Goal: Task Accomplishment & Management: Use online tool/utility

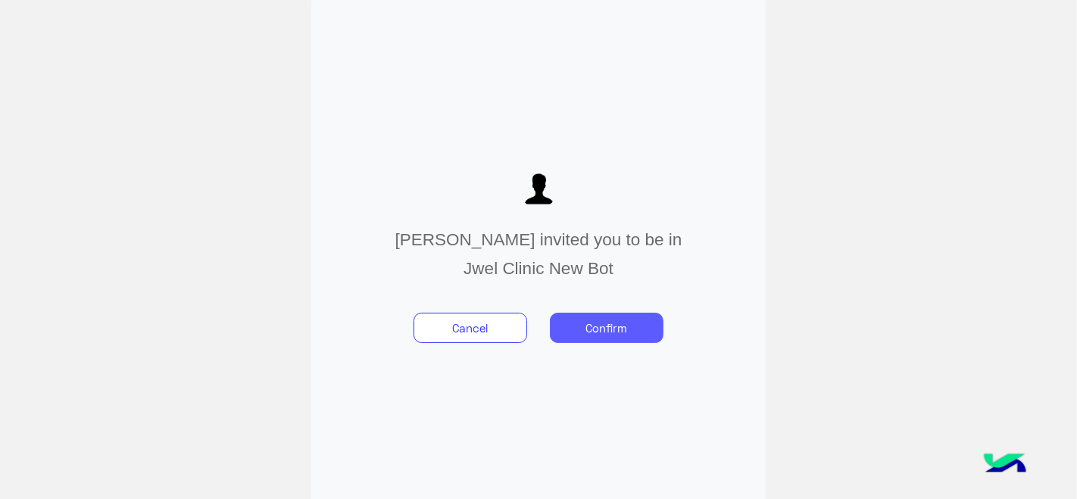
click at [608, 327] on button "Confirm" at bounding box center [607, 328] width 114 height 30
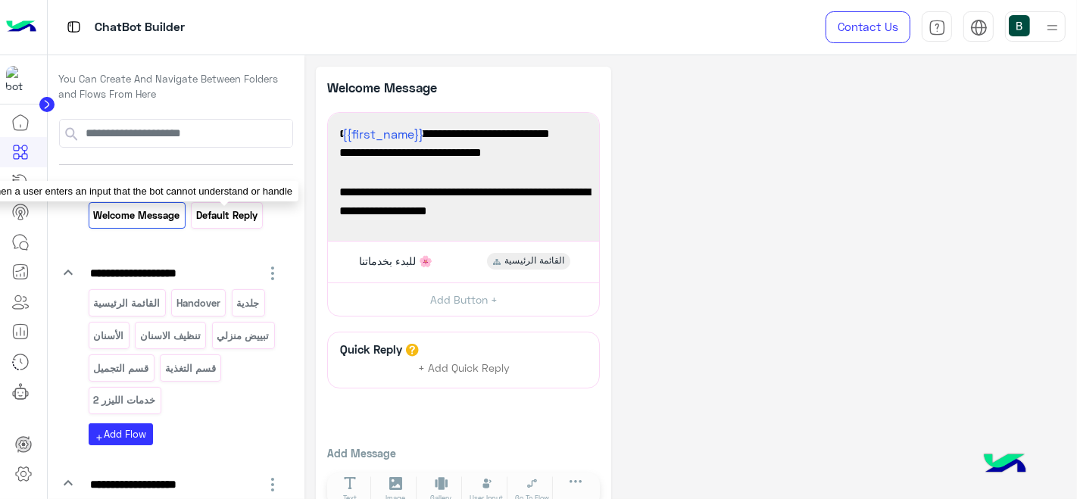
click at [233, 218] on p "Default reply" at bounding box center [227, 215] width 64 height 17
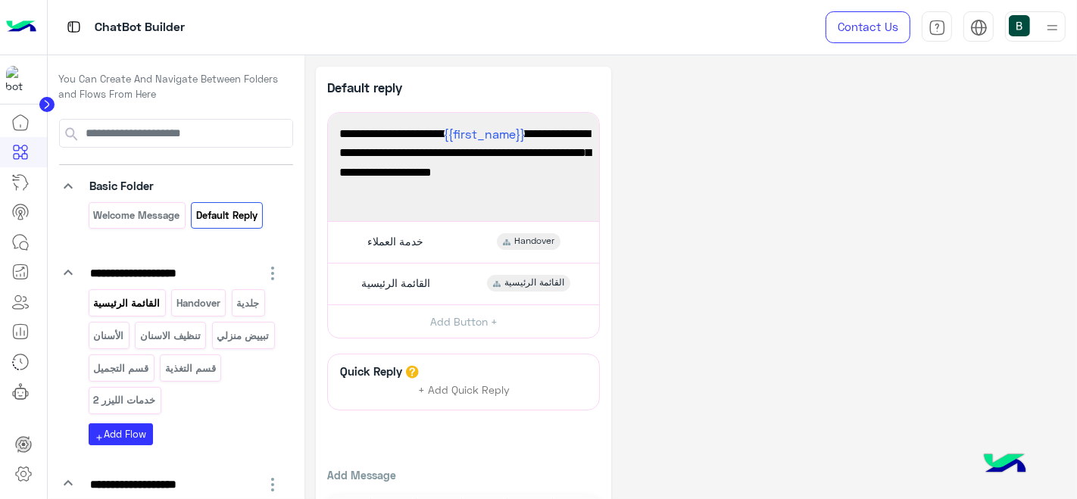
click at [131, 301] on p "القائمة الرئيسية" at bounding box center [126, 303] width 69 height 17
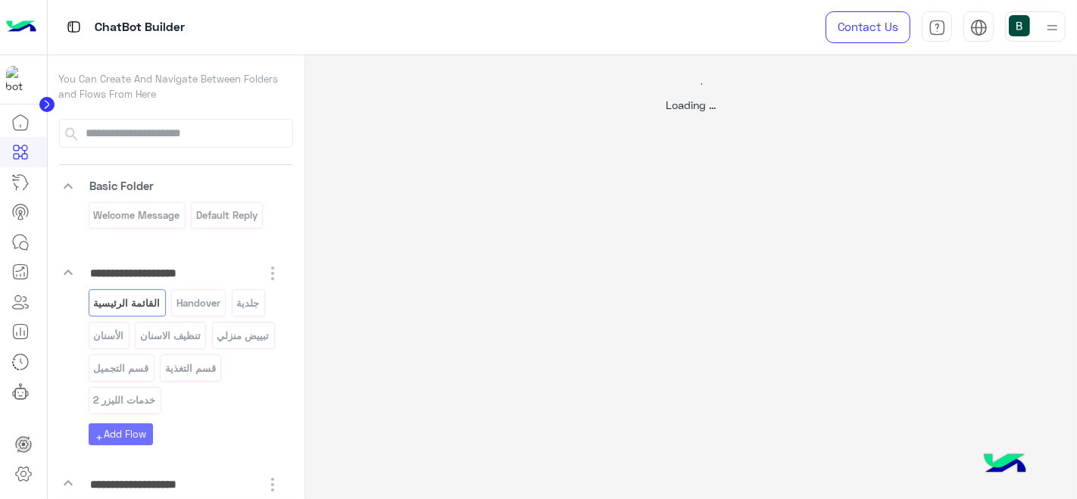
select select "*"
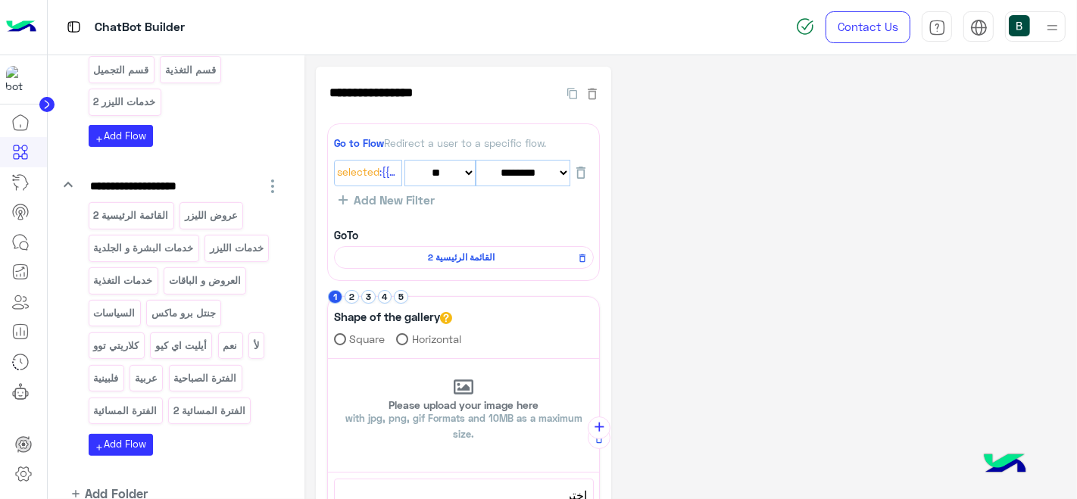
scroll to position [365, 0]
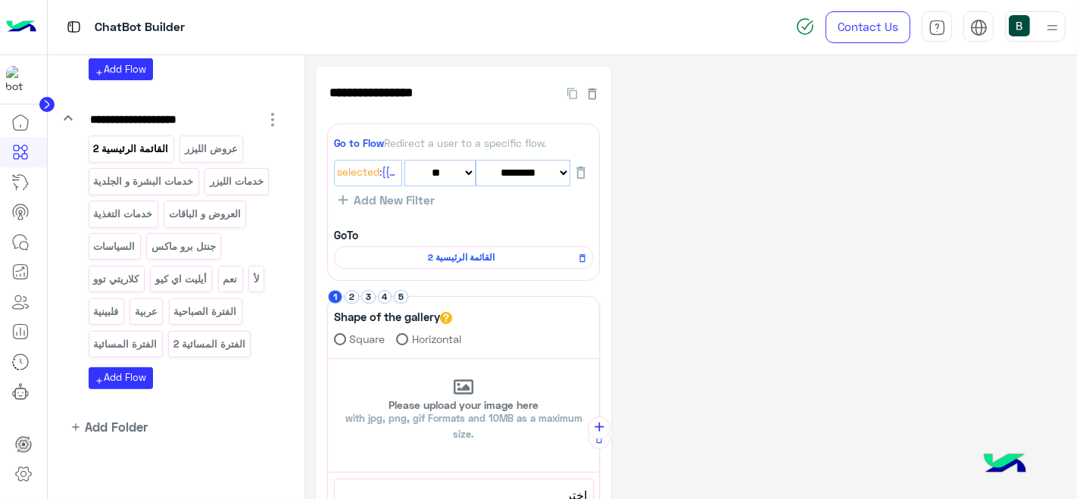
click at [140, 148] on p "القائمة الرئيسية 2" at bounding box center [130, 148] width 77 height 17
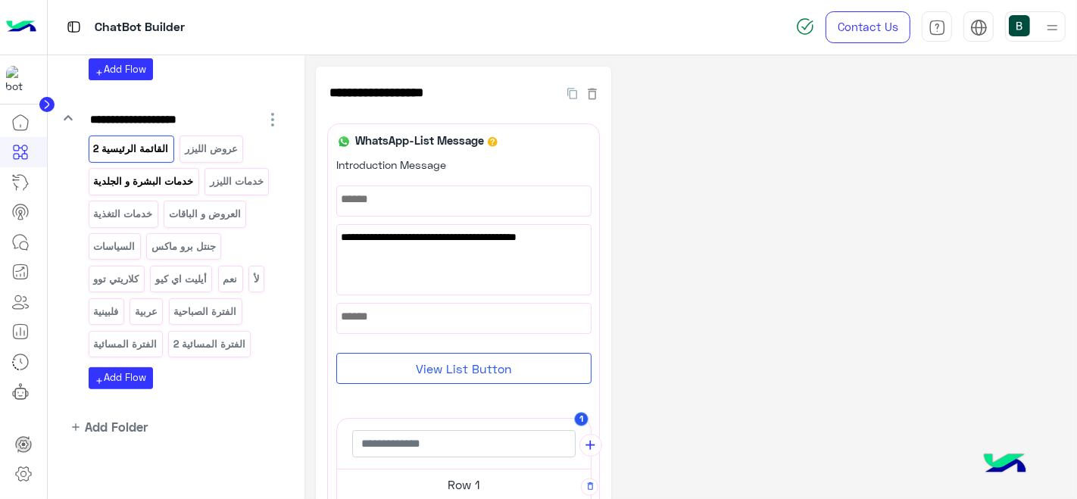
click at [176, 176] on p "خدمات البشرة و الجلدية" at bounding box center [143, 181] width 102 height 17
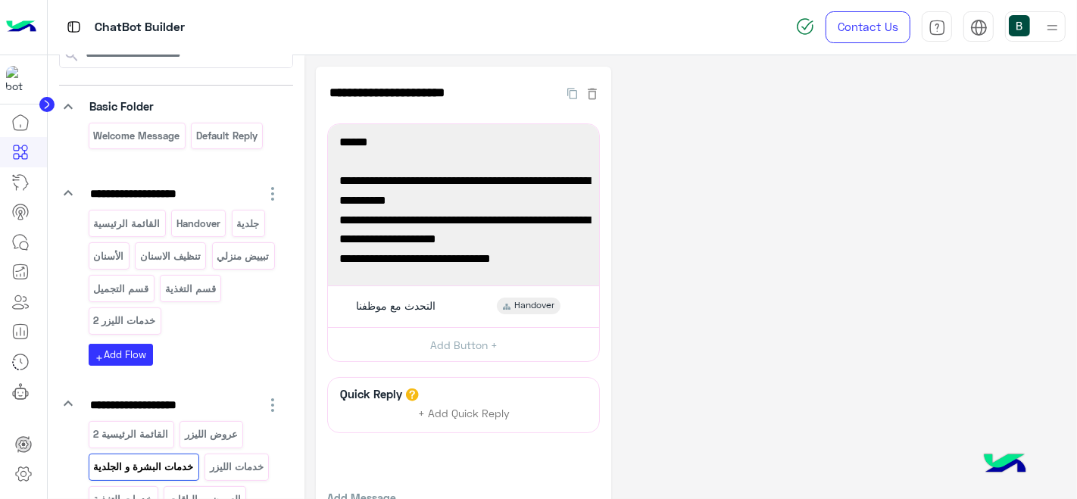
scroll to position [75, 0]
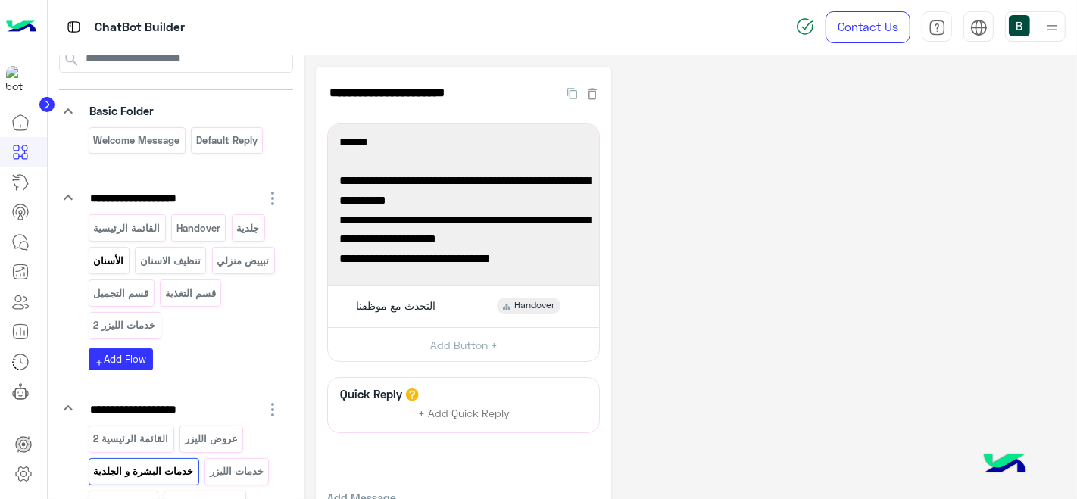
click at [104, 262] on p "الأسنان" at bounding box center [108, 260] width 33 height 17
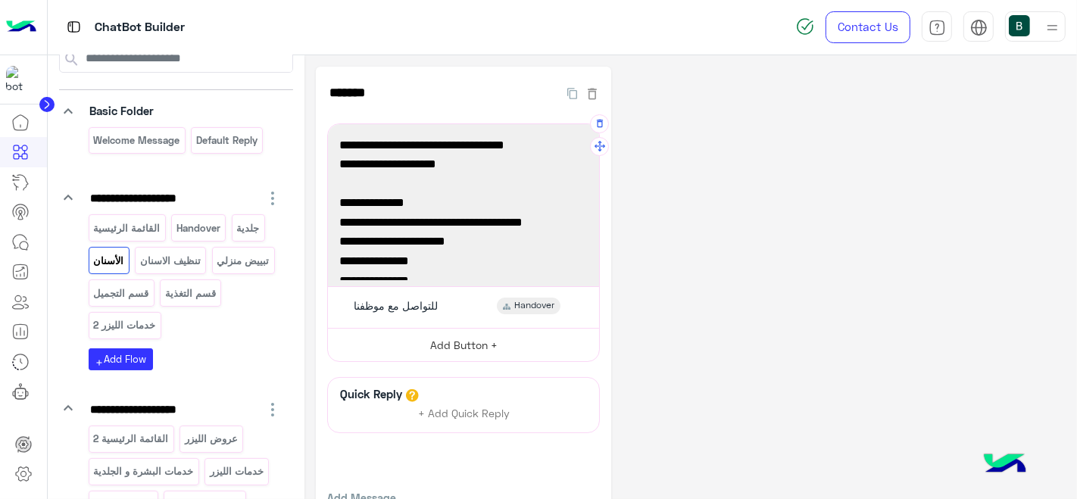
click at [445, 346] on button "Add Button +" at bounding box center [463, 345] width 271 height 34
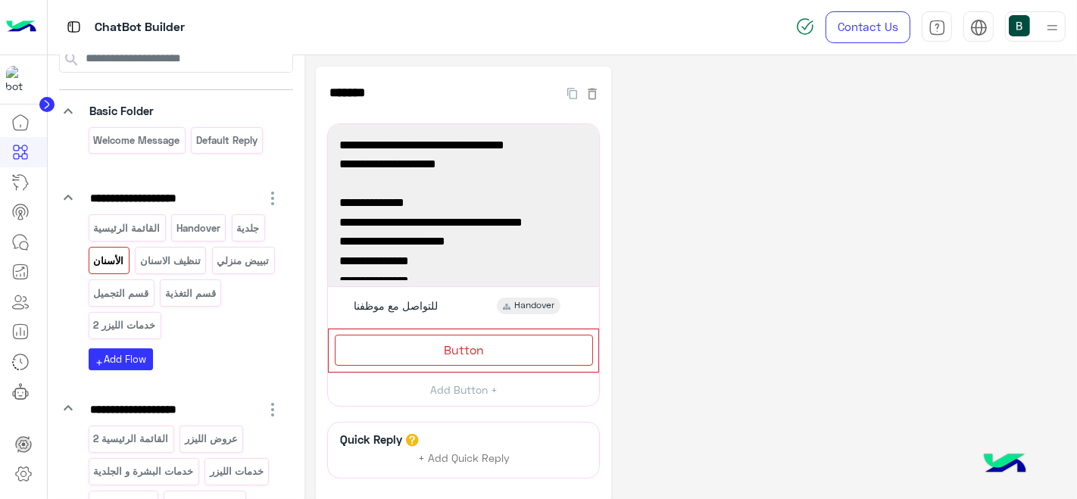
click at [773, 317] on div "**********" at bounding box center [691, 340] width 750 height 547
click at [837, 193] on div "**********" at bounding box center [691, 340] width 750 height 547
click at [231, 366] on div "القائمة الرئيسية Handover جلدية الأسنان تنظيف الاسنان تبييض منزلي قسم التجميل ق…" at bounding box center [186, 292] width 194 height 156
click at [589, 334] on icon "button" at bounding box center [592, 336] width 10 height 10
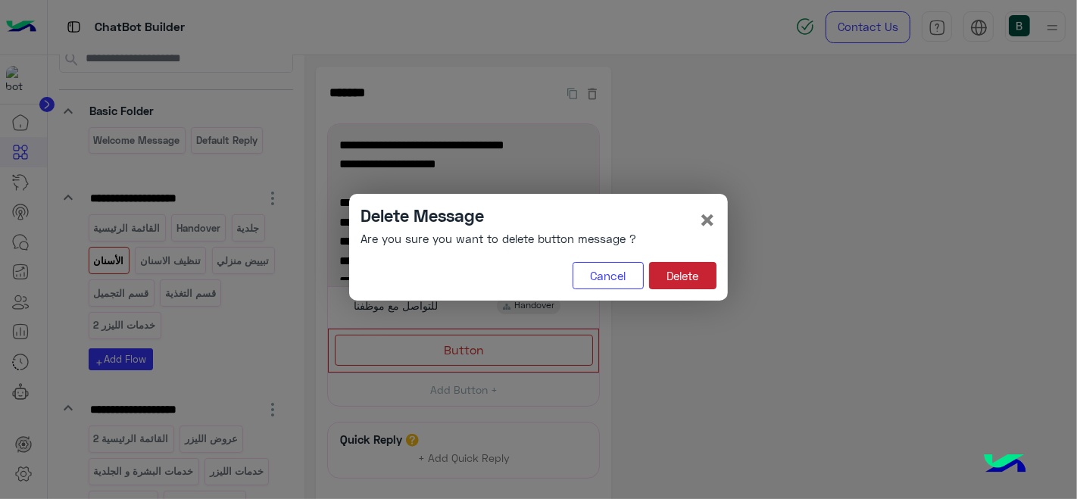
click at [683, 269] on button "Delete" at bounding box center [682, 275] width 67 height 27
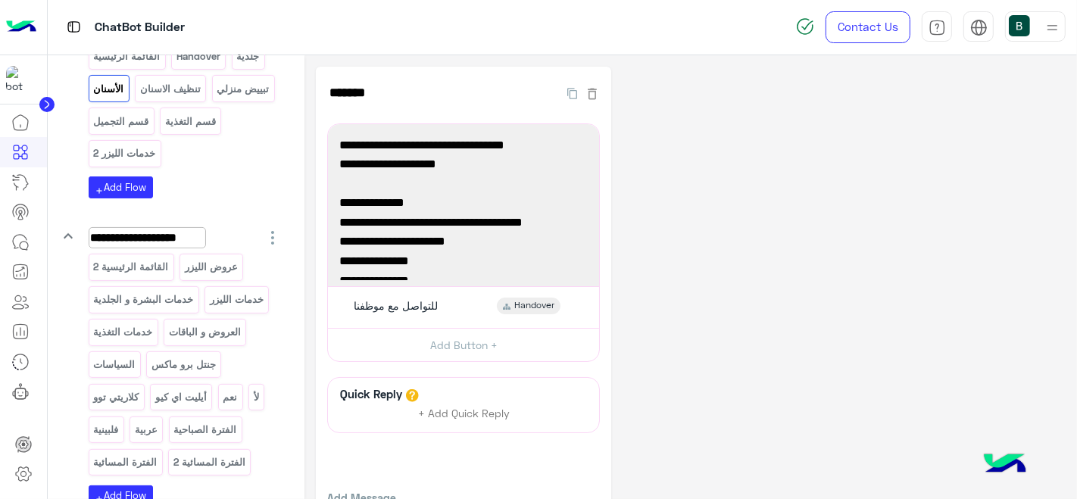
scroll to position [253, 0]
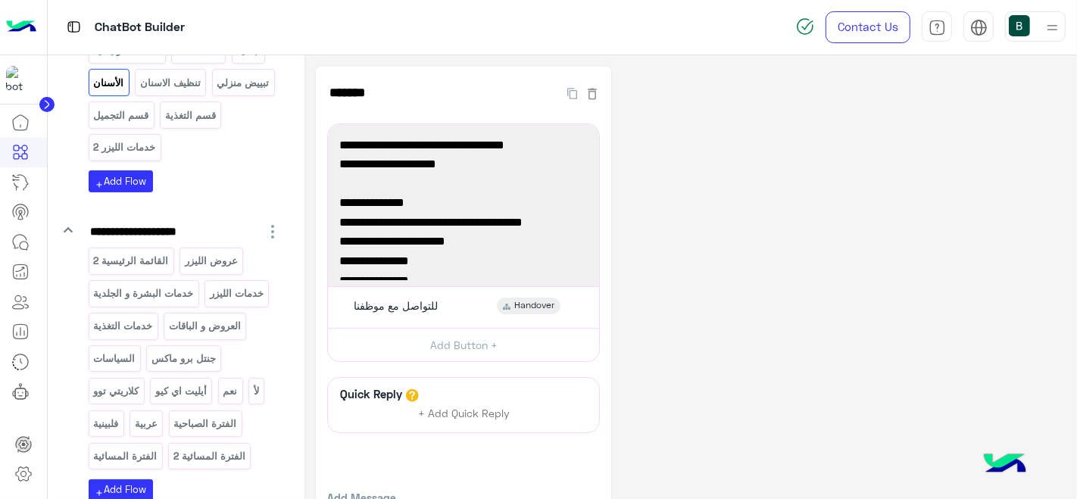
click at [279, 305] on div "**********" at bounding box center [185, 361] width 217 height 280
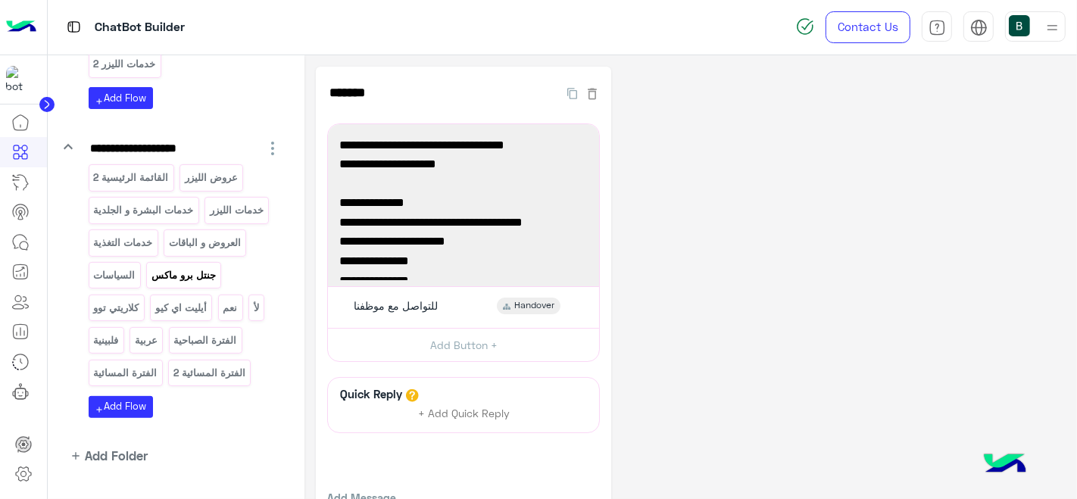
scroll to position [337, 0]
click at [255, 427] on app-playground-folders "**********" at bounding box center [176, 123] width 235 height 683
click at [131, 235] on p "خدمات التغذية" at bounding box center [122, 241] width 61 height 17
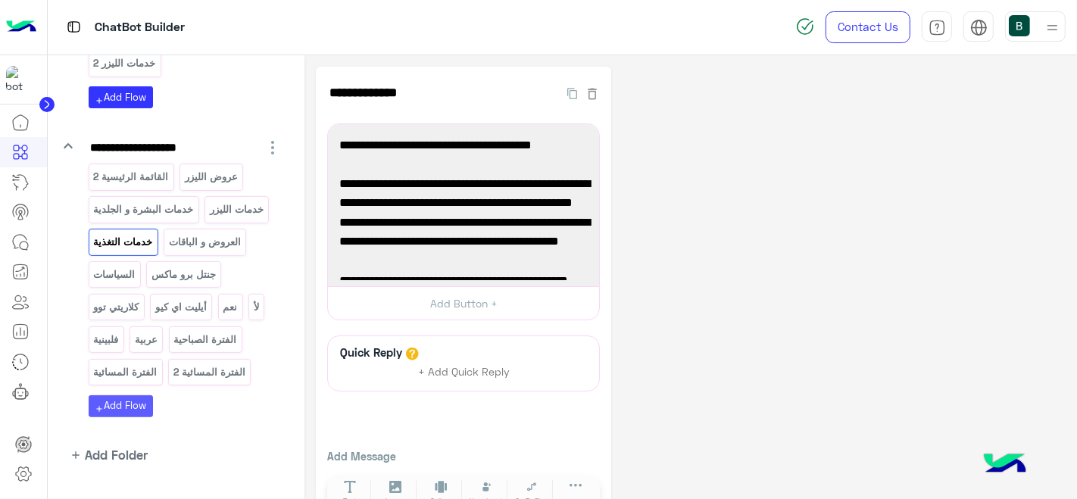
click at [124, 403] on button "add Add Flow" at bounding box center [121, 406] width 64 height 22
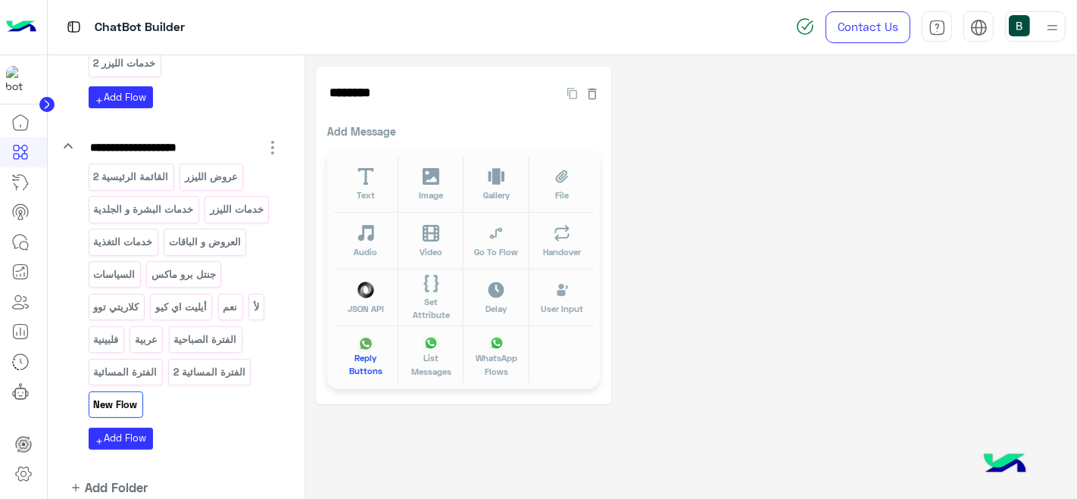
click at [346, 358] on span "Reply Buttons" at bounding box center [365, 365] width 47 height 27
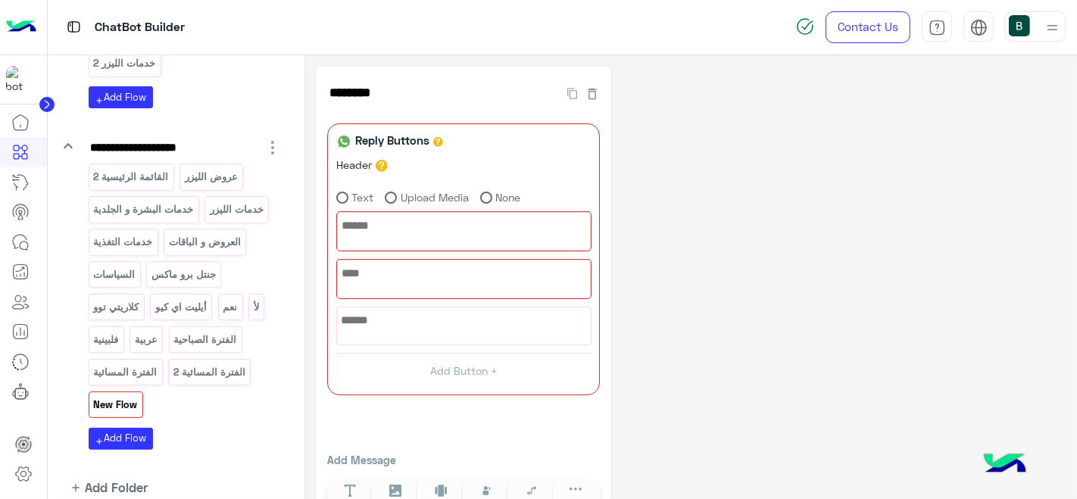
scroll to position [397, 0]
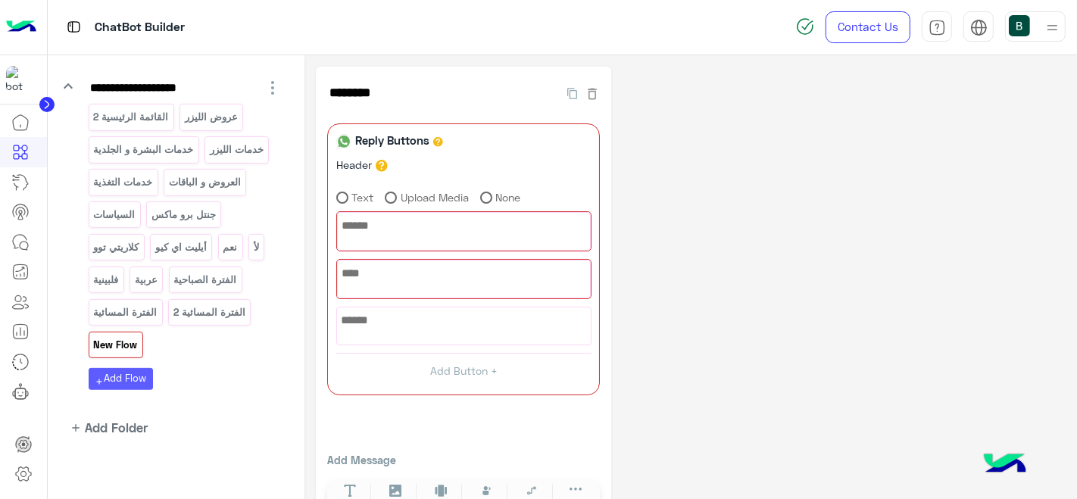
click at [136, 369] on button "add Add Flow" at bounding box center [121, 379] width 64 height 22
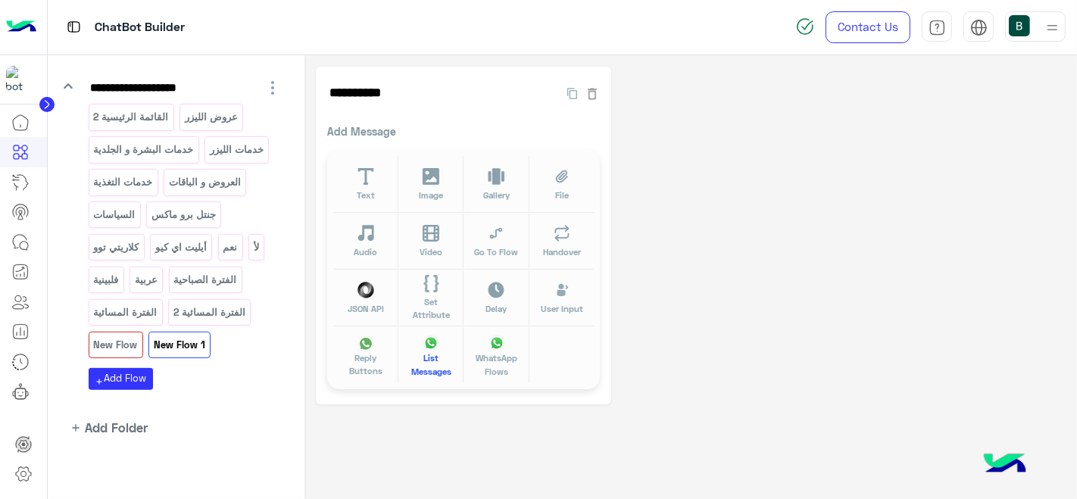
click at [456, 358] on button "List Messages" at bounding box center [431, 355] width 65 height 57
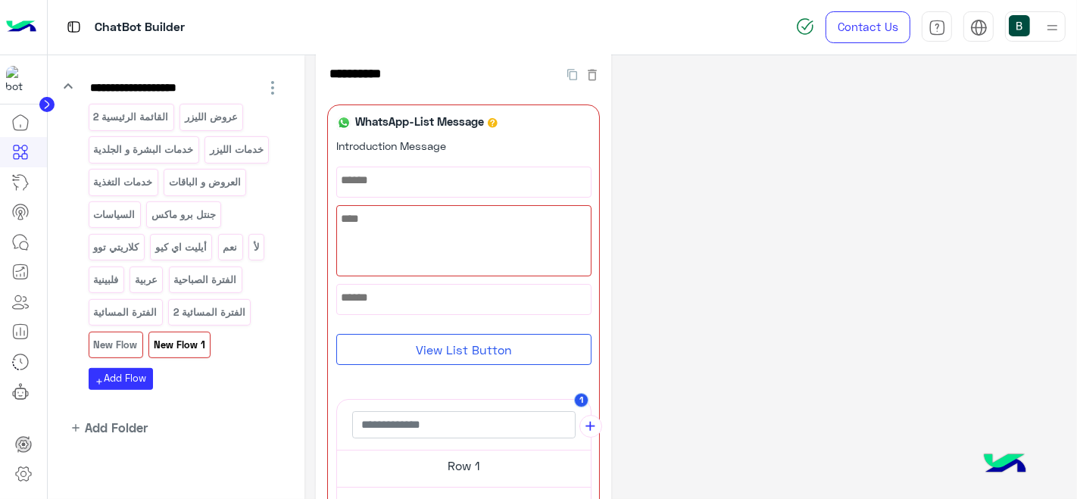
scroll to position [0, 0]
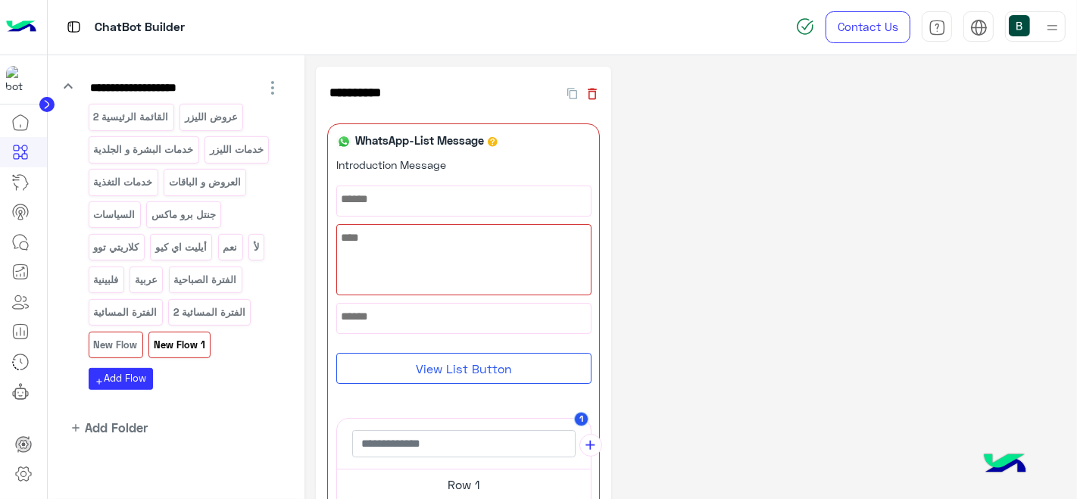
click at [589, 89] on icon "button" at bounding box center [593, 93] width 9 height 11
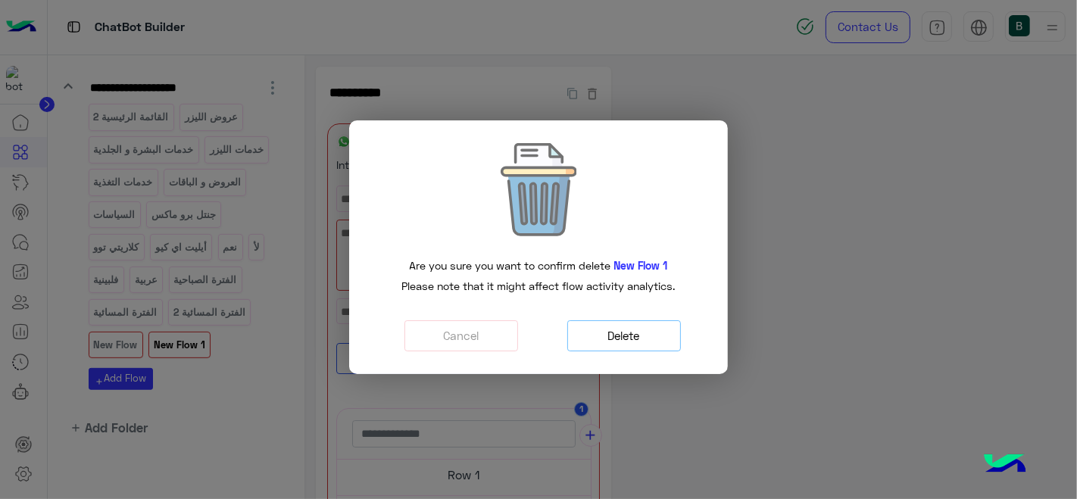
click at [622, 327] on button "Delete" at bounding box center [624, 335] width 114 height 31
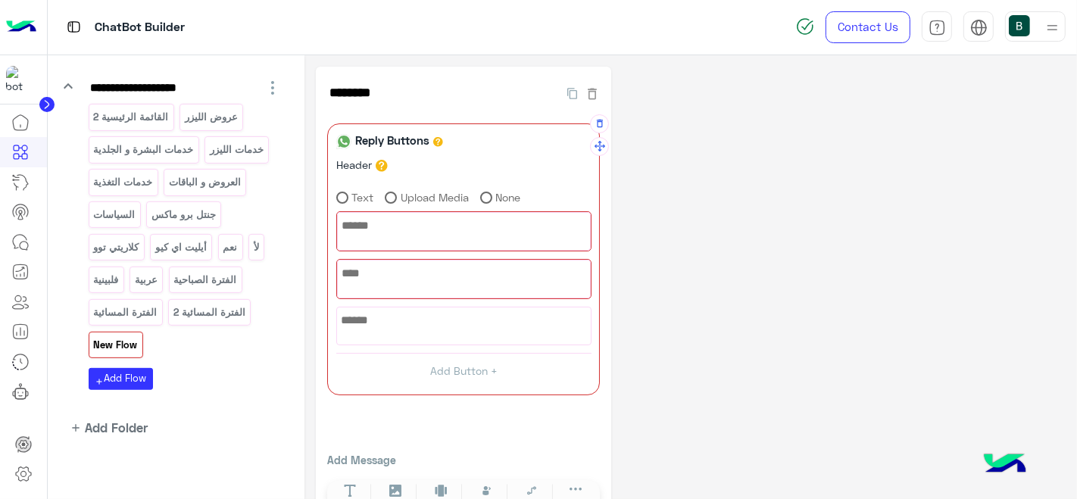
click at [475, 228] on div at bounding box center [464, 231] width 252 height 37
click at [123, 178] on p "خدمات التغذية" at bounding box center [122, 181] width 61 height 17
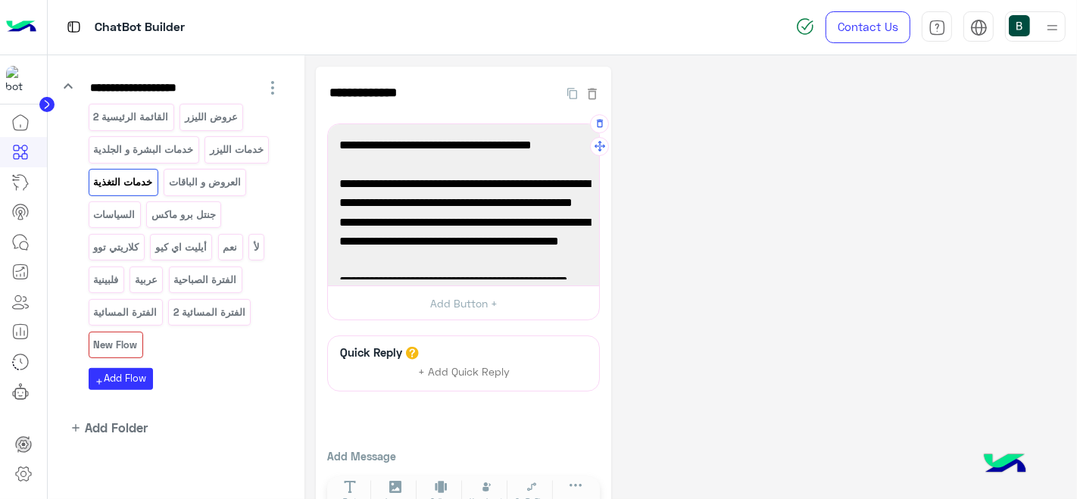
click at [580, 144] on span "👋 أهلاً بك في قسم التغذية بعيادات جويل 🥗" at bounding box center [463, 146] width 248 height 20
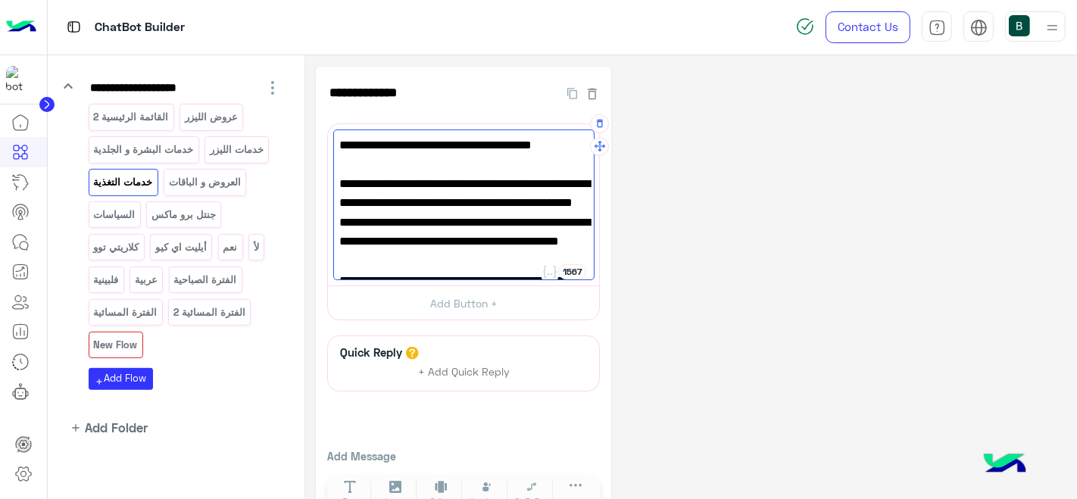
click at [580, 144] on span "👋 أهلاً بك في قسم التغذية بعيادات جويل 🥗" at bounding box center [463, 146] width 248 height 20
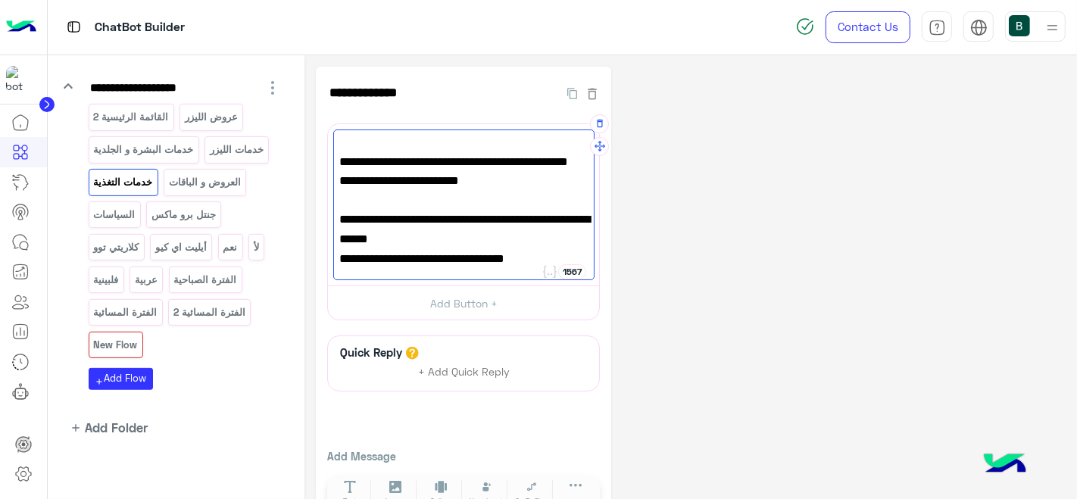
click at [580, 144] on span "👋 أهلاً بك في قسم التغذية بعيادات جويل 🥗" at bounding box center [463, 146] width 248 height 20
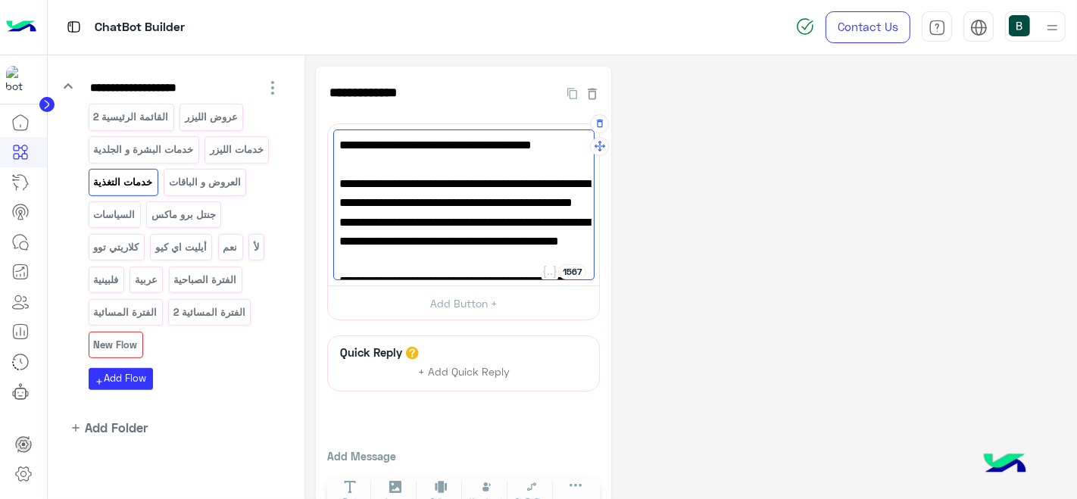
click at [495, 150] on span "👋 أهلاً بك في قسم التغذية بعيادات جويل 🥗" at bounding box center [463, 146] width 248 height 20
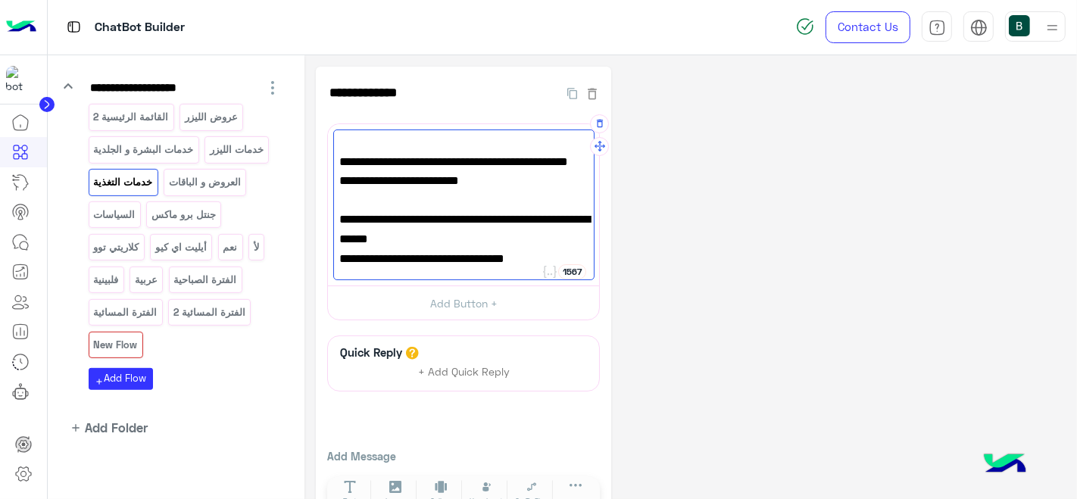
click at [495, 150] on span "👋 أهلاً بك في قسم التغذية بعيادات جويل 🥗" at bounding box center [463, 146] width 248 height 20
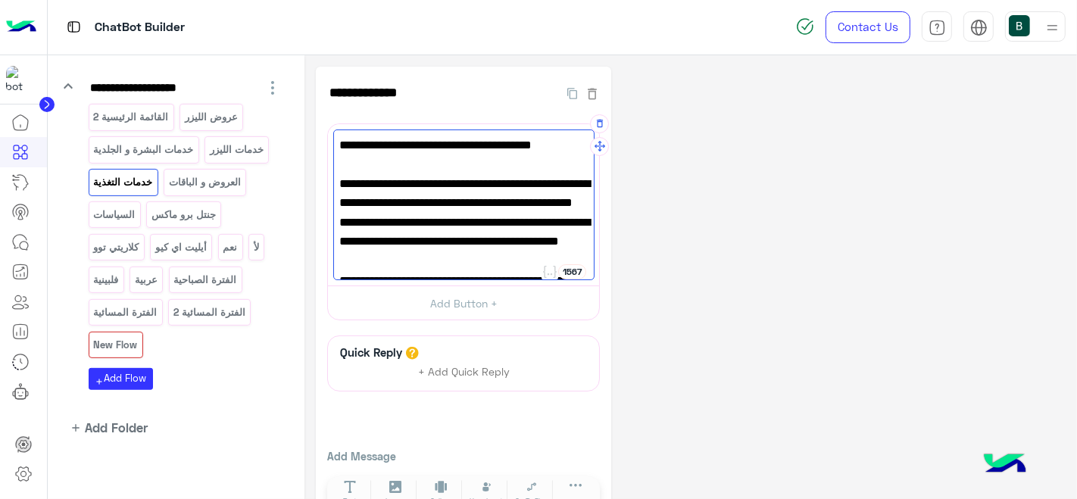
click at [495, 150] on span "👋 أهلاً بك في قسم التغذية بعيادات جويل 🥗" at bounding box center [463, 146] width 248 height 20
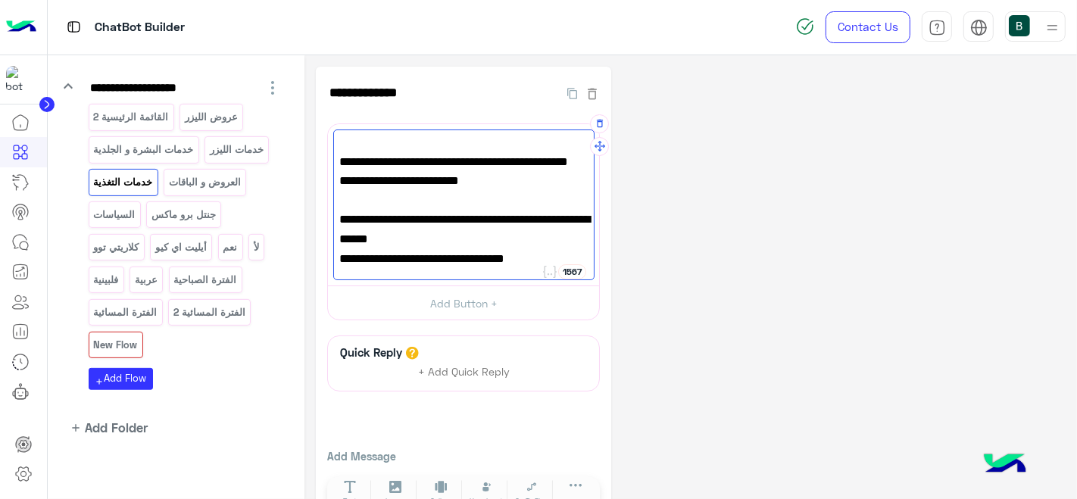
click at [495, 150] on span "👋 أهلاً بك في قسم التغذية بعيادات جويل 🥗" at bounding box center [463, 146] width 248 height 20
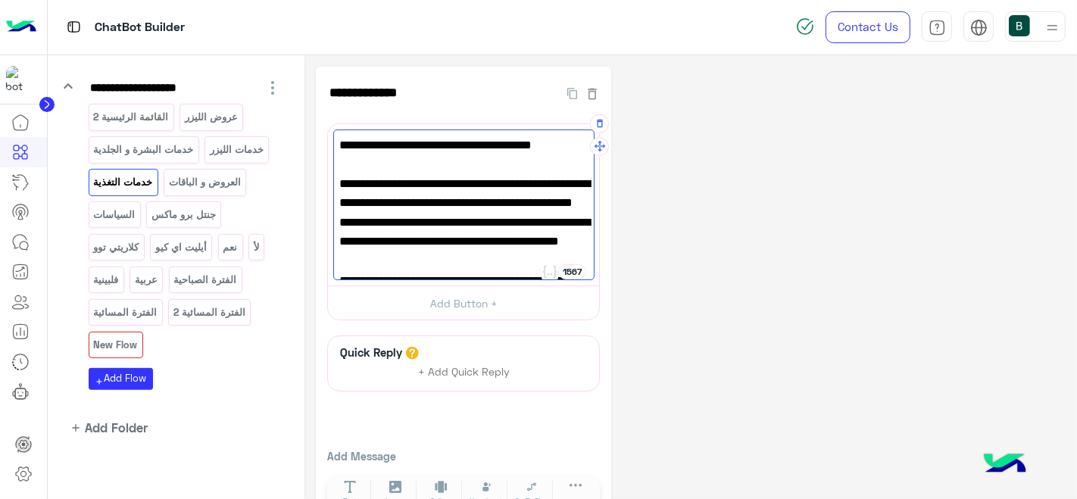
click at [495, 150] on span "👋 أهلاً بك في قسم التغذية بعيادات جويل 🥗" at bounding box center [463, 146] width 248 height 20
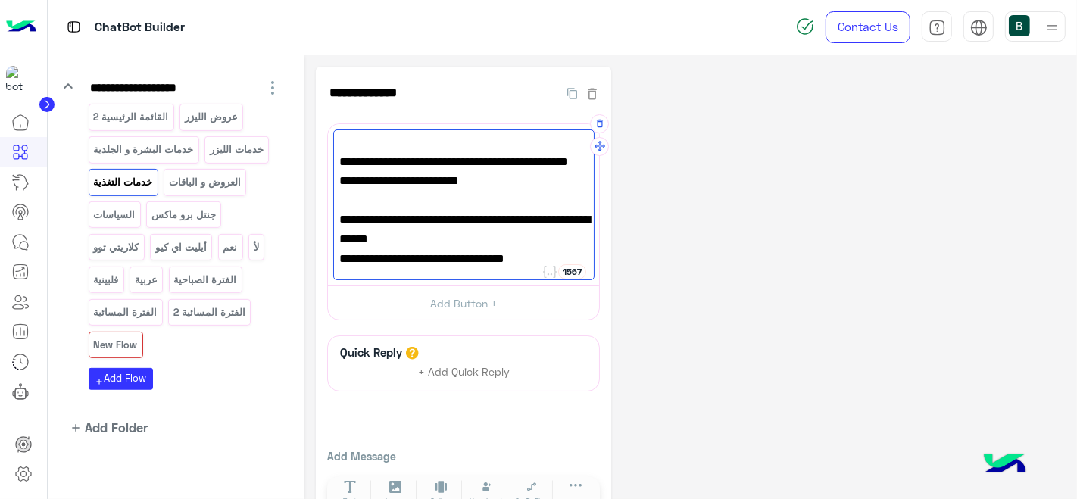
click at [495, 150] on span "👋 أهلاً بك في قسم التغذية بعيادات جويل 🥗" at bounding box center [463, 146] width 248 height 20
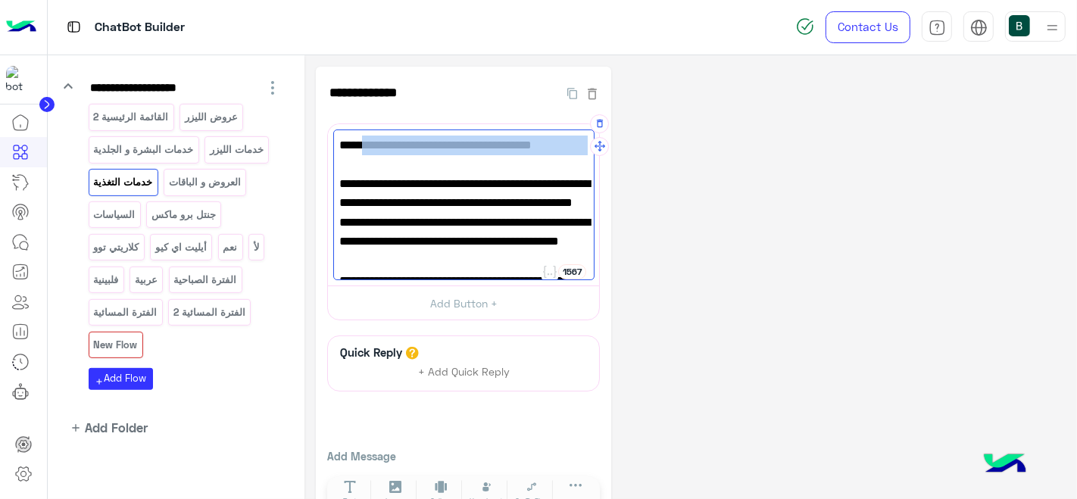
drag, startPoint x: 345, startPoint y: 142, endPoint x: 581, endPoint y: 144, distance: 235.6
click at [581, 144] on span "👋 أهلاً بك في قسم التغذية بعيادات جويل 🥗" at bounding box center [463, 146] width 248 height 20
click at [118, 344] on p "New Flow" at bounding box center [115, 344] width 46 height 17
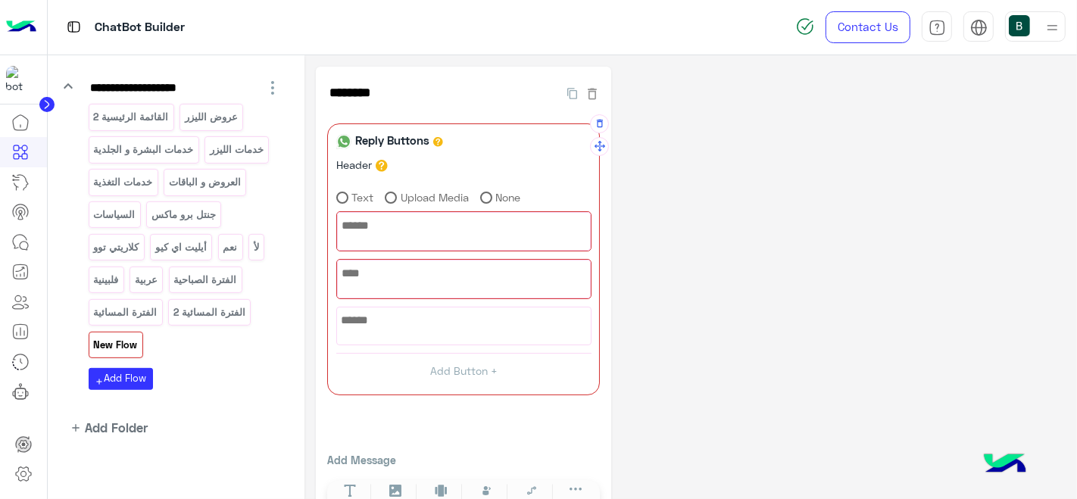
click at [448, 216] on div at bounding box center [464, 231] width 252 height 37
paste textarea "**********"
type textarea "**********"
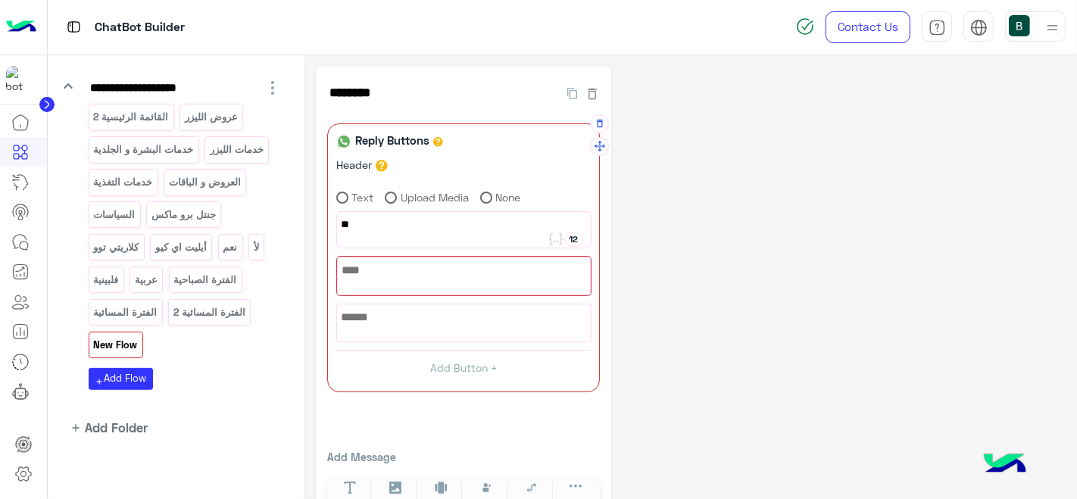
type textarea "*"
type textarea "*******"
click at [435, 289] on div at bounding box center [464, 276] width 252 height 37
click at [136, 177] on p "خدمات التغذية" at bounding box center [122, 181] width 61 height 17
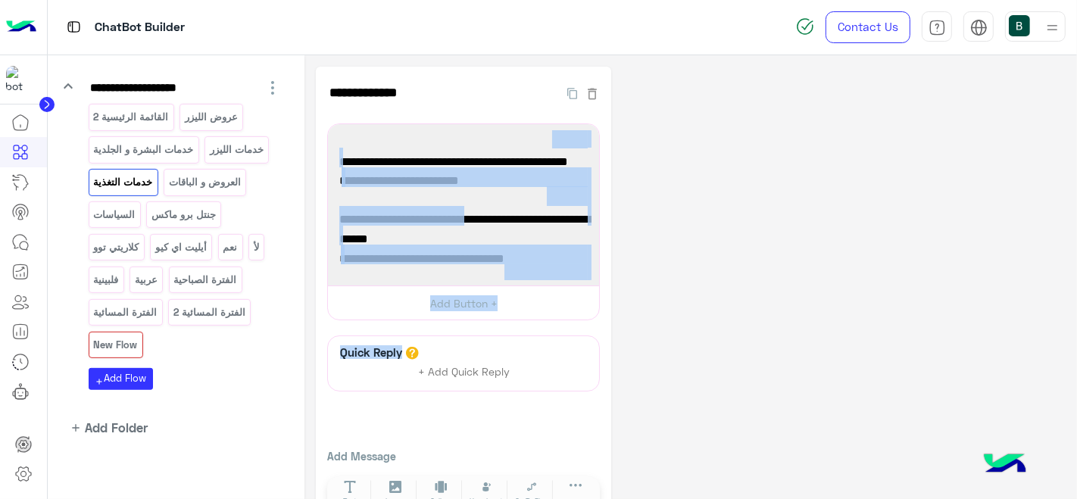
scroll to position [176, 0]
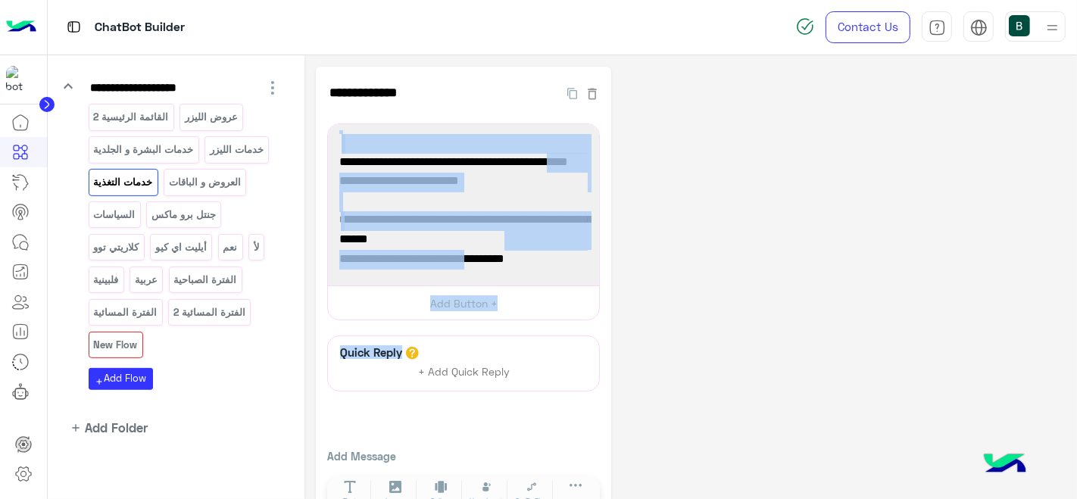
drag, startPoint x: 584, startPoint y: 145, endPoint x: 506, endPoint y: 339, distance: 208.4
click at [506, 339] on div "**********" at bounding box center [463, 297] width 295 height 460
click at [531, 231] on span "🌐 أو زور موقعنا الإلكتروني وتعرف على خدمات التغذية بالتفصيل:" at bounding box center [463, 230] width 248 height 39
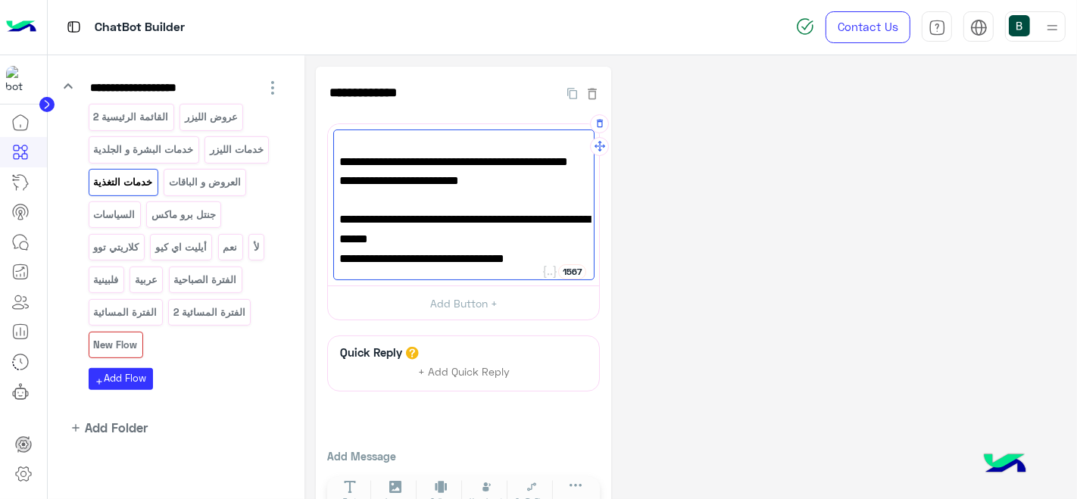
click at [541, 242] on span "🌐 أو زور موقعنا الإلكتروني وتعرف على خدمات التغذية بالتفصيل:" at bounding box center [463, 230] width 248 height 39
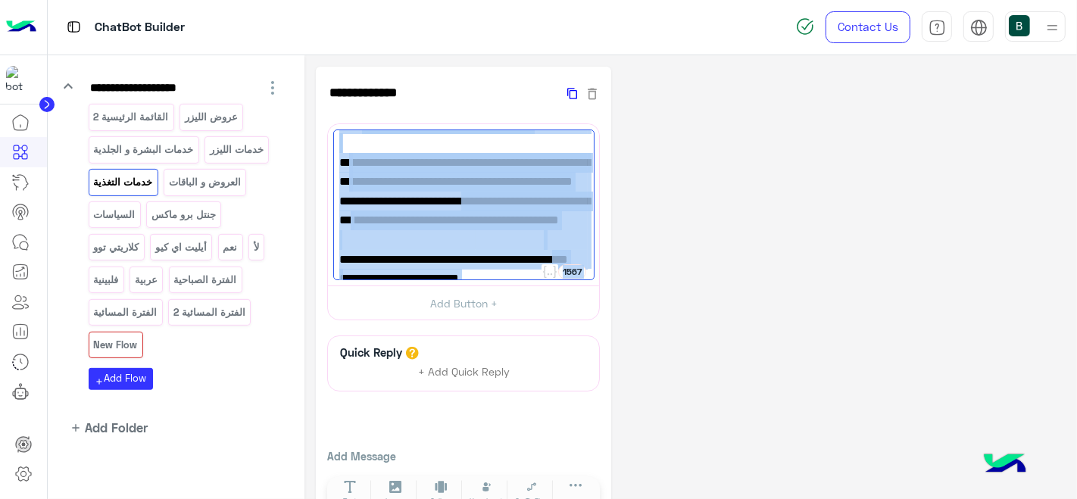
scroll to position [0, 0]
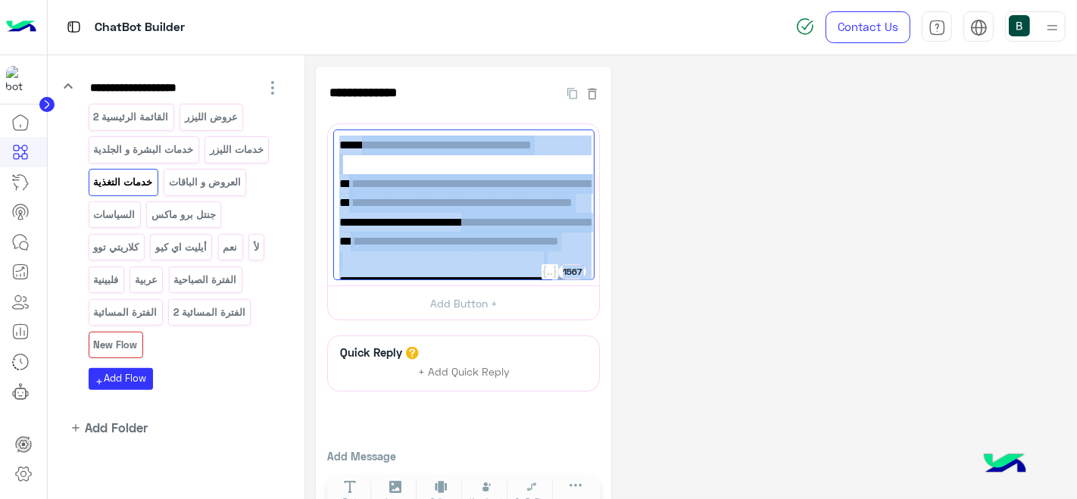
drag, startPoint x: 485, startPoint y: 239, endPoint x: 593, endPoint y: 57, distance: 211.7
click at [593, 57] on div "**********" at bounding box center [691, 324] width 773 height 539
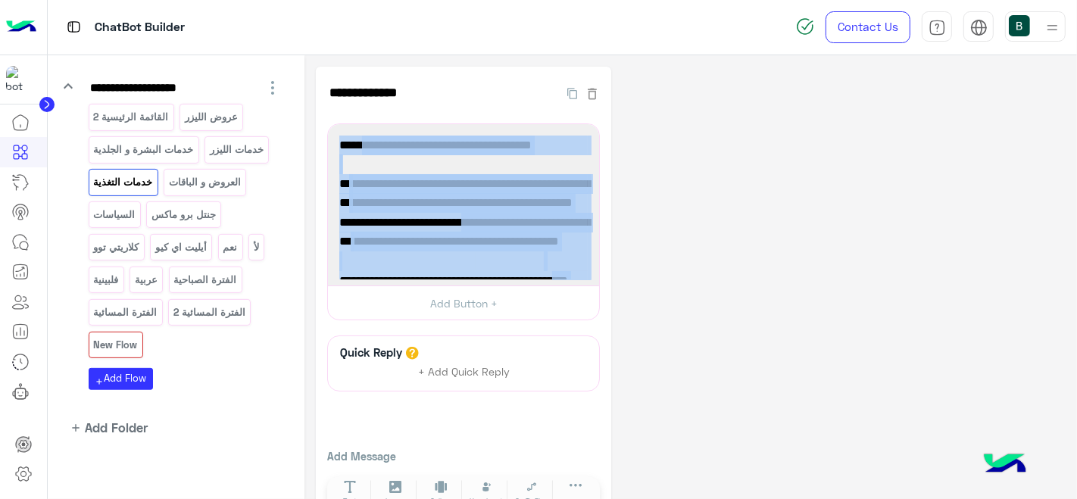
copy div "1567 👋 أهلاً بك في قسم التغذية بعيادات جويل 🥗 ✨ يتميز قسمنا بوجود أخصائية تغذية…"
click at [147, 183] on p "خدمات التغذية" at bounding box center [122, 181] width 61 height 17
click at [115, 336] on p "New Flow" at bounding box center [115, 344] width 46 height 17
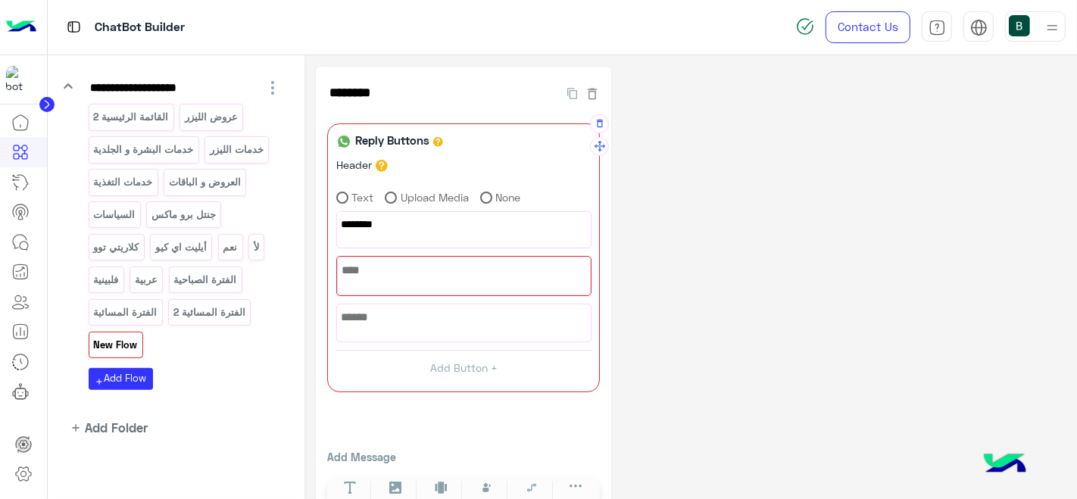
click at [403, 258] on div at bounding box center [464, 276] width 252 height 37
paste textarea "**********"
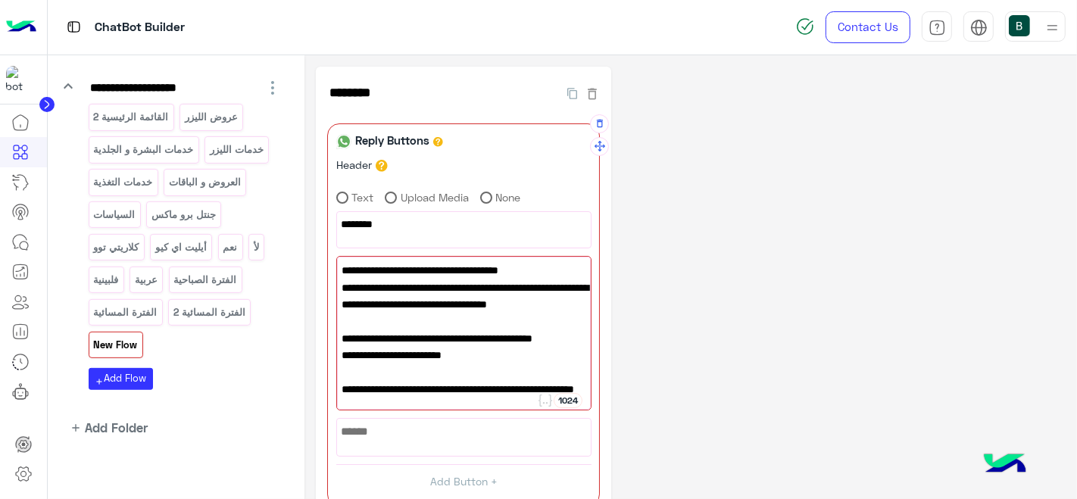
scroll to position [389, 0]
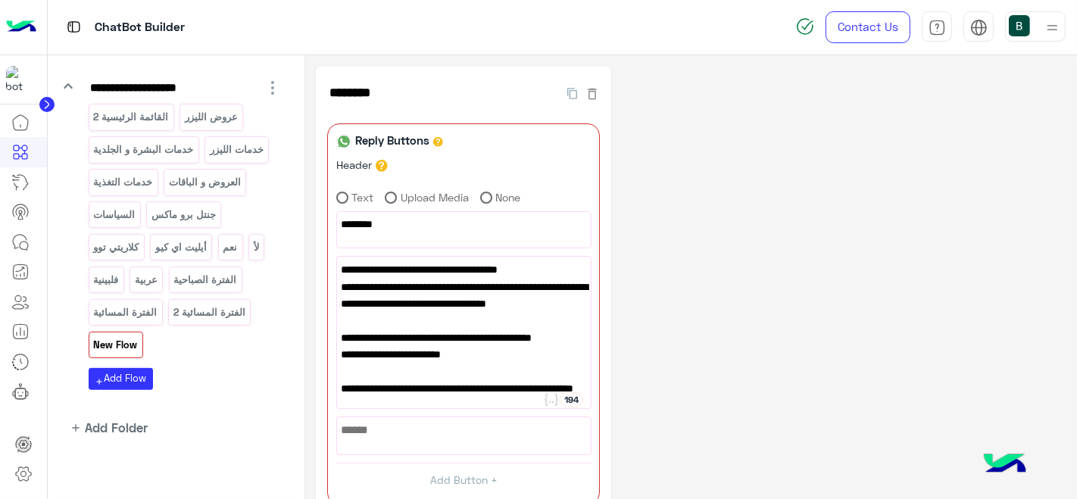
type textarea "**********"
click at [831, 226] on div "**********" at bounding box center [691, 354] width 750 height 574
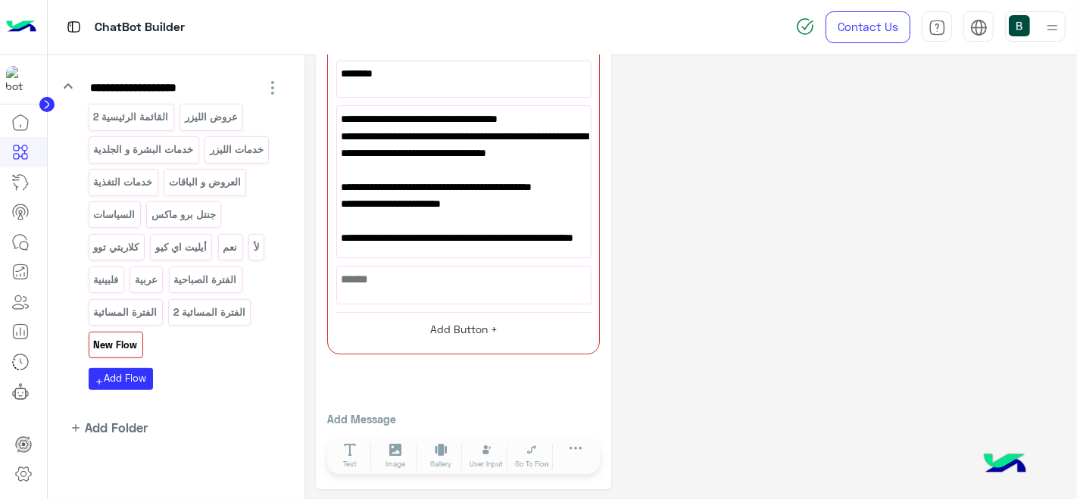
click at [451, 327] on button "Add Button +" at bounding box center [463, 329] width 255 height 34
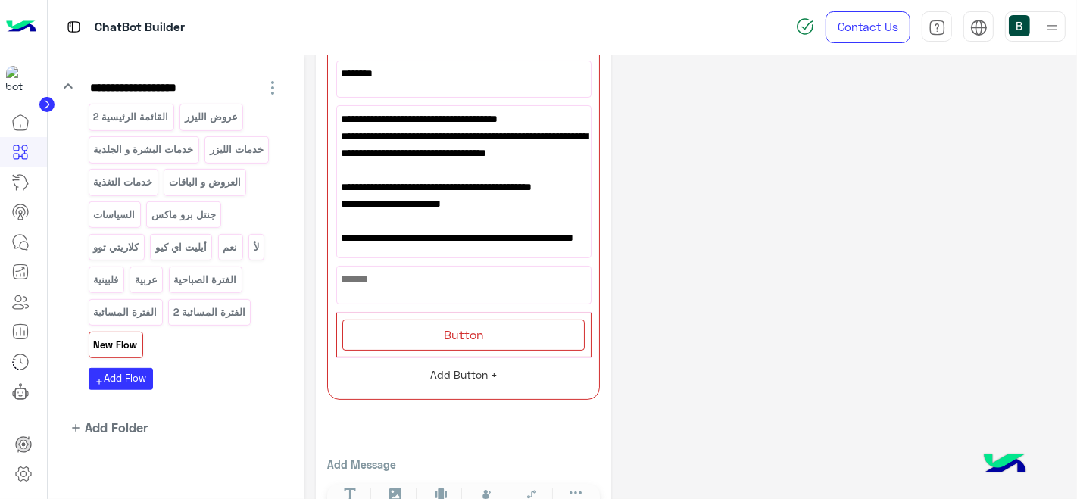
click at [451, 327] on span "Button" at bounding box center [464, 334] width 40 height 14
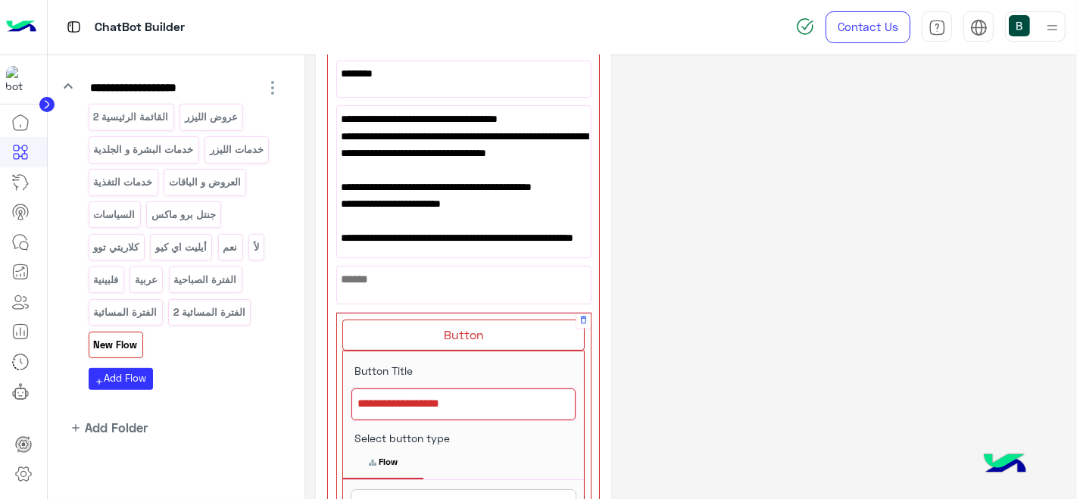
scroll to position [369, 0]
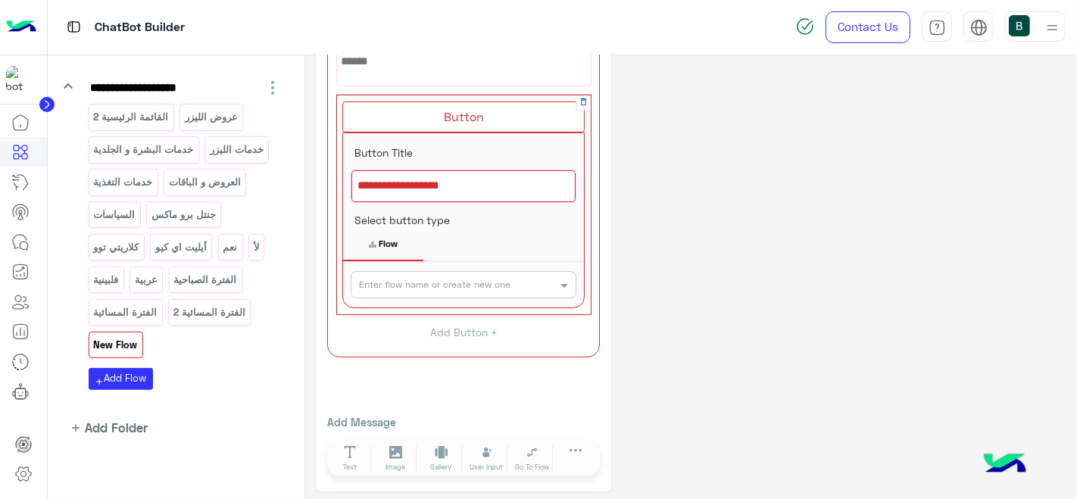
click at [423, 178] on div at bounding box center [464, 186] width 224 height 32
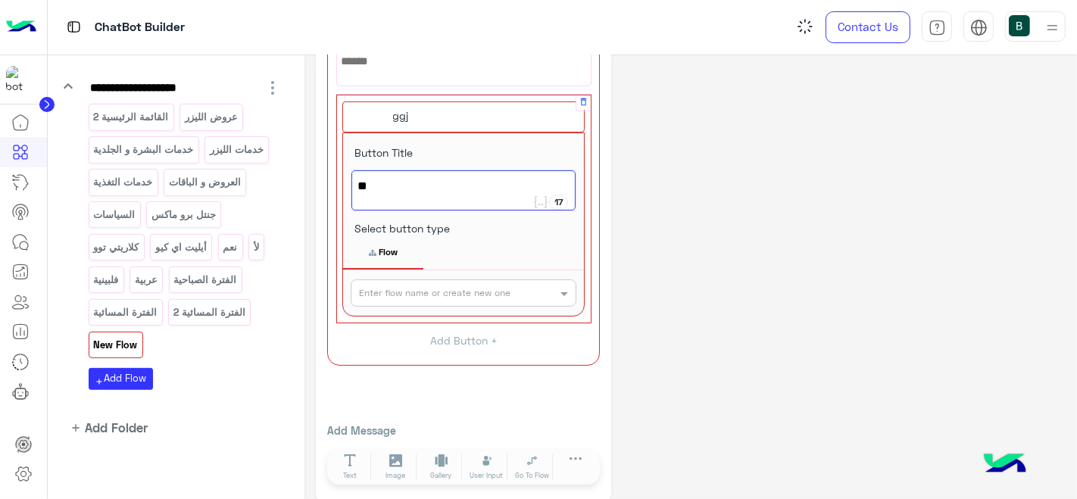
type textarea "*"
click at [423, 178] on span "للتحدث مع" at bounding box center [464, 187] width 212 height 20
drag, startPoint x: 446, startPoint y: 181, endPoint x: 514, endPoint y: 178, distance: 67.5
click at [514, 178] on span "للتحدث مع احد موظفين" at bounding box center [464, 187] width 212 height 20
type textarea "**********"
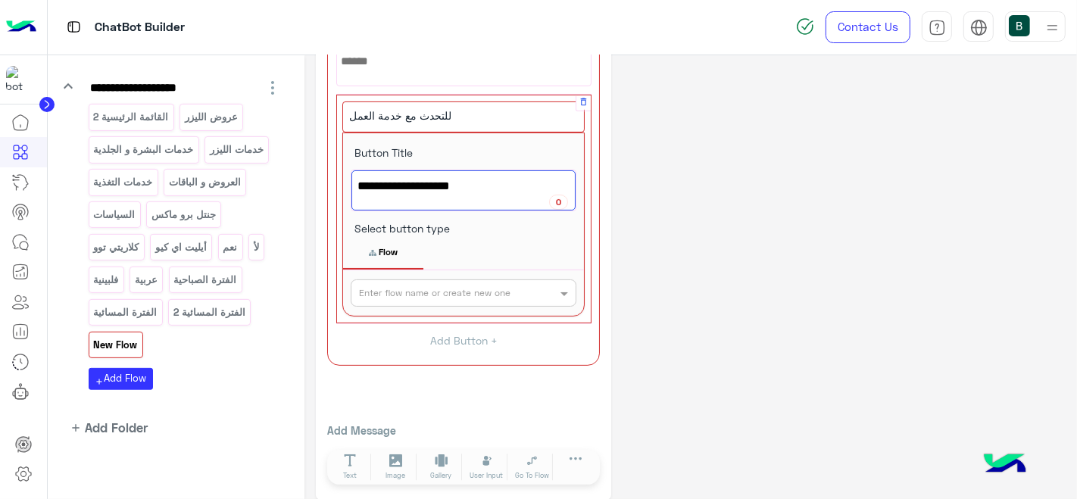
click at [520, 184] on span "للتحدث مع خدمة العمل" at bounding box center [464, 187] width 212 height 20
drag, startPoint x: 517, startPoint y: 184, endPoint x: 584, endPoint y: 176, distance: 67.2
click at [584, 176] on div "**********" at bounding box center [463, 191] width 241 height 60
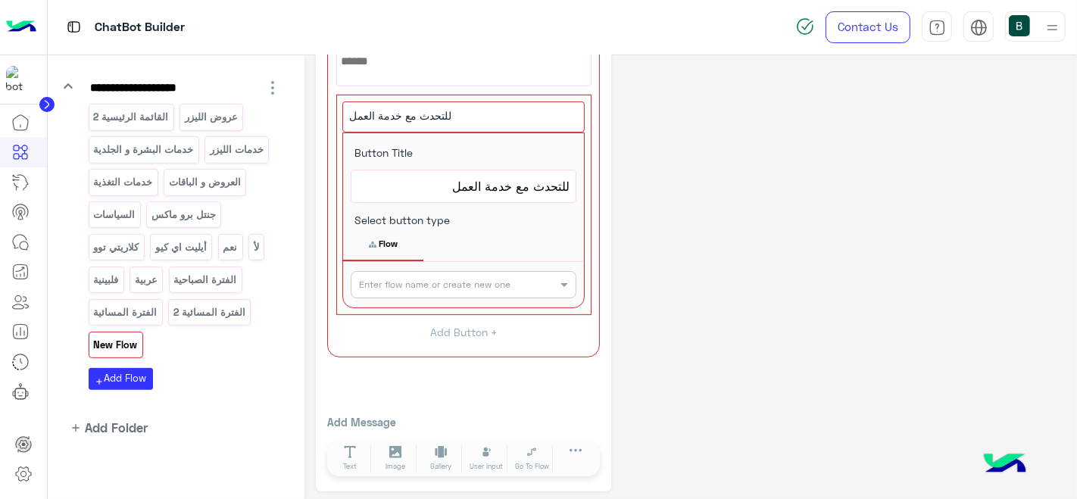
click at [608, 195] on div "**********" at bounding box center [463, 95] width 295 height 794
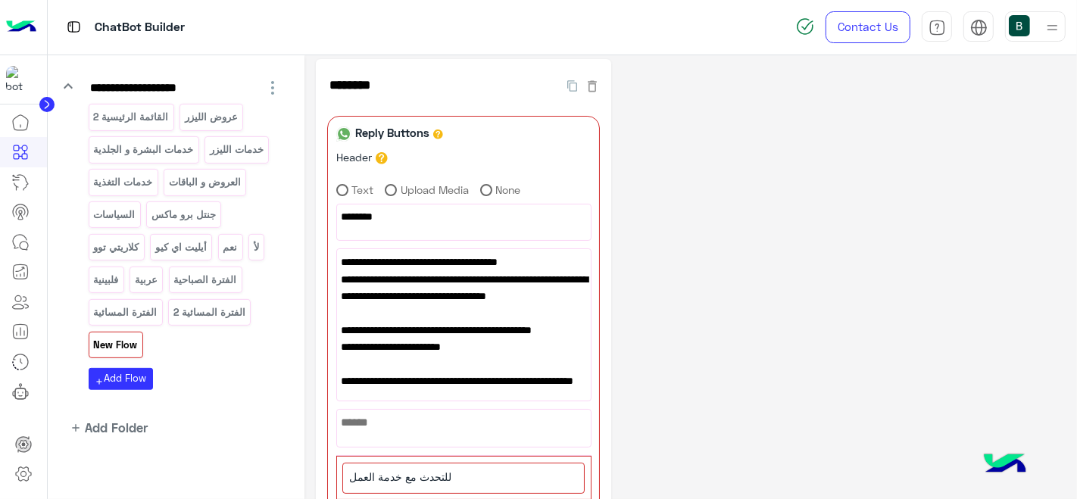
scroll to position [5, 0]
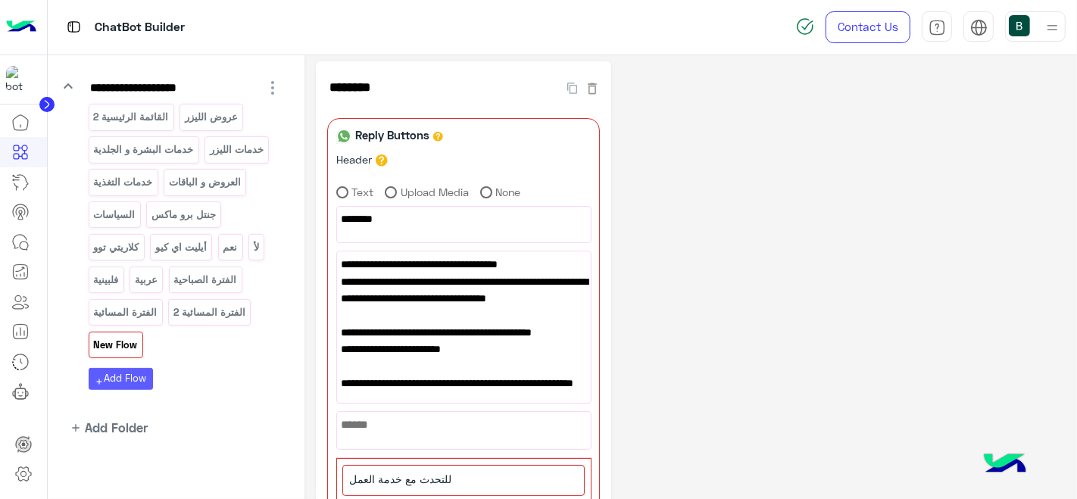
click at [127, 377] on button "add Add Flow" at bounding box center [121, 379] width 64 height 22
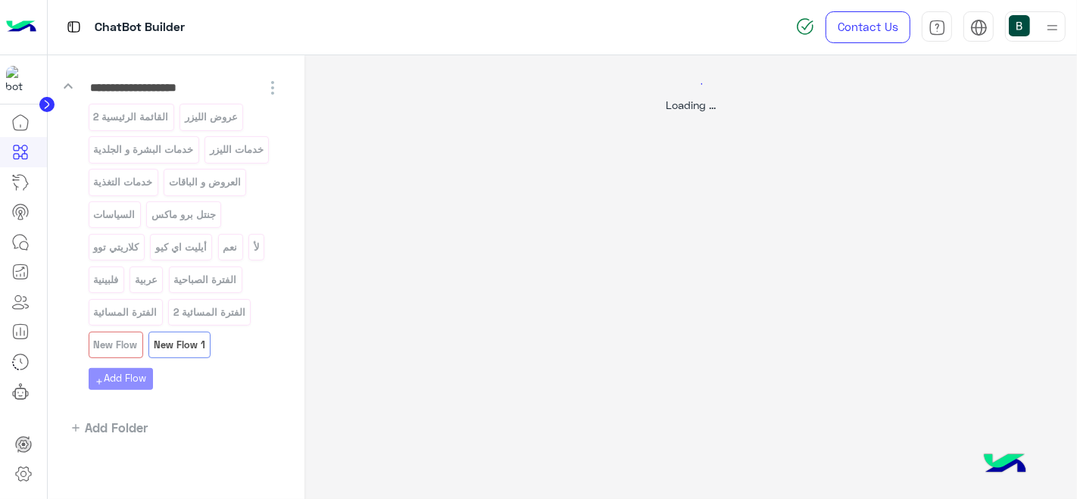
scroll to position [0, 0]
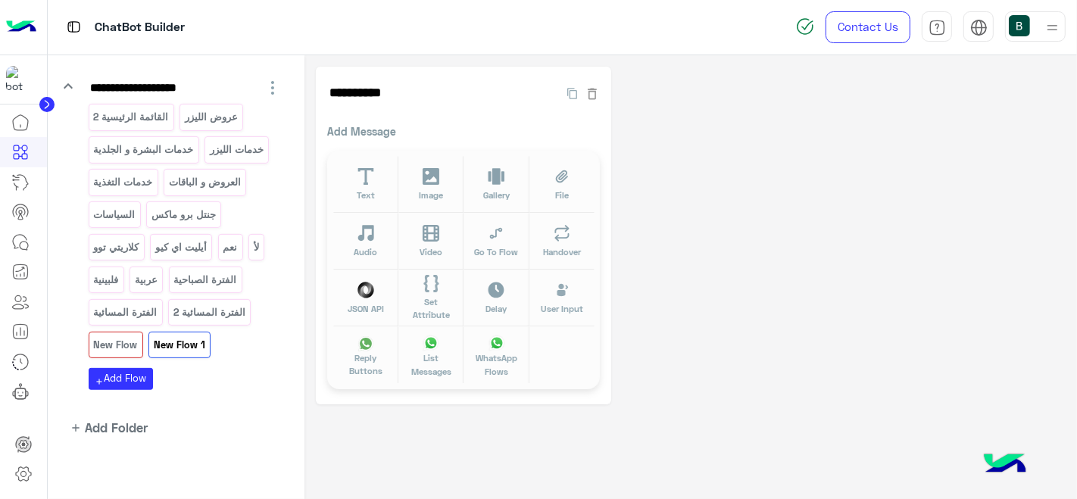
click at [767, 217] on div "**********" at bounding box center [691, 236] width 750 height 338
click at [422, 358] on span "List Messages" at bounding box center [431, 365] width 47 height 27
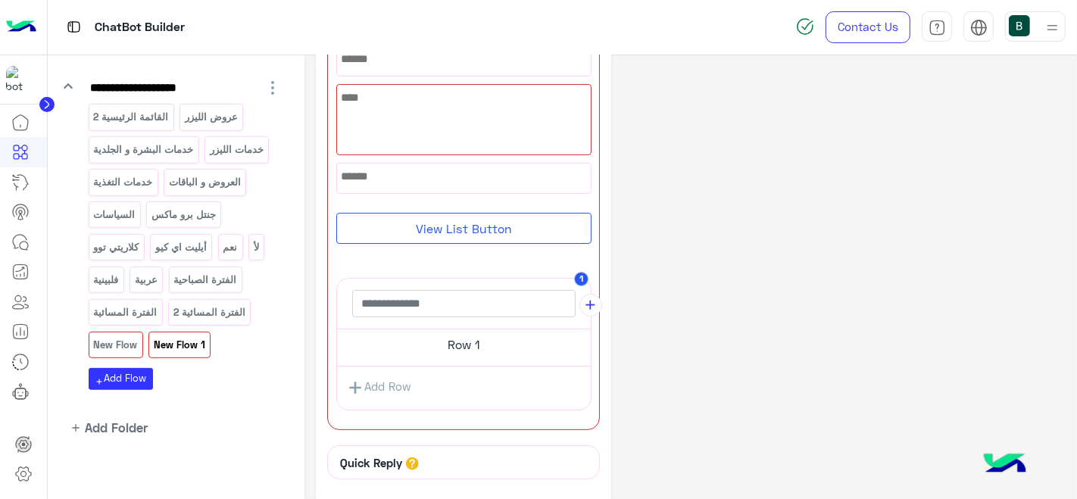
scroll to position [141, 0]
click at [448, 349] on h5 "Row 1" at bounding box center [464, 344] width 254 height 30
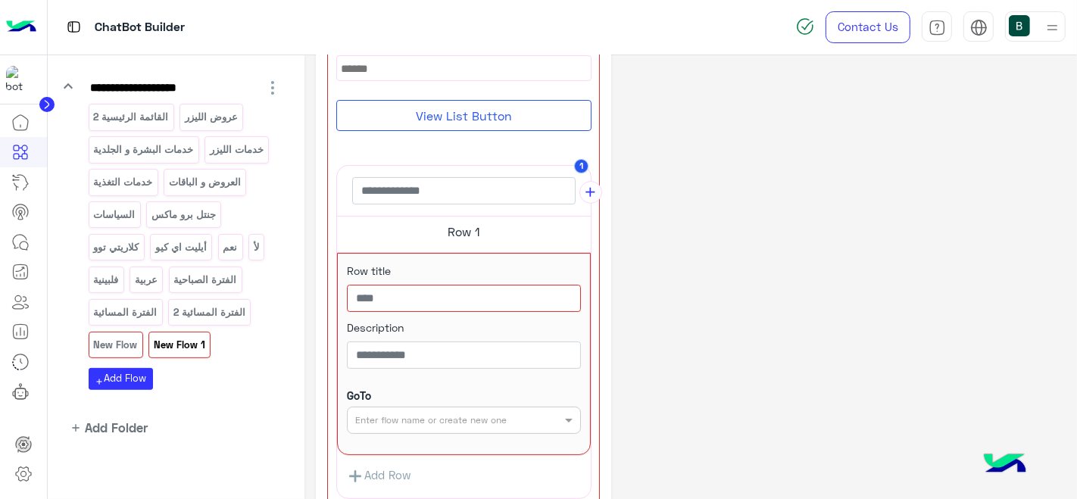
scroll to position [242, 0]
click at [133, 377] on button "add Add Flow" at bounding box center [121, 379] width 64 height 22
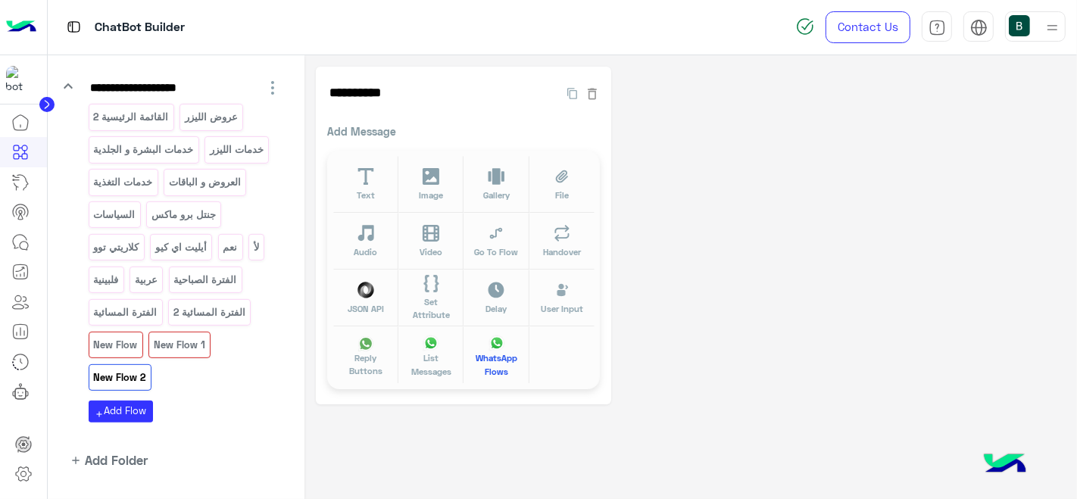
click at [483, 361] on span "WhatsApp Flows" at bounding box center [497, 365] width 47 height 27
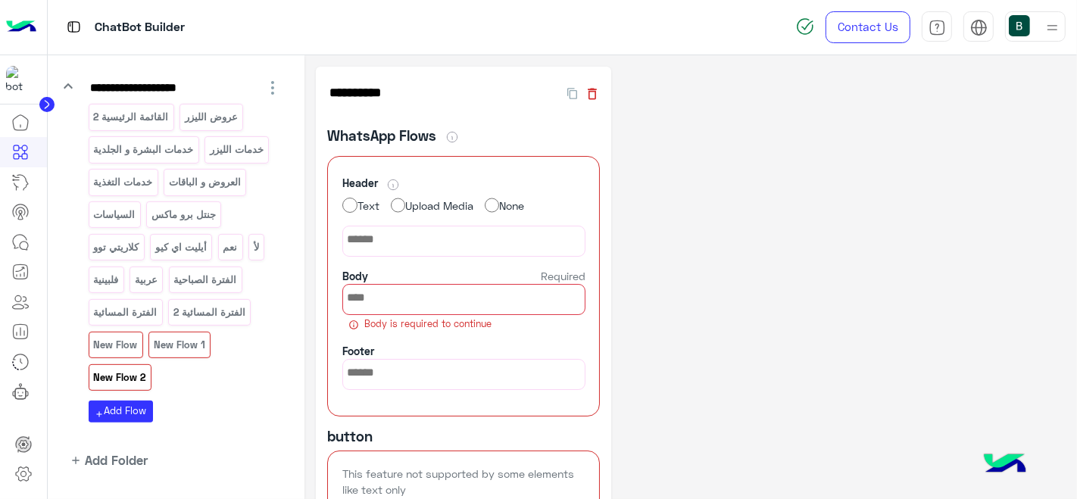
click at [595, 92] on icon "button" at bounding box center [593, 93] width 9 height 11
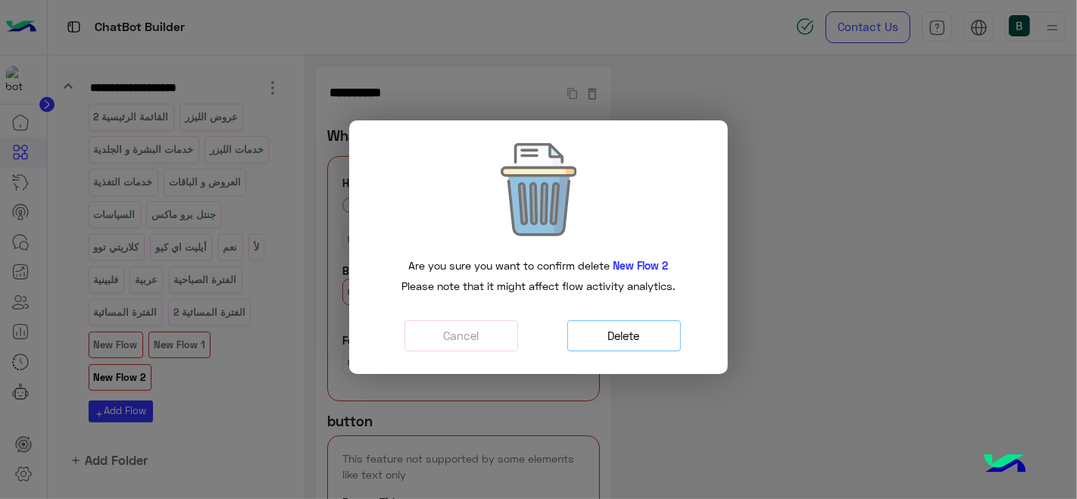
click at [617, 337] on button "Delete" at bounding box center [624, 335] width 114 height 31
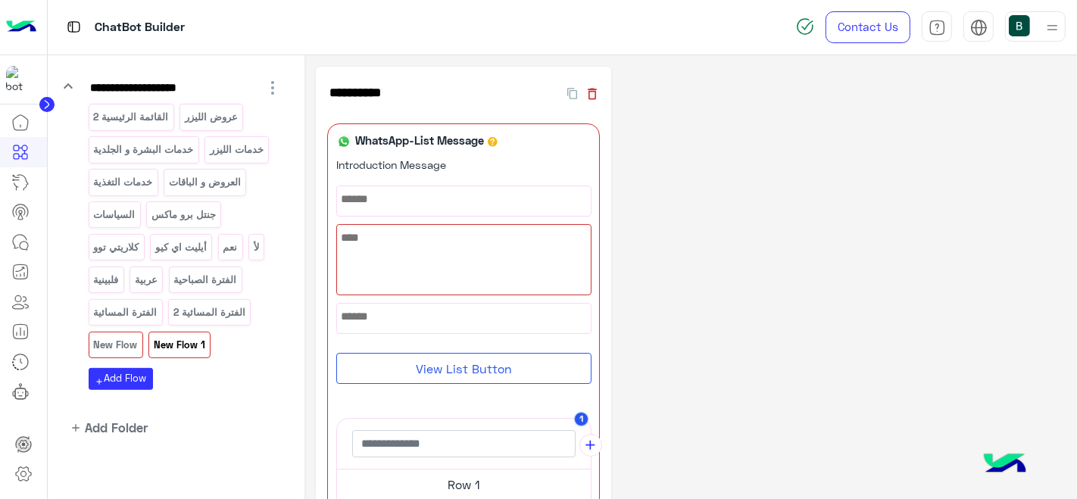
click at [589, 95] on icon "button" at bounding box center [593, 93] width 9 height 11
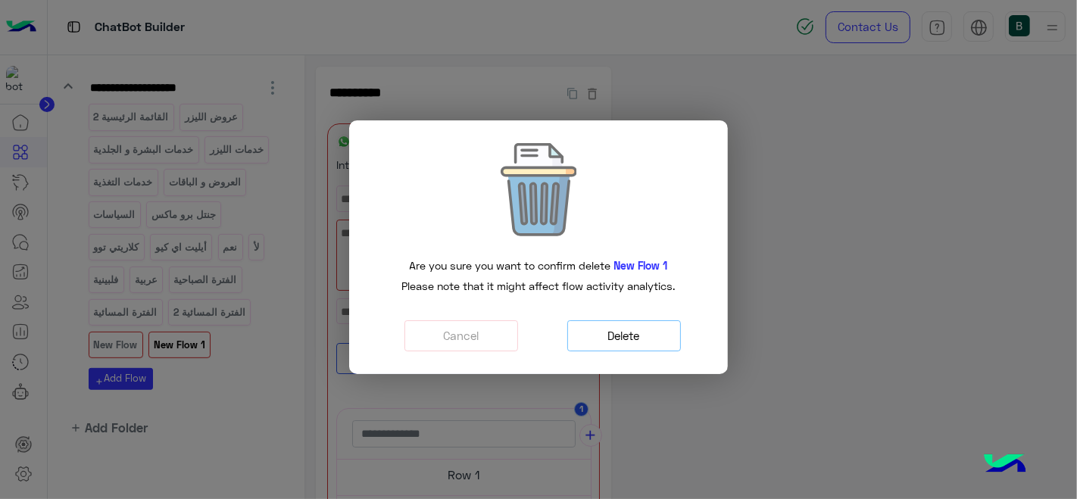
click at [611, 339] on button "Delete" at bounding box center [624, 335] width 114 height 31
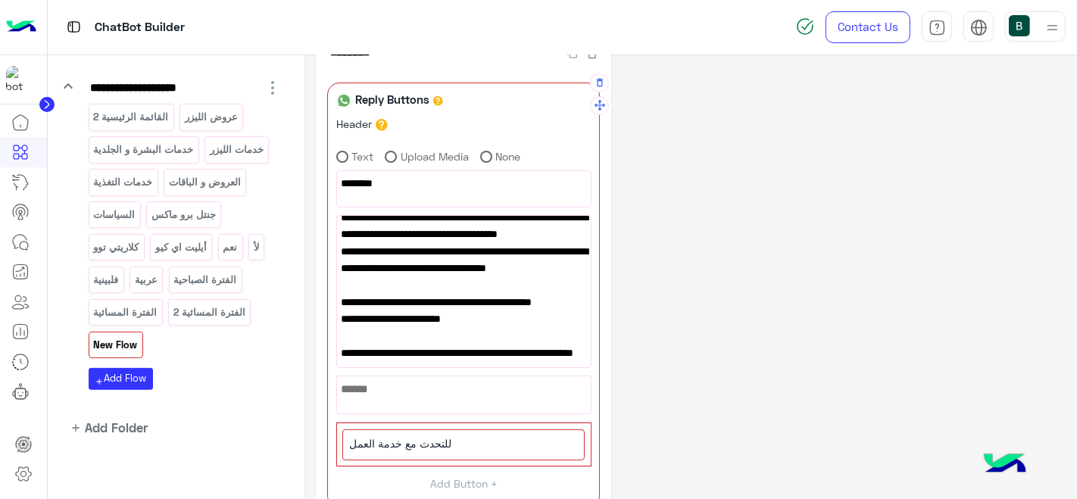
scroll to position [389, 0]
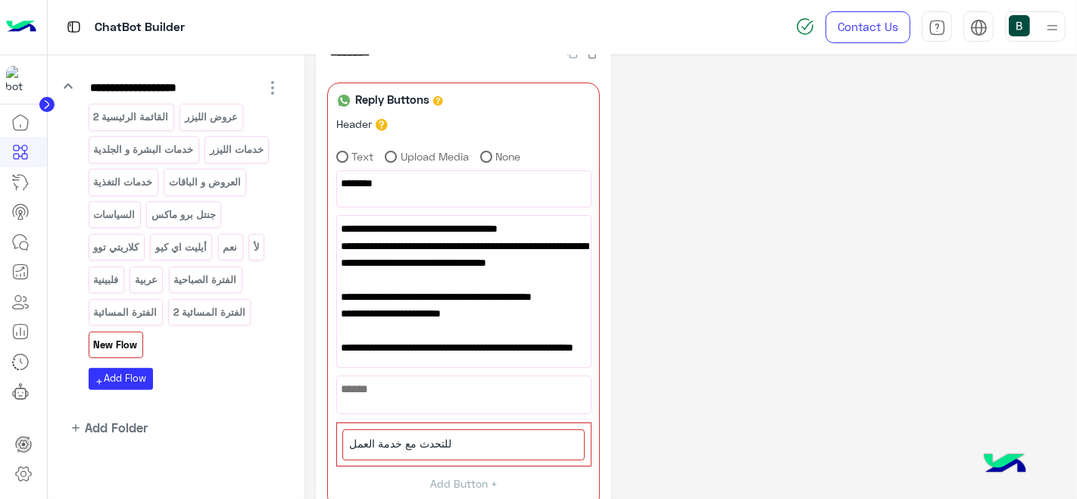
click at [223, 375] on div "القائمة الرئيسية 2 عروض الليزر خدمات البشرة و الجلدية خدمات الليزر خدمات التغذي…" at bounding box center [186, 247] width 194 height 286
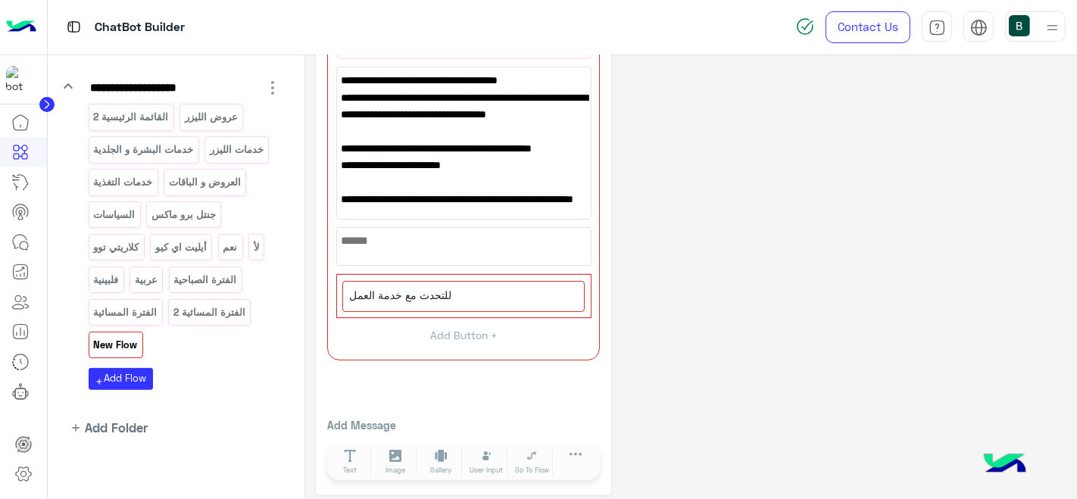
scroll to position [195, 0]
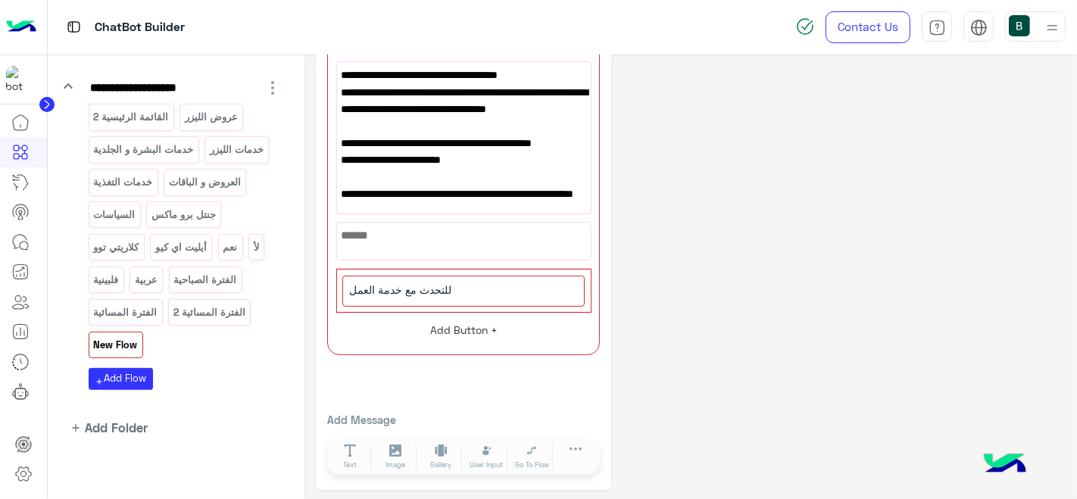
click at [461, 330] on button "Add Button +" at bounding box center [463, 330] width 255 height 34
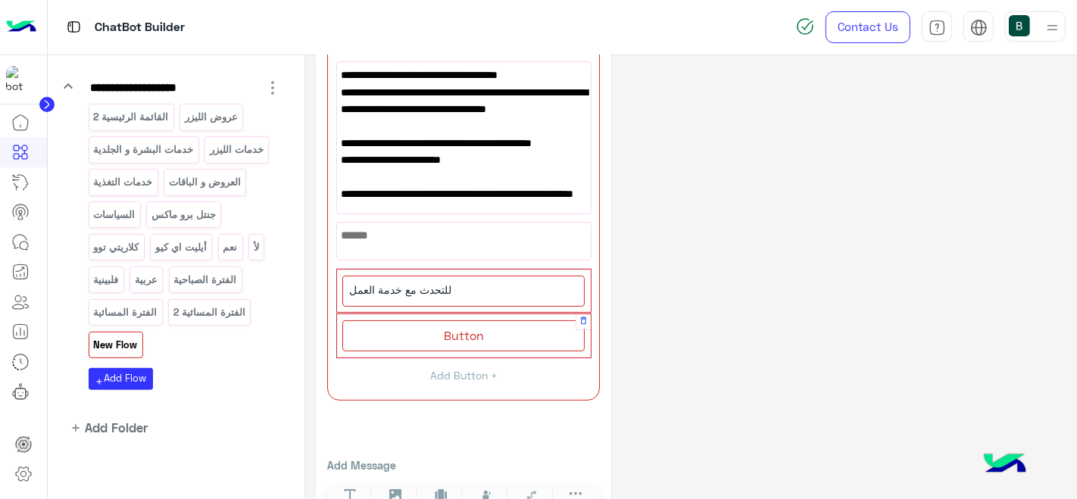
click at [461, 320] on div "Button" at bounding box center [463, 335] width 242 height 31
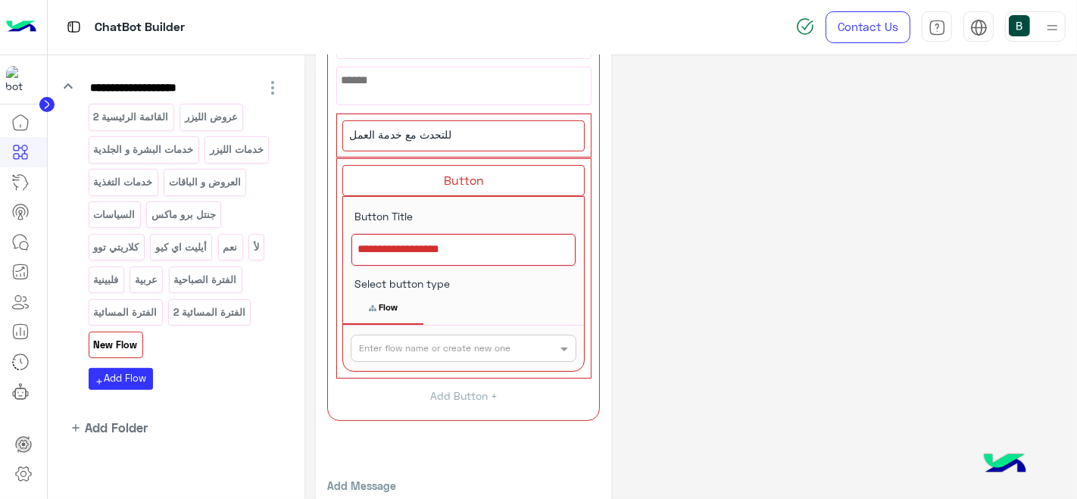
scroll to position [351, 0]
click at [126, 373] on button "add Add Flow" at bounding box center [121, 379] width 64 height 22
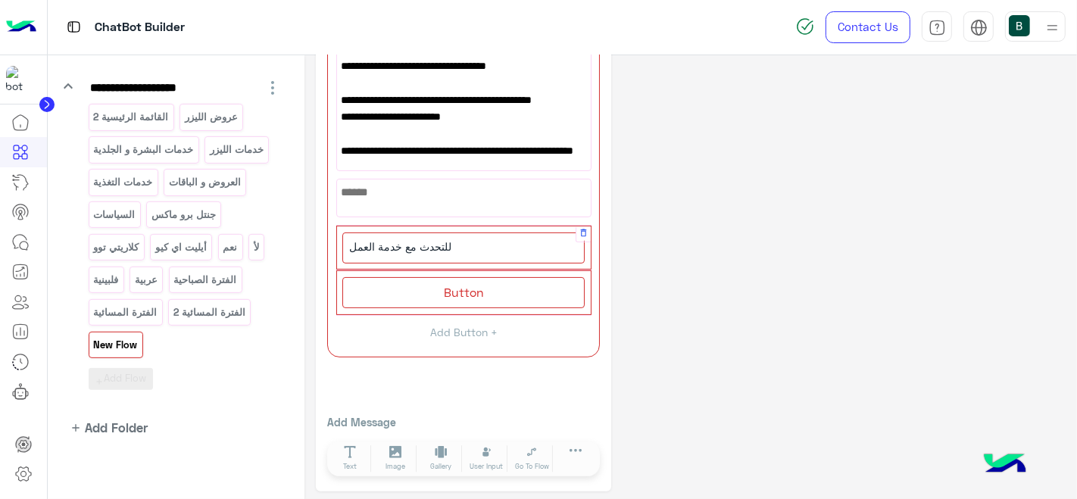
scroll to position [0, 0]
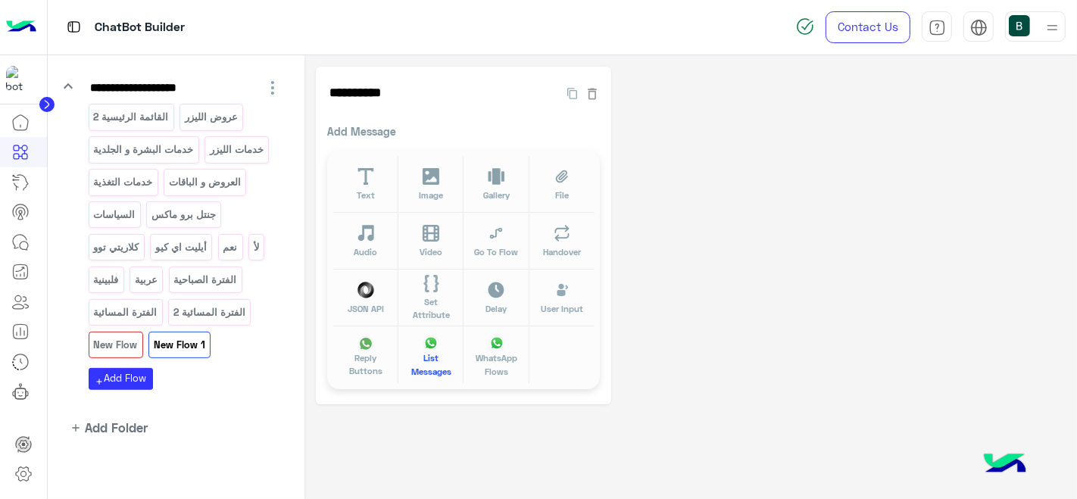
click at [446, 343] on button "List Messages" at bounding box center [431, 355] width 65 height 57
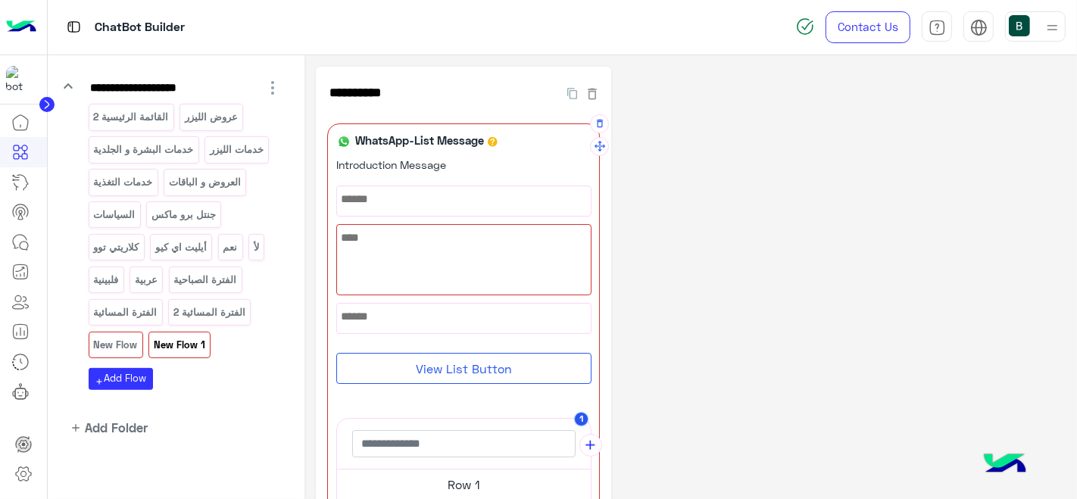
click at [449, 355] on button "View List Button" at bounding box center [463, 368] width 255 height 31
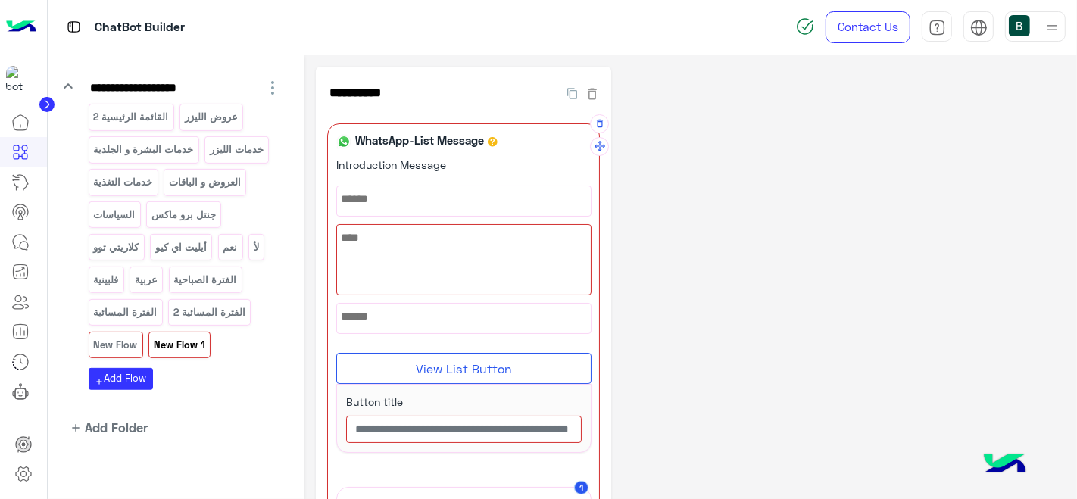
click at [449, 355] on button "View List Button" at bounding box center [463, 368] width 255 height 31
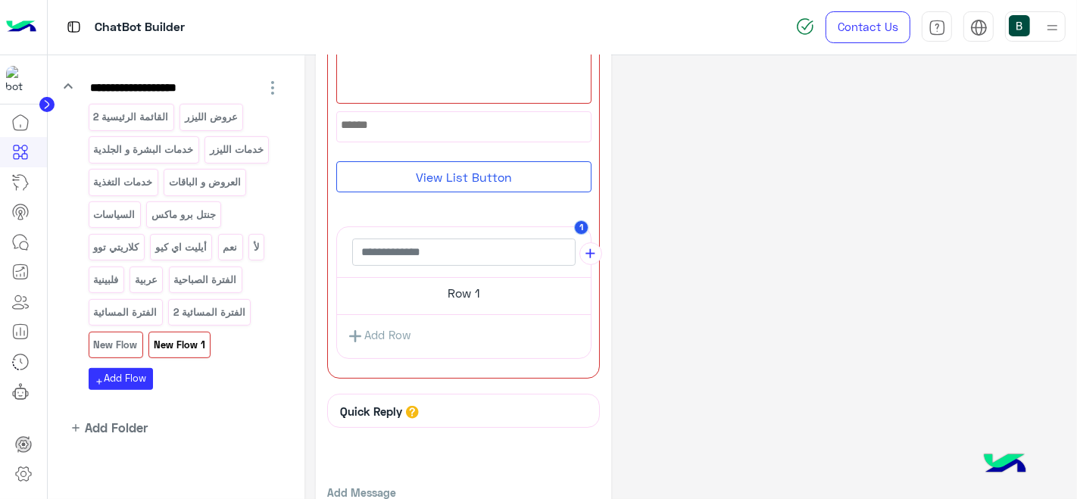
scroll to position [207, 0]
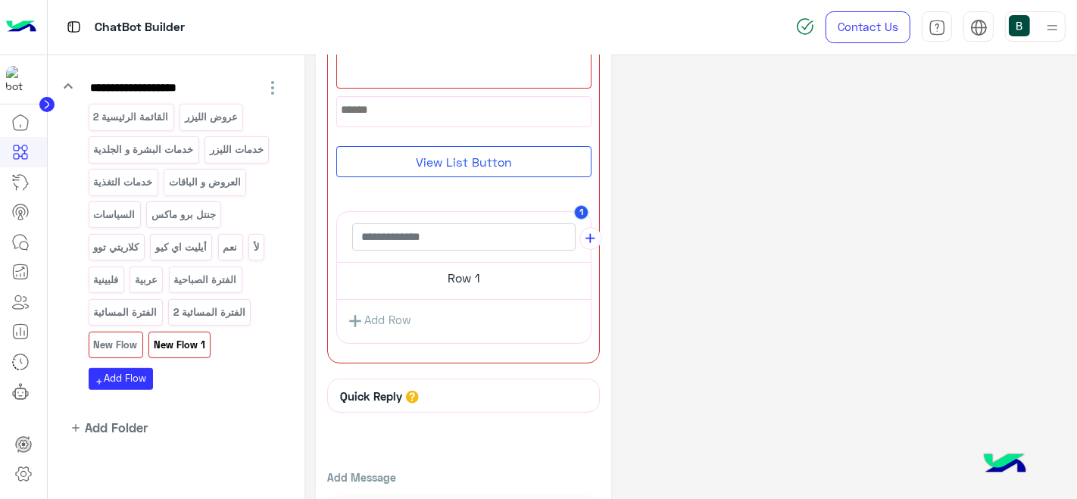
click at [467, 272] on h5 "Row 1" at bounding box center [464, 278] width 254 height 30
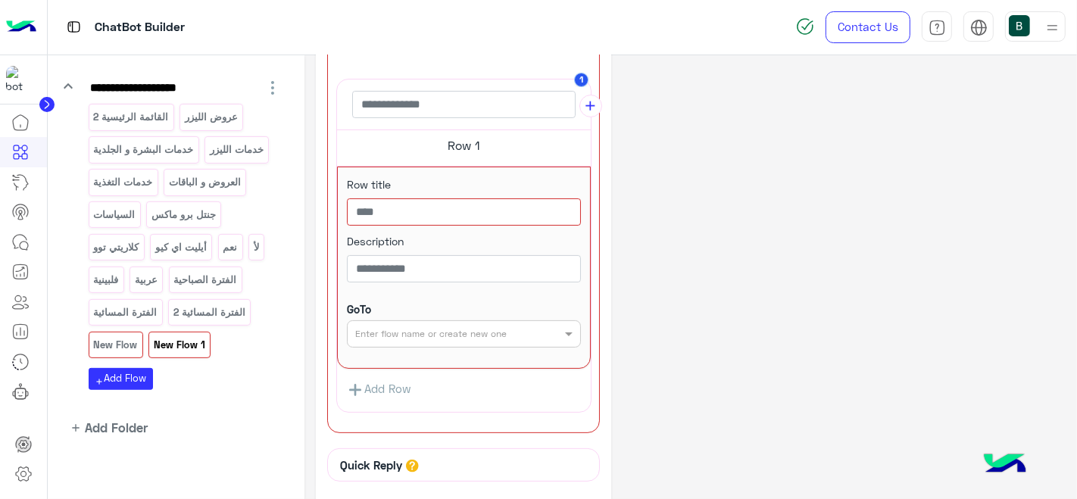
scroll to position [330, 0]
click at [117, 371] on button "add Add Flow" at bounding box center [121, 379] width 64 height 22
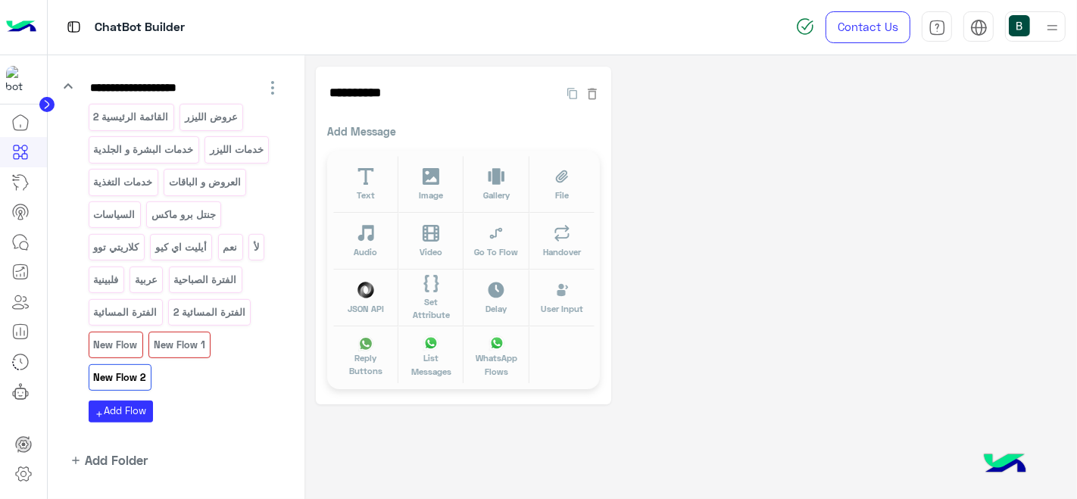
click at [509, 356] on span "WhatsApp Flows" at bounding box center [497, 365] width 47 height 27
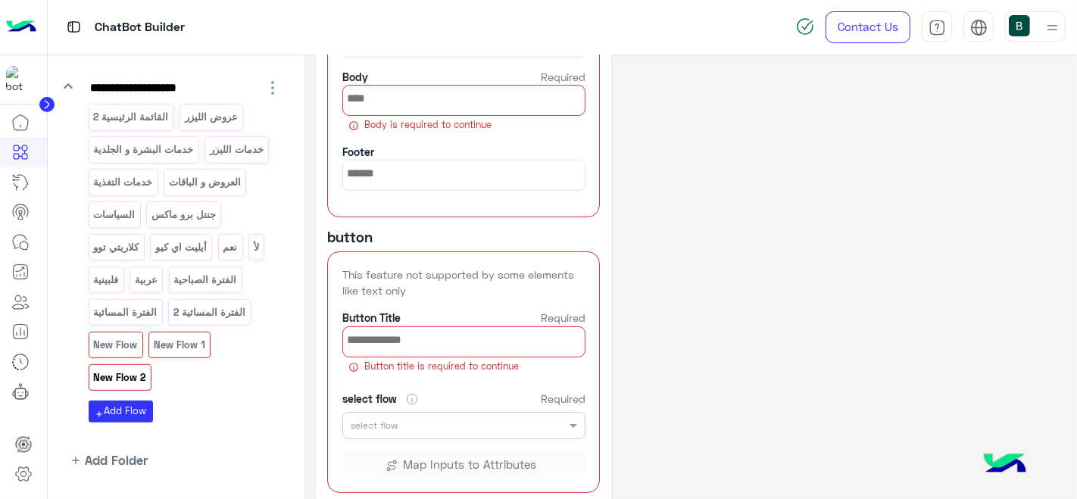
scroll to position [210, 0]
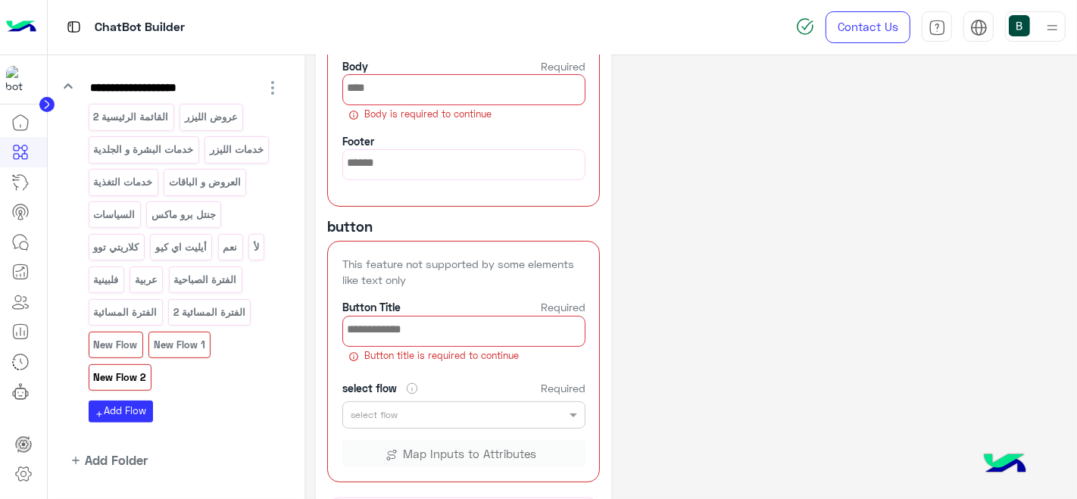
click at [514, 407] on input "select flow Required" at bounding box center [439, 414] width 177 height 14
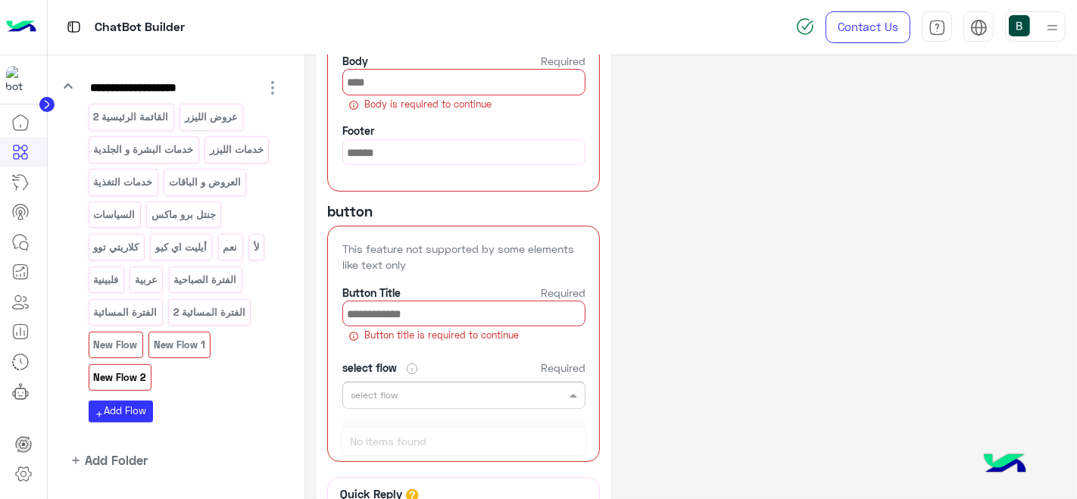
scroll to position [205, 0]
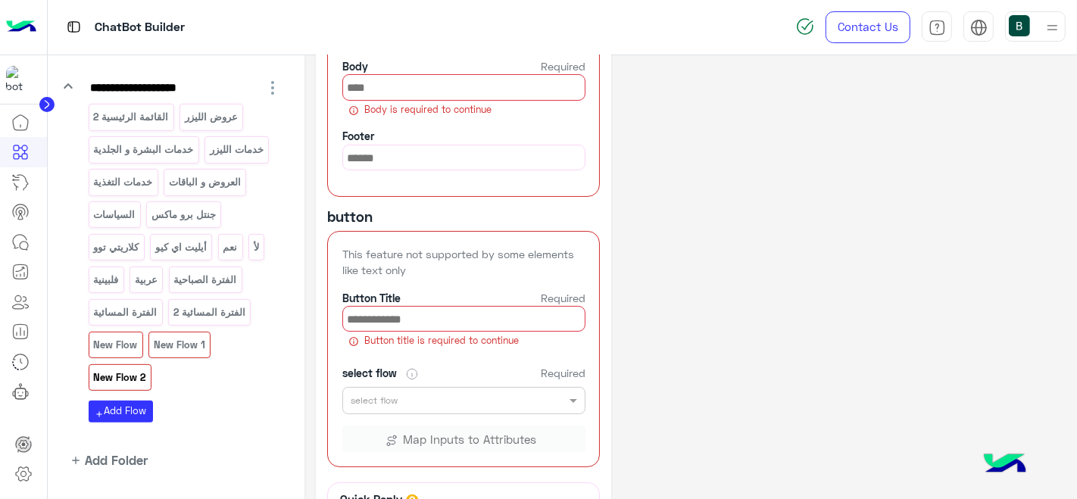
click at [722, 284] on div "**********" at bounding box center [691, 256] width 750 height 789
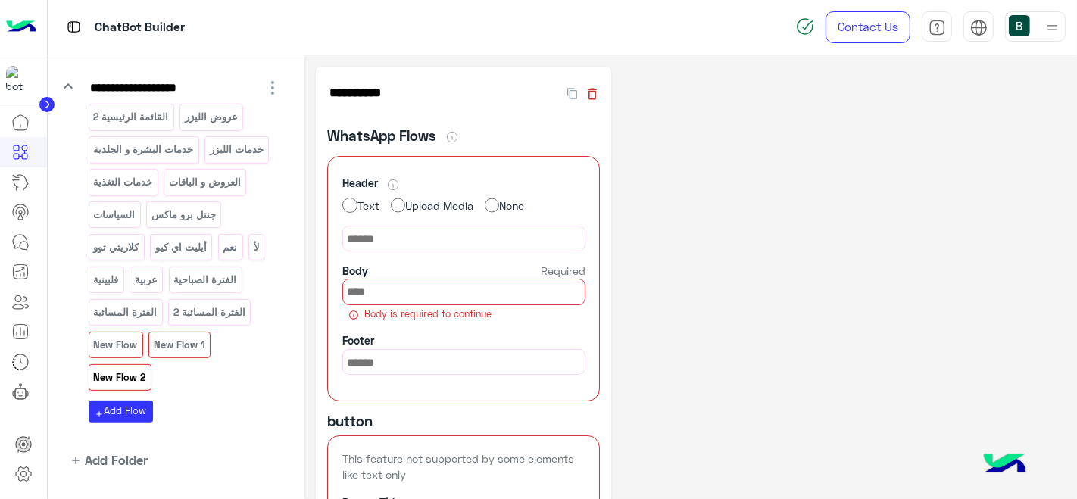
click at [586, 95] on icon "button" at bounding box center [592, 93] width 15 height 15
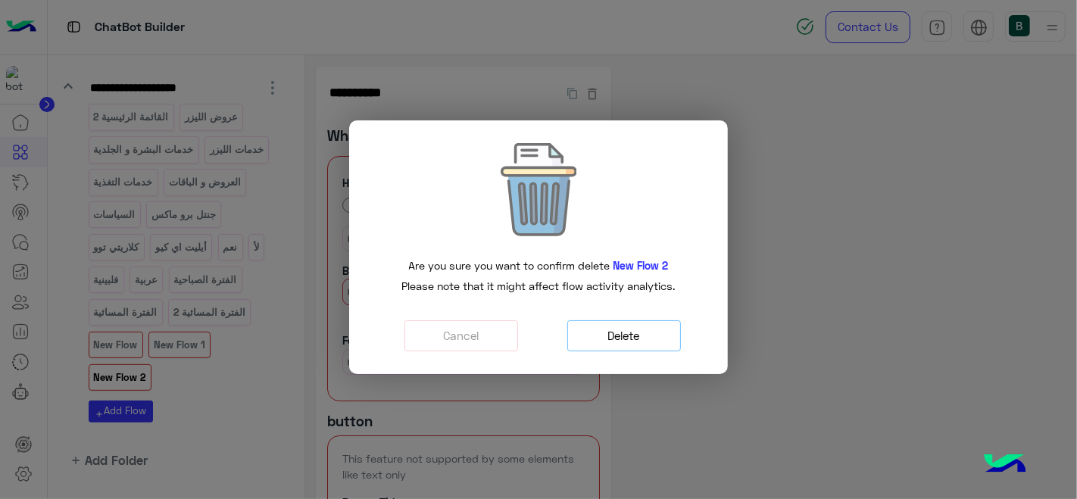
click at [616, 343] on button "Delete" at bounding box center [624, 335] width 114 height 31
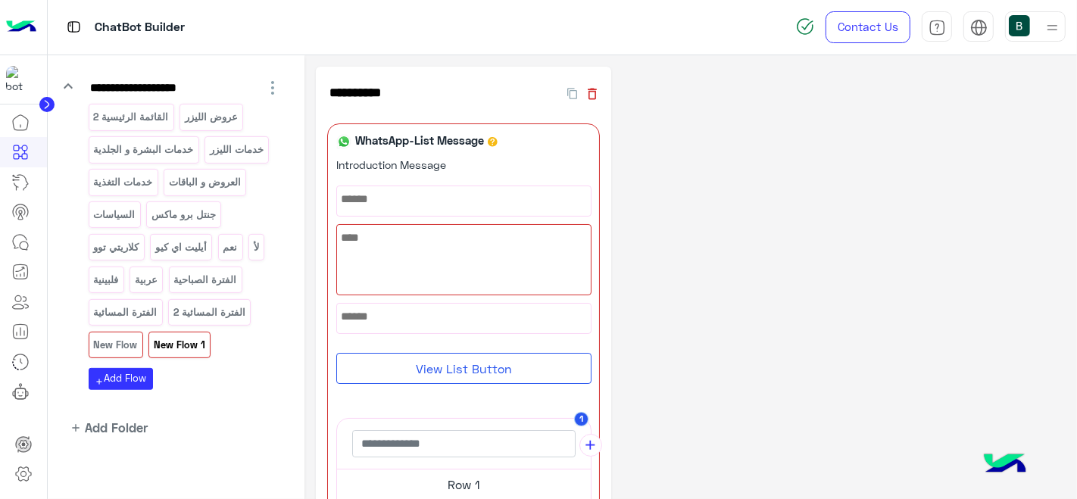
click at [586, 98] on icon "button" at bounding box center [592, 93] width 15 height 15
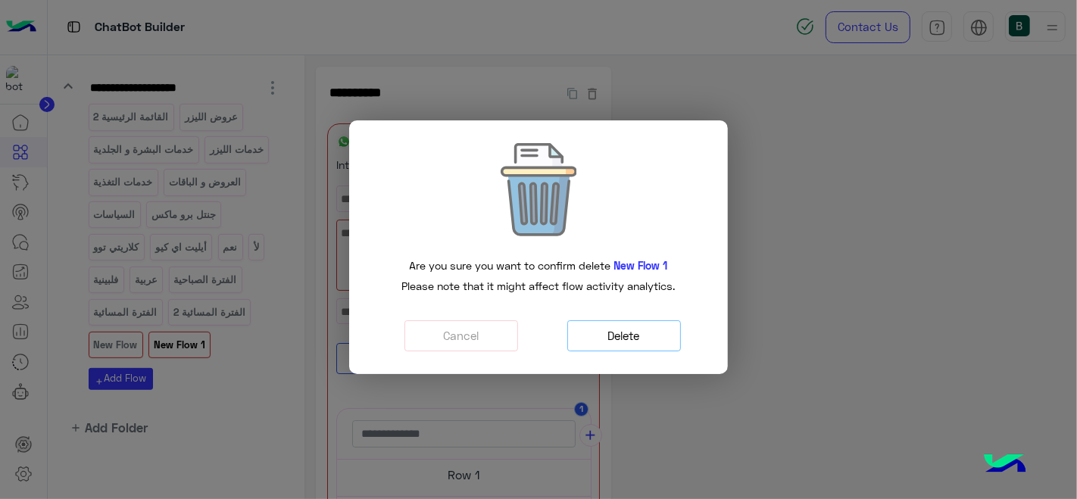
click at [624, 338] on button "Delete" at bounding box center [624, 335] width 114 height 31
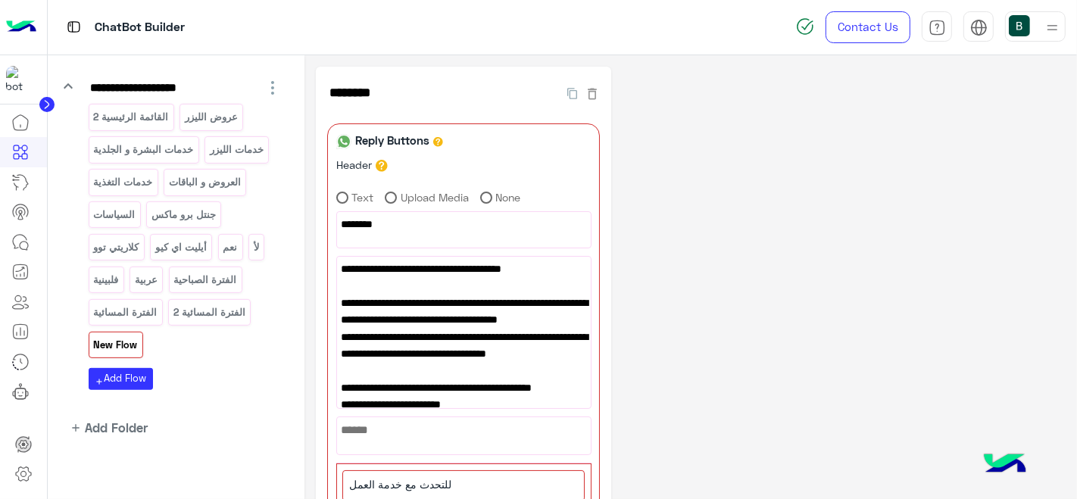
click at [106, 338] on p "New Flow" at bounding box center [115, 344] width 46 height 17
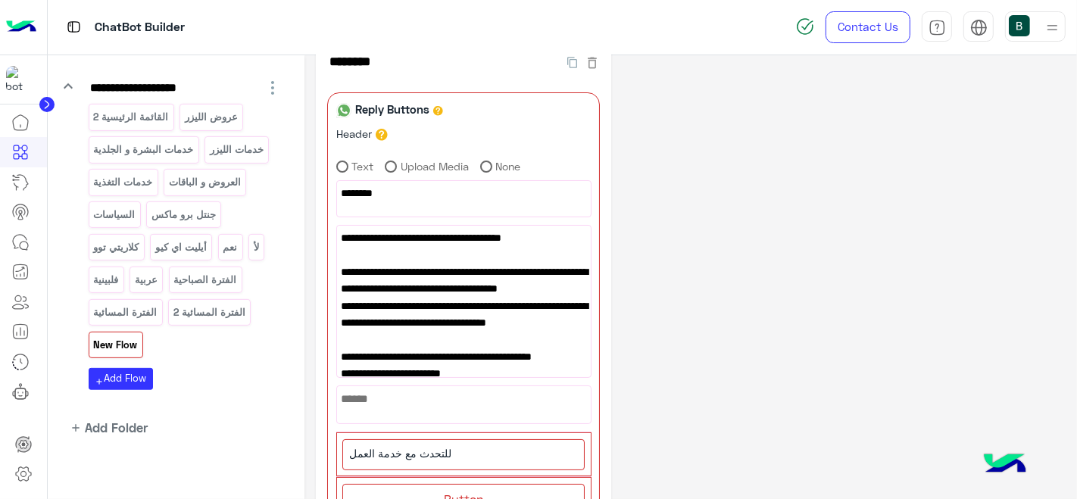
scroll to position [33, 0]
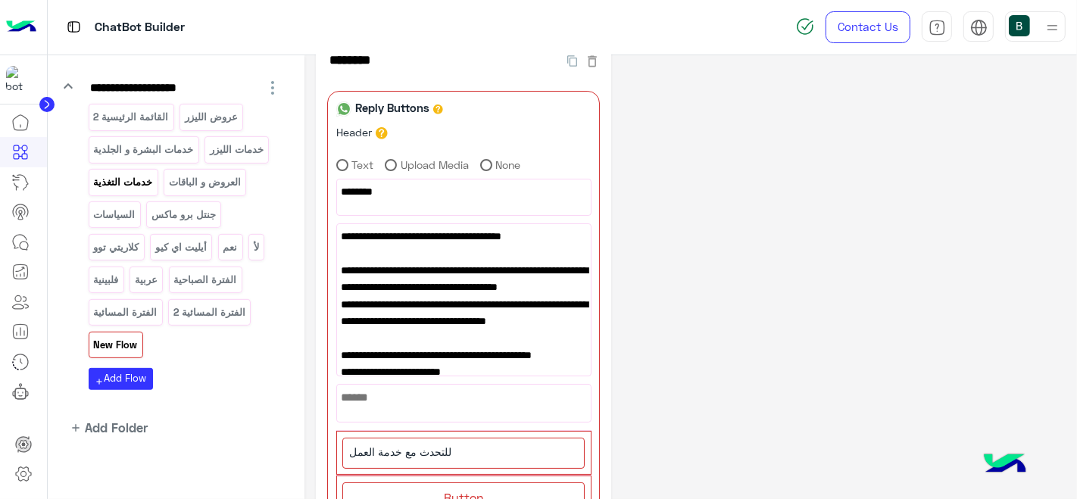
click at [132, 178] on p "خدمات التغذية" at bounding box center [122, 181] width 61 height 17
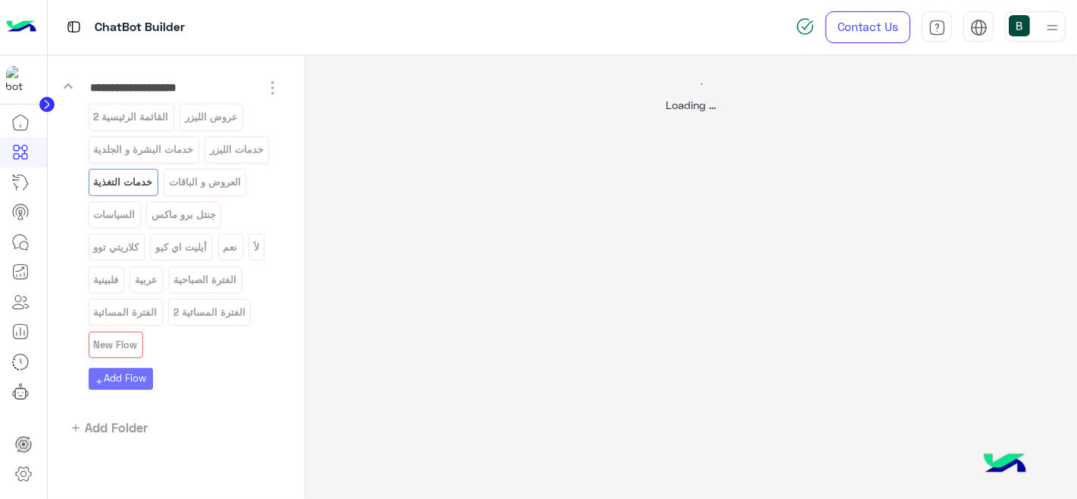
scroll to position [0, 0]
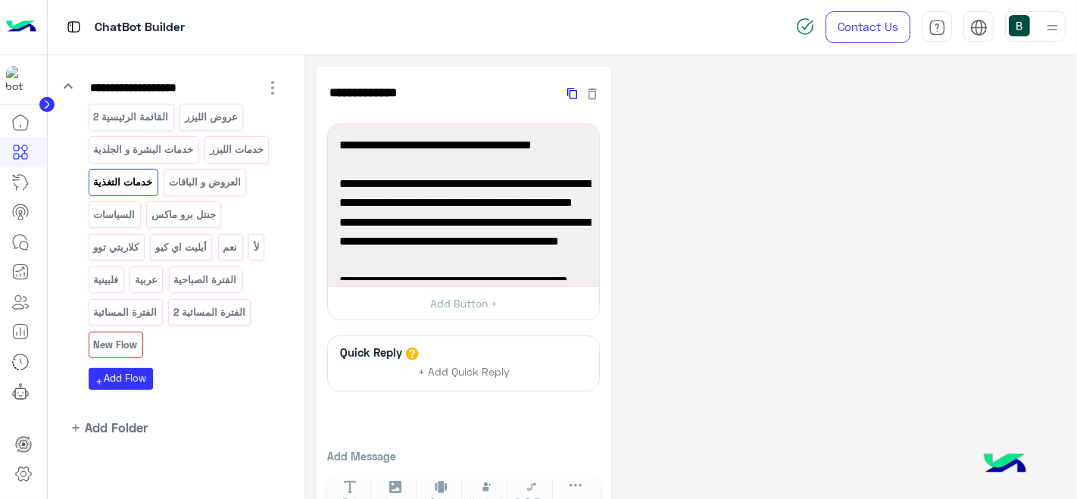
click at [570, 89] on icon "button" at bounding box center [572, 94] width 10 height 16
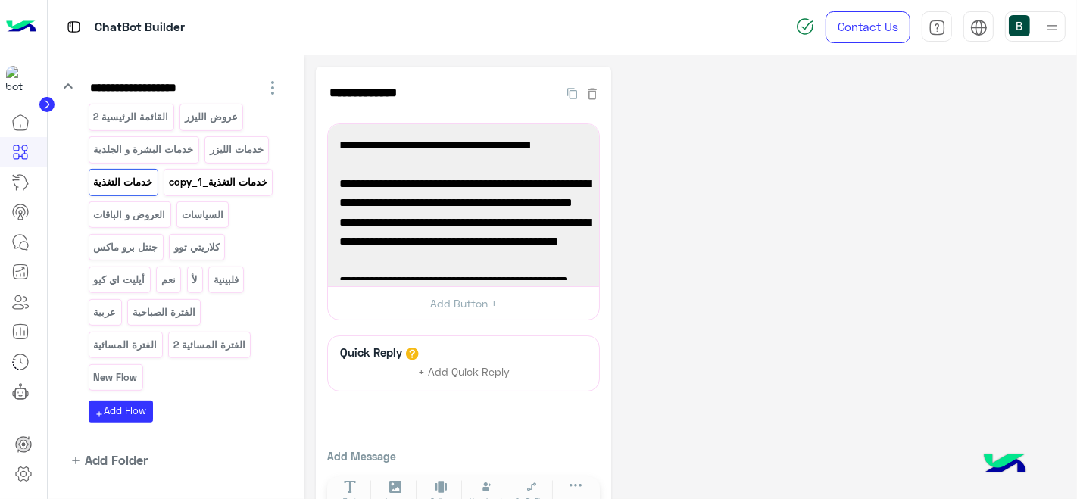
click at [168, 191] on p "خدمات التغذية_copy_1" at bounding box center [218, 181] width 101 height 17
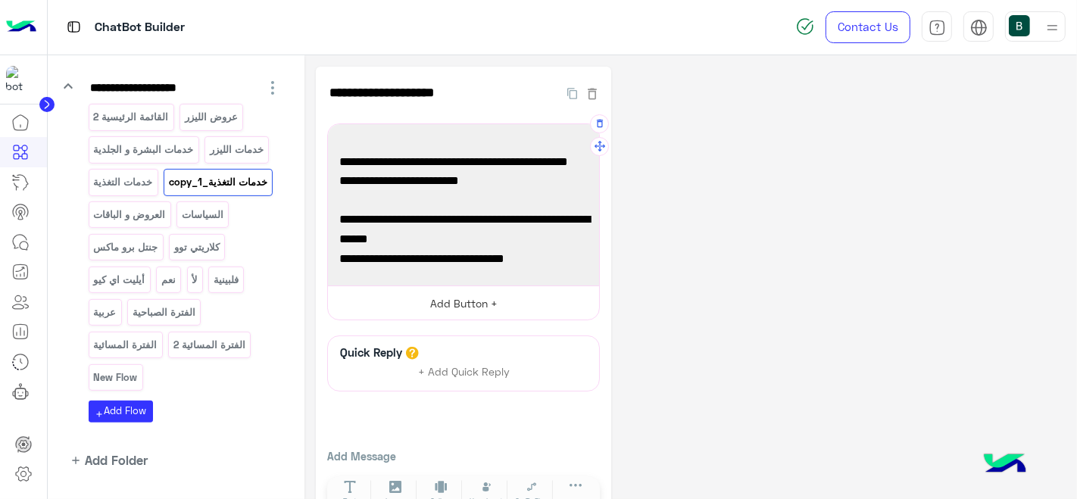
click at [461, 301] on button "Add Button +" at bounding box center [463, 303] width 271 height 34
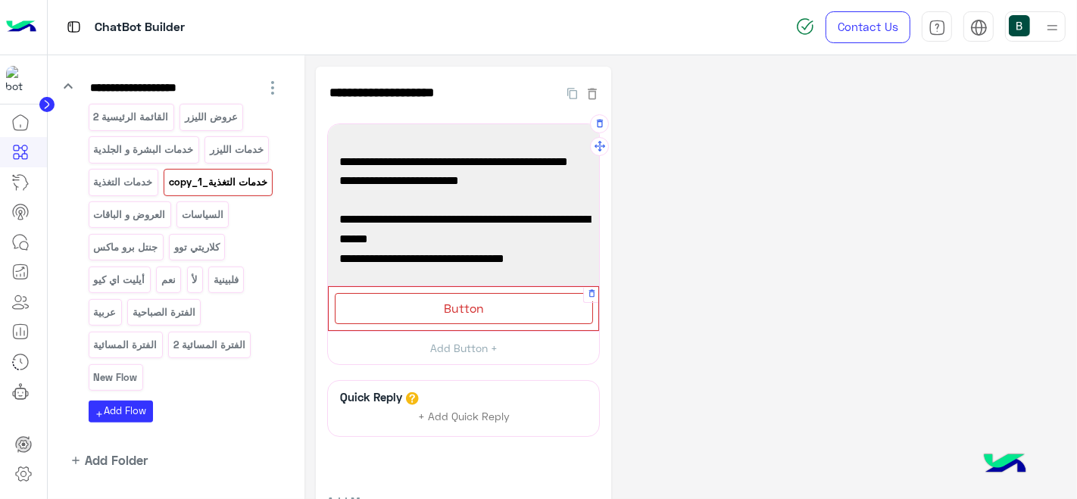
click at [456, 312] on span "Button" at bounding box center [464, 308] width 40 height 14
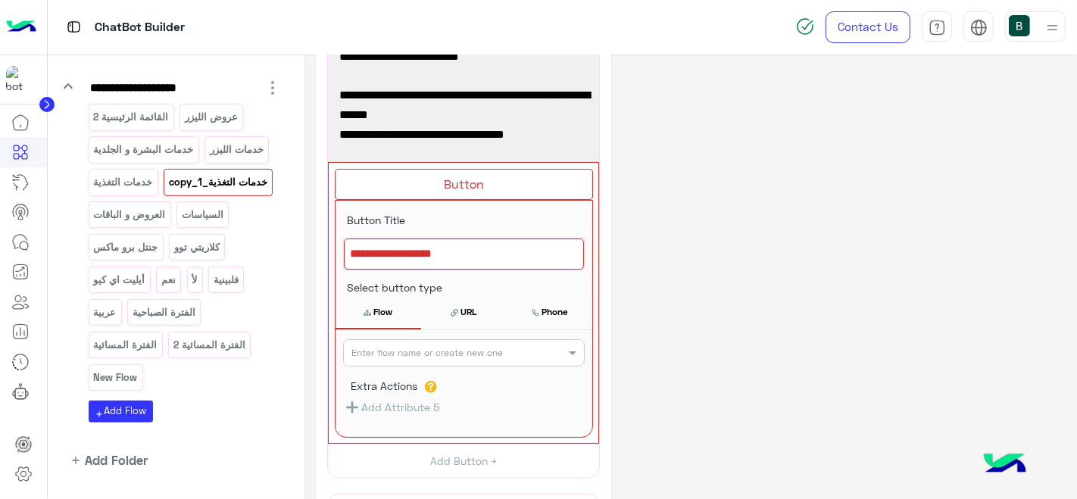
scroll to position [127, 0]
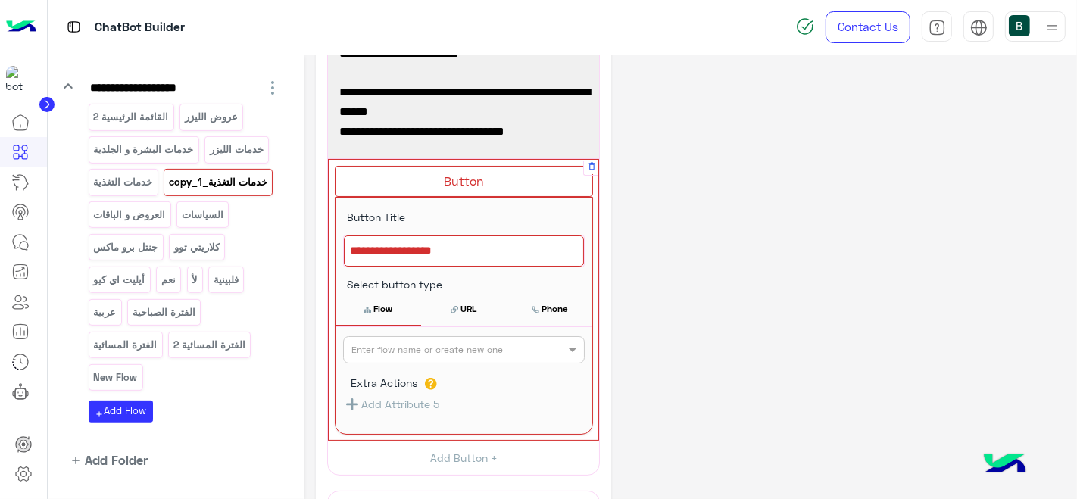
click at [446, 249] on div at bounding box center [464, 252] width 240 height 32
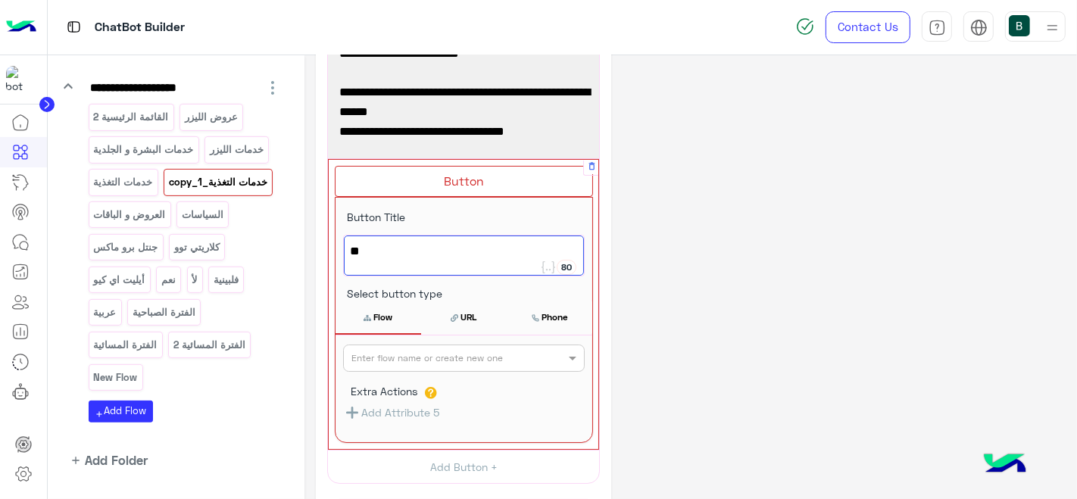
type textarea "*"
type textarea "*****"
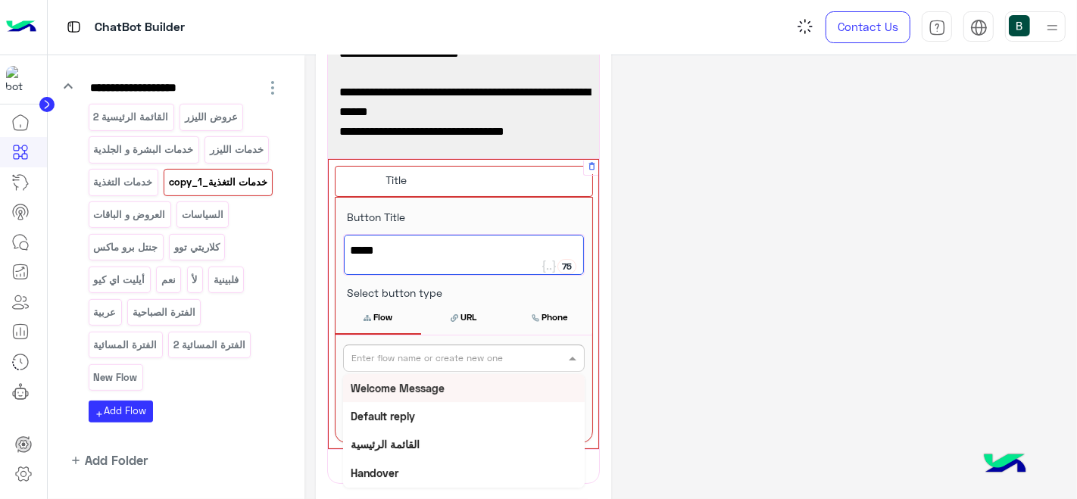
click at [420, 350] on input "text" at bounding box center [439, 357] width 175 height 14
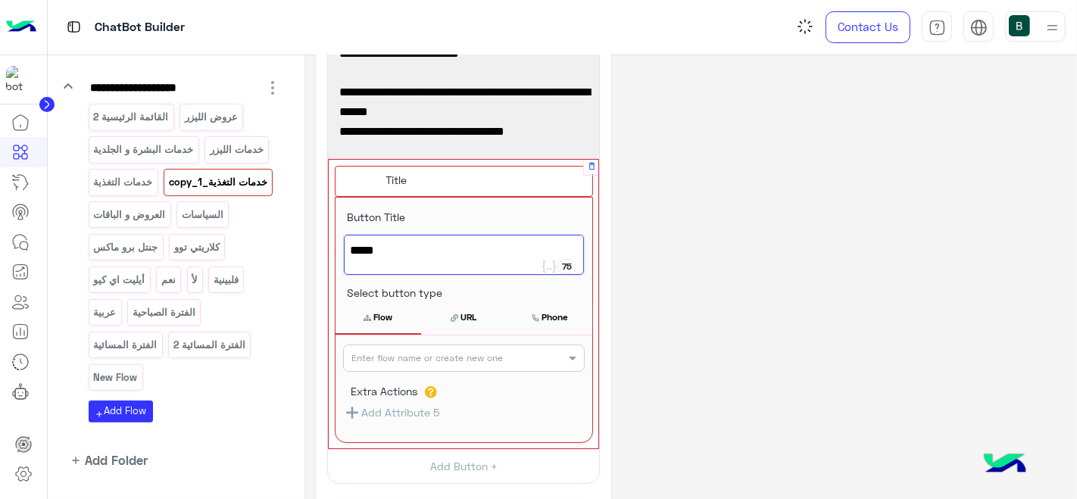
click at [461, 311] on button "URL" at bounding box center [464, 318] width 86 height 32
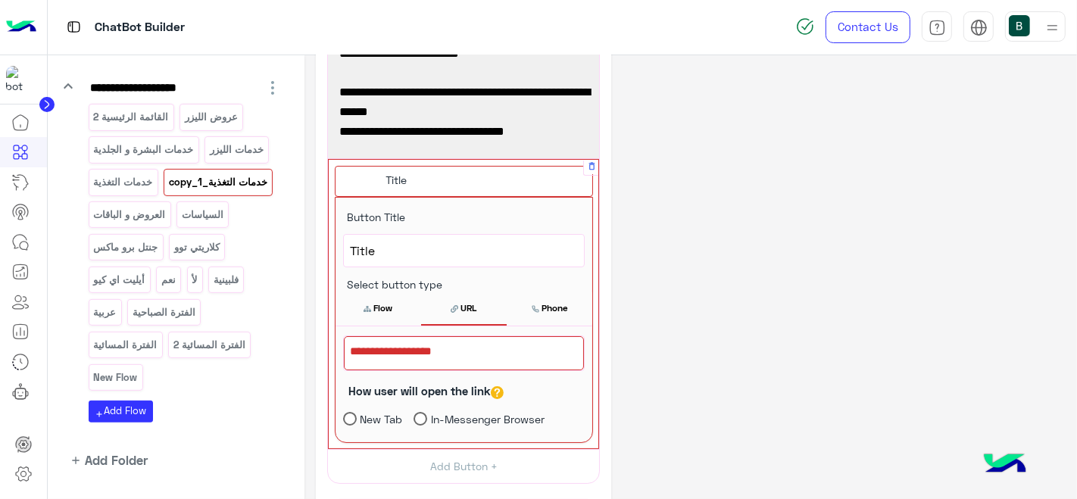
click at [443, 347] on div at bounding box center [464, 353] width 240 height 34
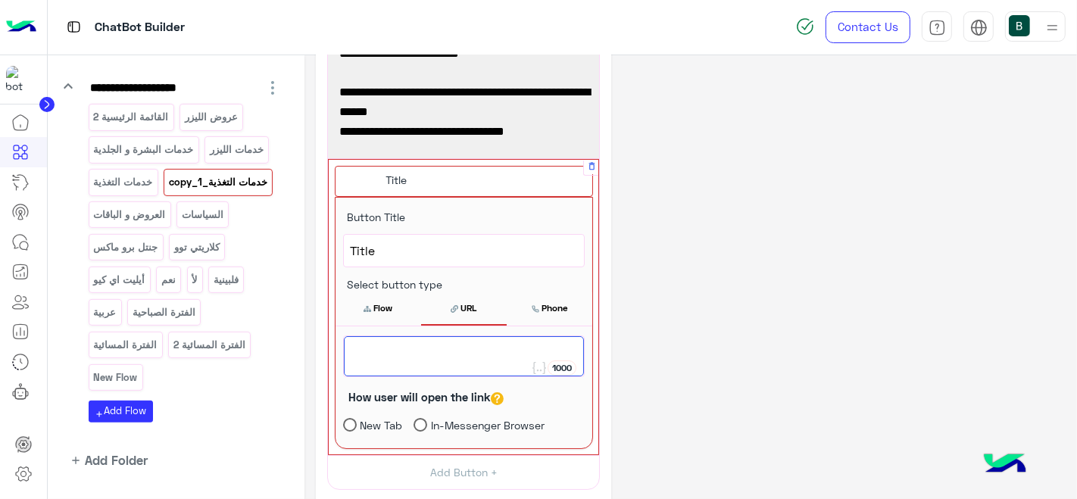
paste textarea "**********"
type textarea "**********"
click at [745, 238] on div "**********" at bounding box center [691, 317] width 750 height 757
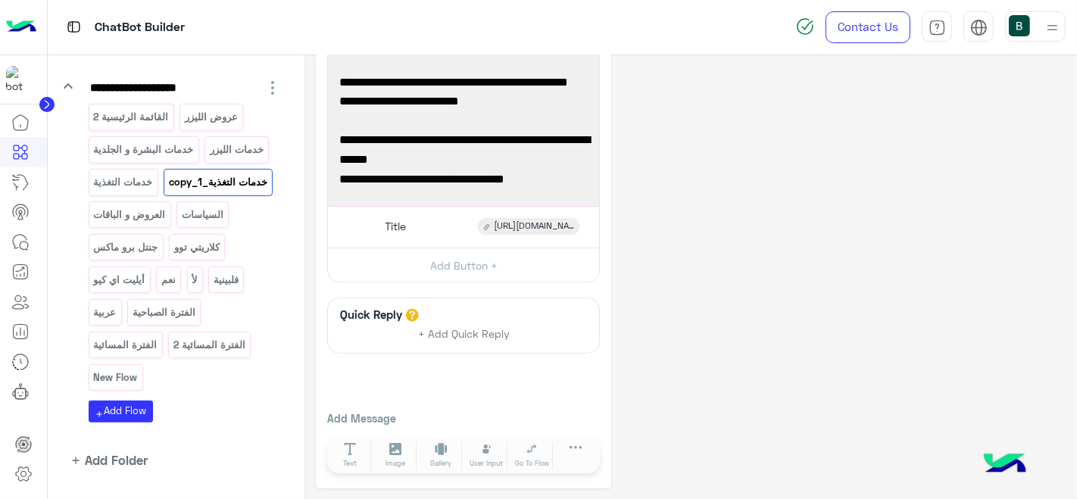
scroll to position [0, 0]
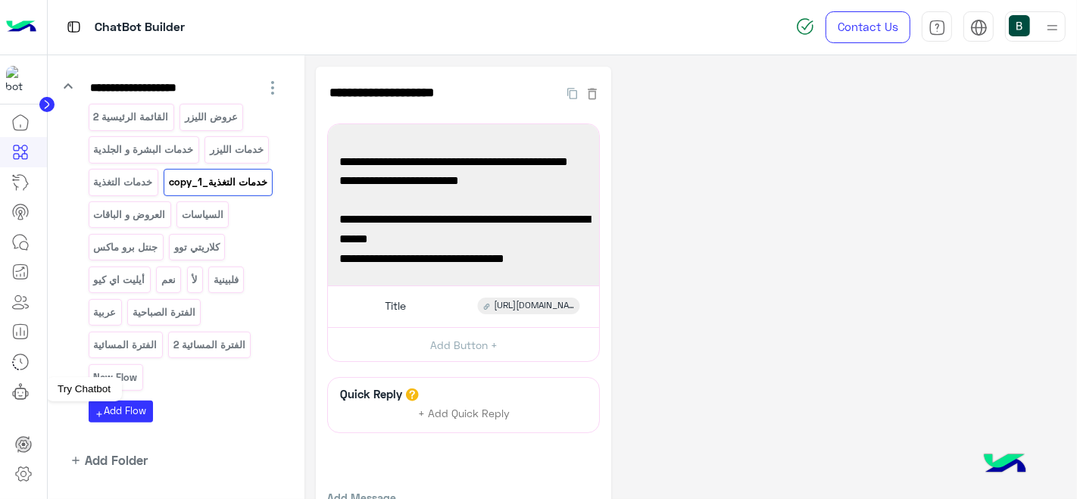
click at [14, 383] on icon at bounding box center [20, 392] width 18 height 18
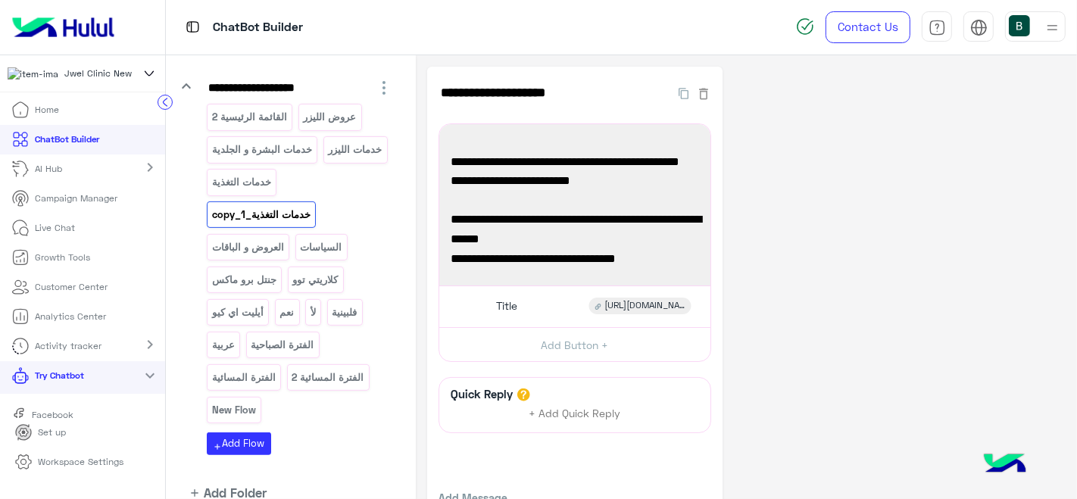
scroll to position [42, 0]
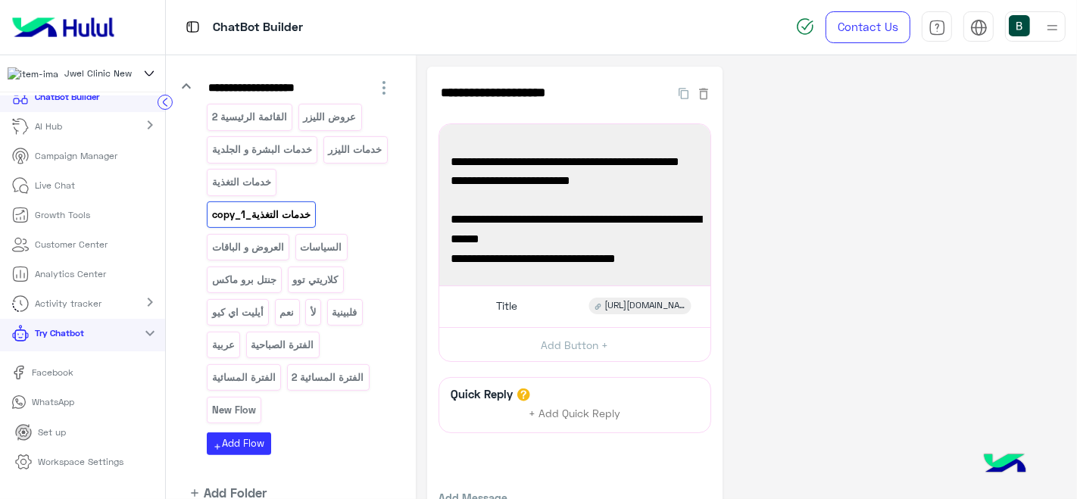
click at [108, 373] on link "Facebook" at bounding box center [82, 373] width 165 height 27
click at [86, 407] on link "WhatsApp" at bounding box center [82, 402] width 165 height 27
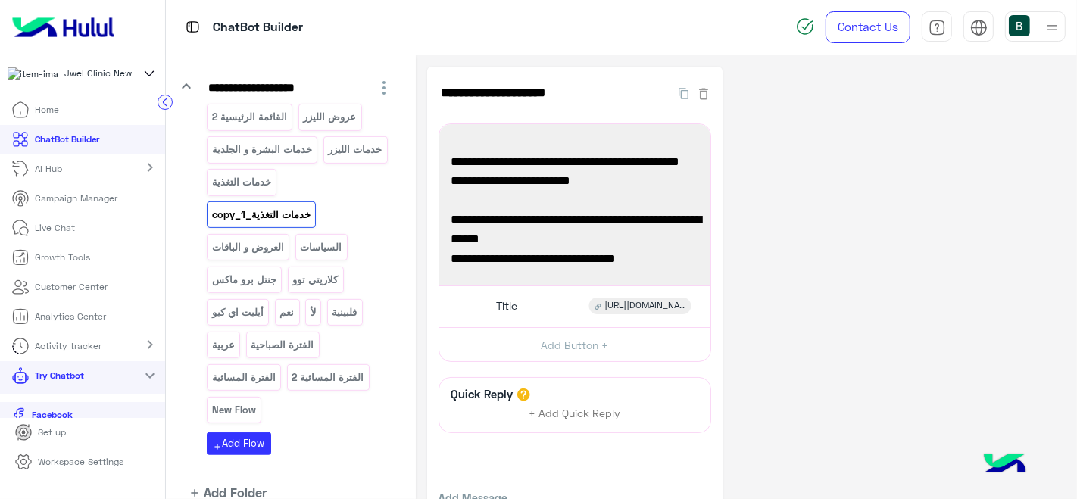
click at [76, 178] on link "AI Hub" at bounding box center [40, 170] width 80 height 30
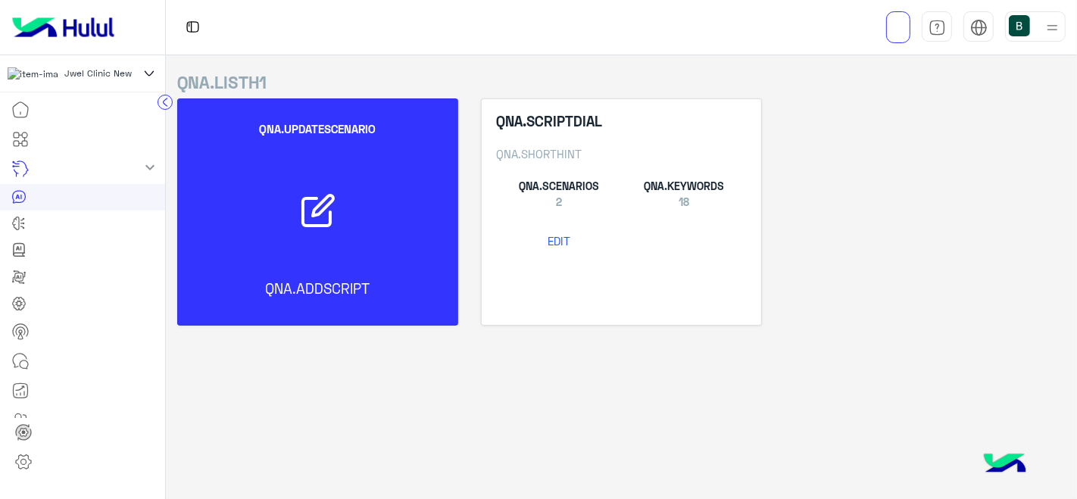
click at [541, 234] on button "EDIT" at bounding box center [559, 241] width 126 height 28
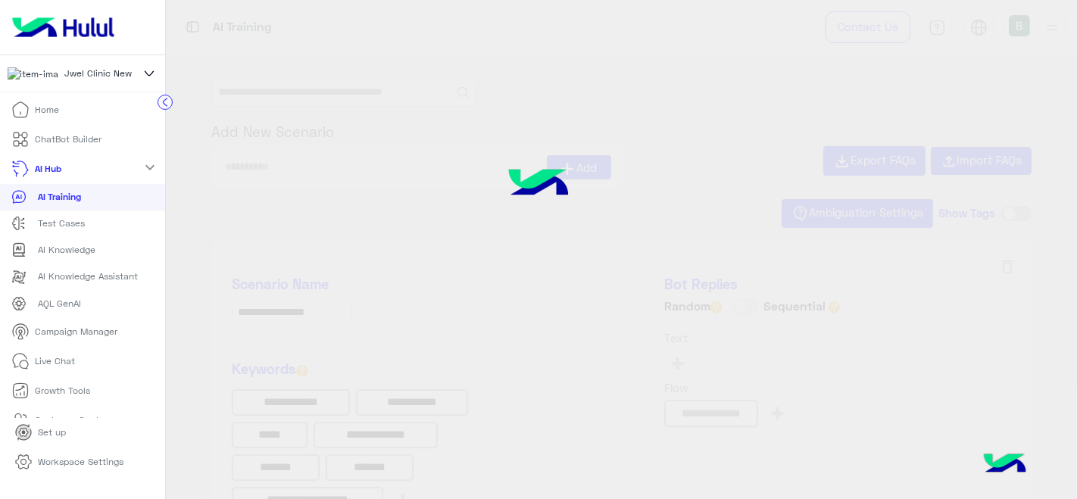
type input "********"
type input "**********"
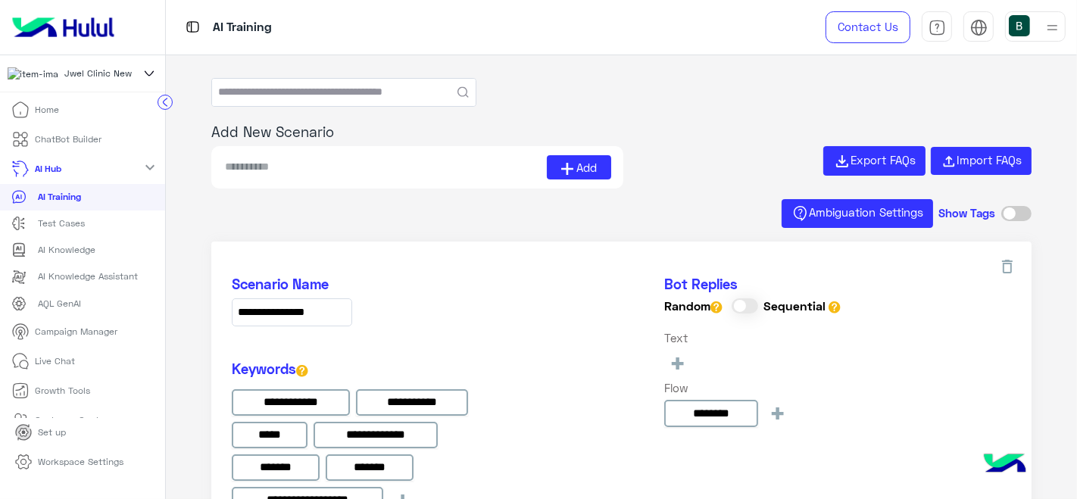
click at [435, 163] on input at bounding box center [384, 167] width 323 height 24
type input "*"
type input "**********"
click at [549, 162] on button "Add" at bounding box center [579, 167] width 65 height 24
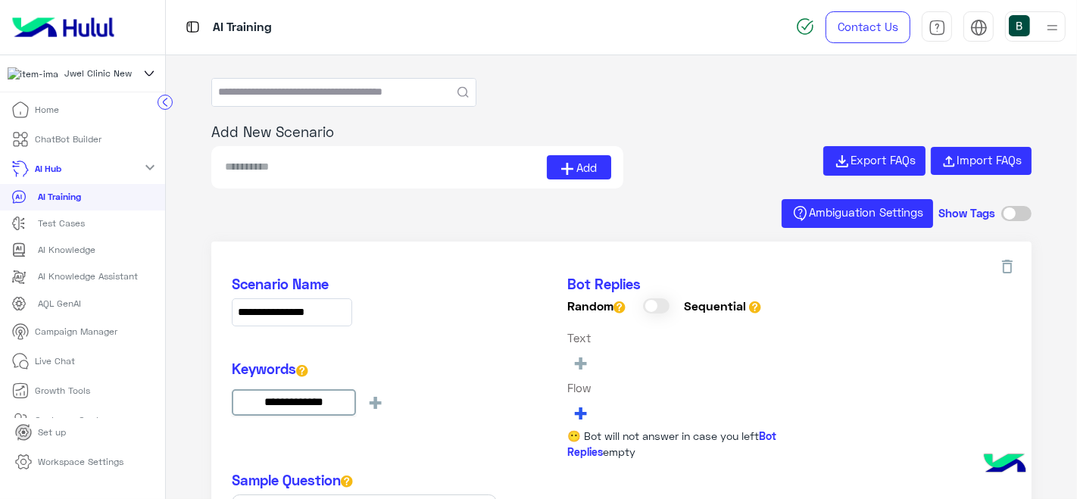
click at [582, 414] on span "+" at bounding box center [580, 412] width 17 height 25
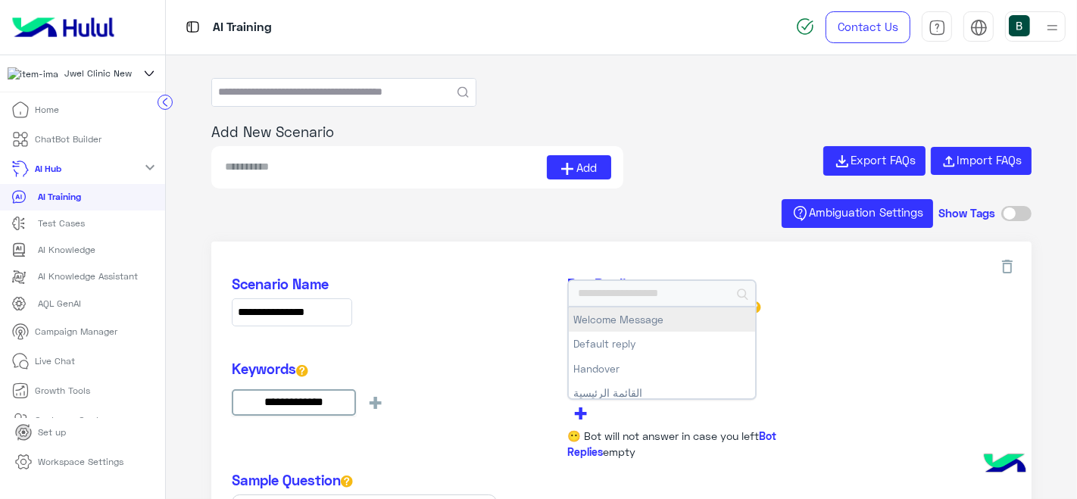
type input "*"
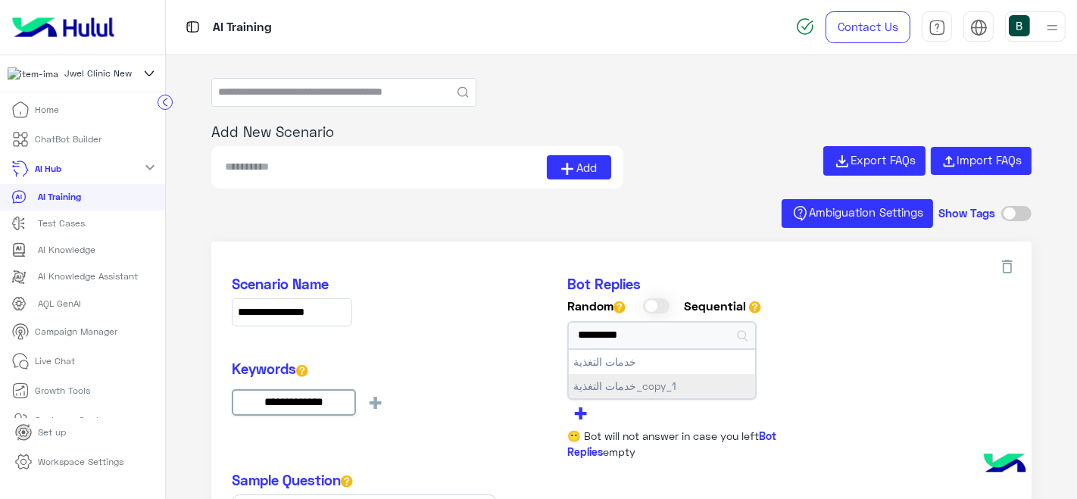
type input "*********"
click at [632, 380] on button "خدمات التغذية_copy_1" at bounding box center [662, 386] width 186 height 24
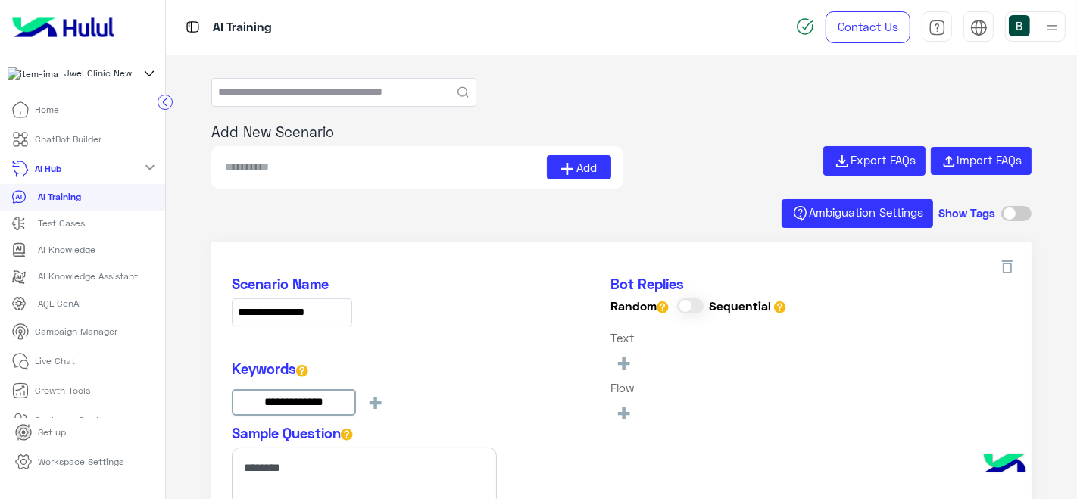
type input "**********"
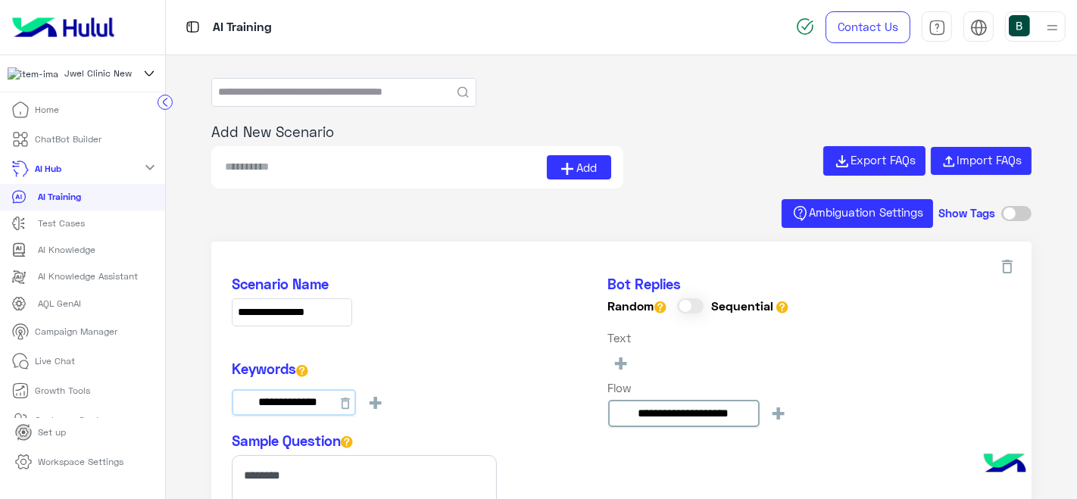
click at [276, 405] on input "**********" at bounding box center [294, 402] width 124 height 27
click at [75, 142] on p "ChatBot Builder" at bounding box center [69, 140] width 67 height 14
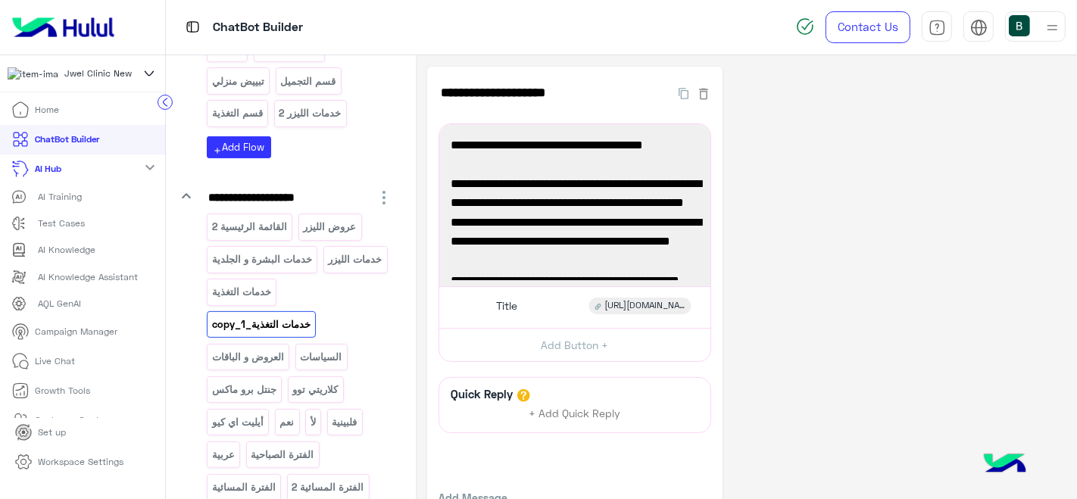
scroll to position [288, 0]
click at [543, 305] on div "Title [URL][DOMAIN_NAME]" at bounding box center [575, 307] width 260 height 30
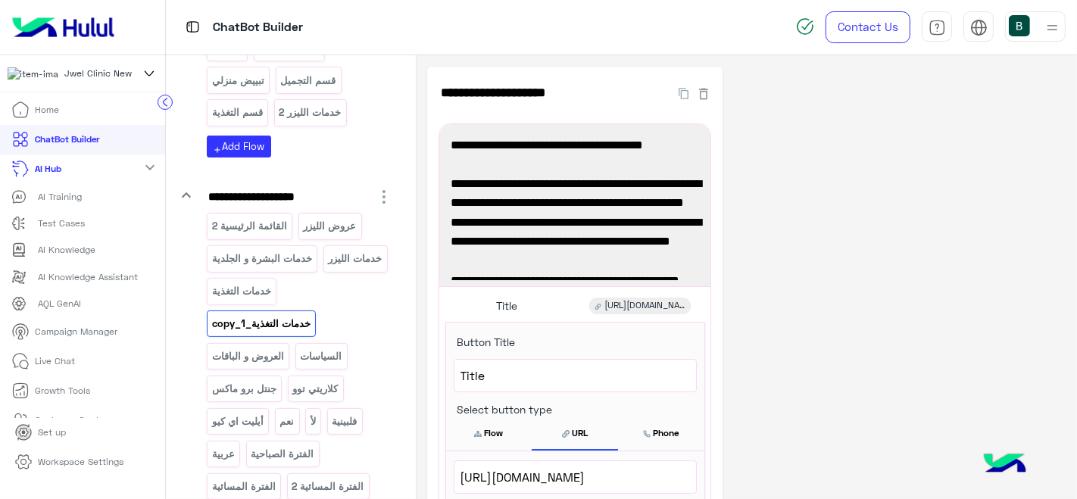
click at [724, 320] on div "**********" at bounding box center [746, 439] width 639 height 745
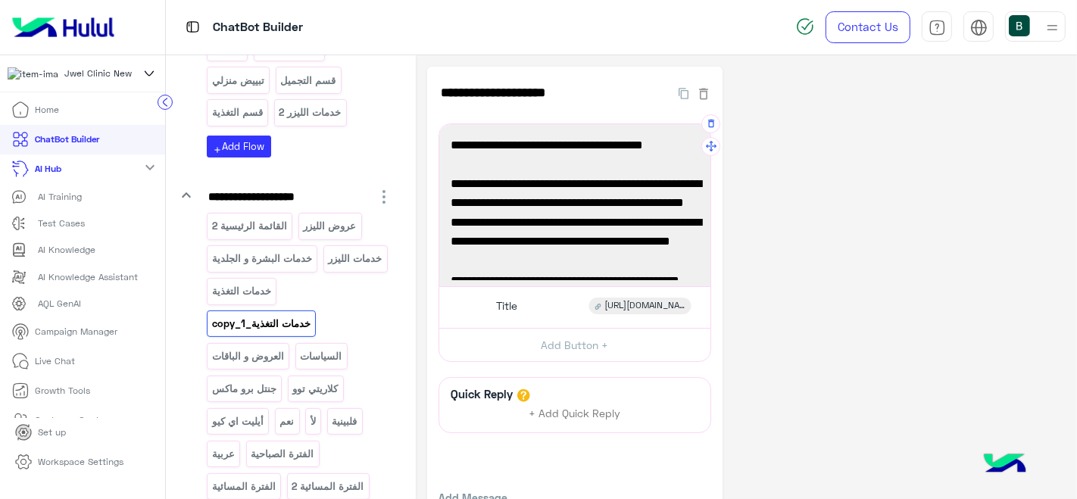
click at [619, 174] on span "✨ يتميز قسمنا بوجود أخصائية تغذية متخصصة تقدم لك استشارات دقيقة وخطط غذائية تنا…" at bounding box center [575, 203] width 248 height 58
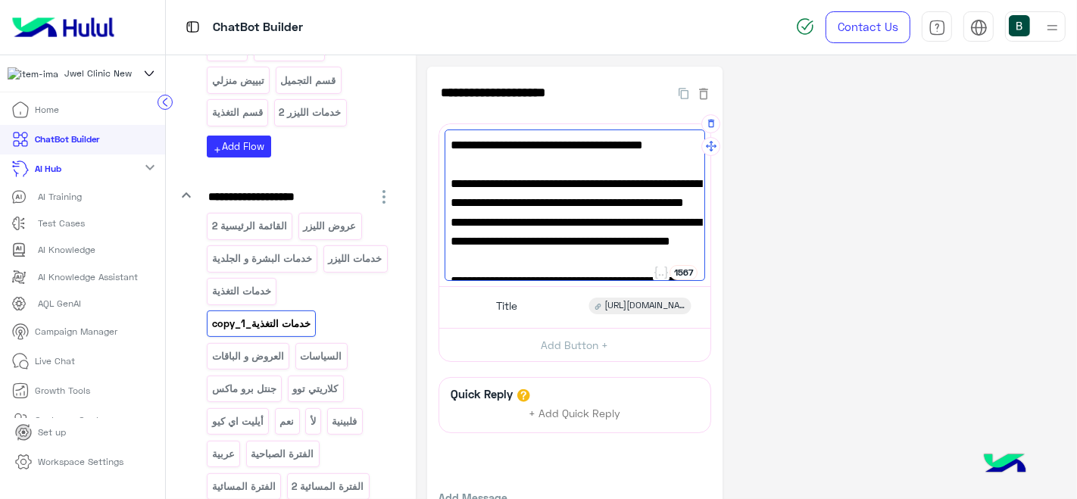
scroll to position [176, 0]
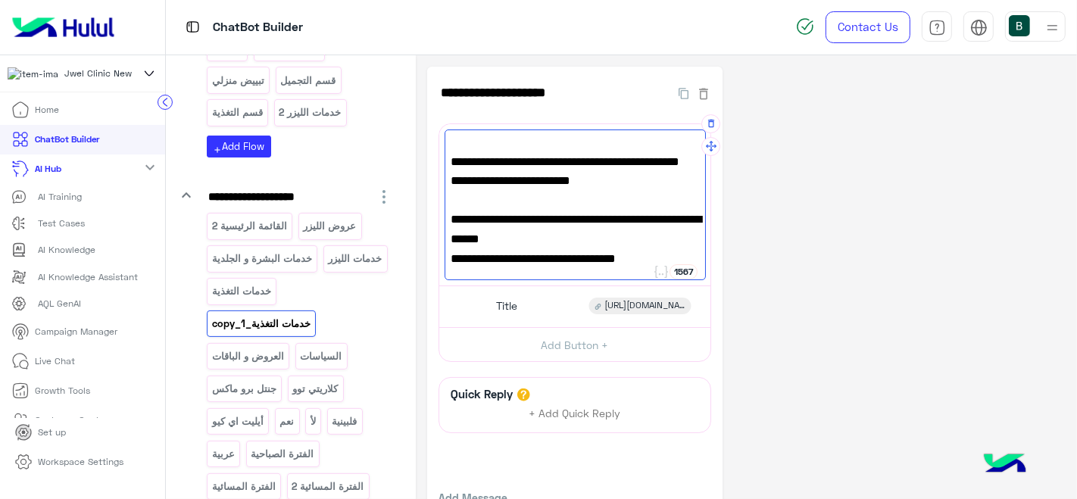
drag, startPoint x: 671, startPoint y: 263, endPoint x: 675, endPoint y: 204, distance: 59.2
click at [675, 204] on div "👋 أهلاً بك في قسم التغذية بعيادات جويل 🥗 ✨ يتميز قسمنا بوجود أخصائية تغذية متخص…" at bounding box center [575, 206] width 261 height 152
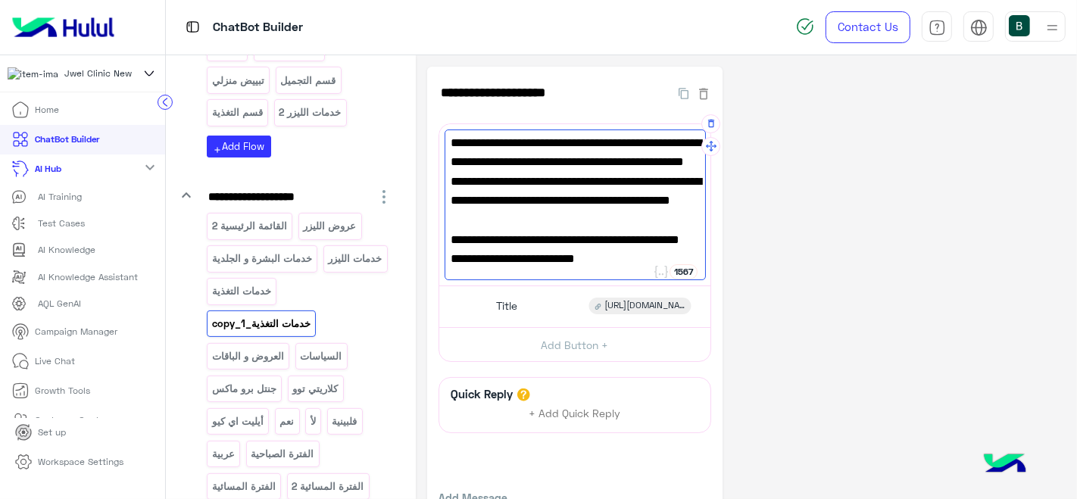
scroll to position [118, 0]
type textarea "**********"
click at [902, 221] on div "**********" at bounding box center [746, 318] width 639 height 502
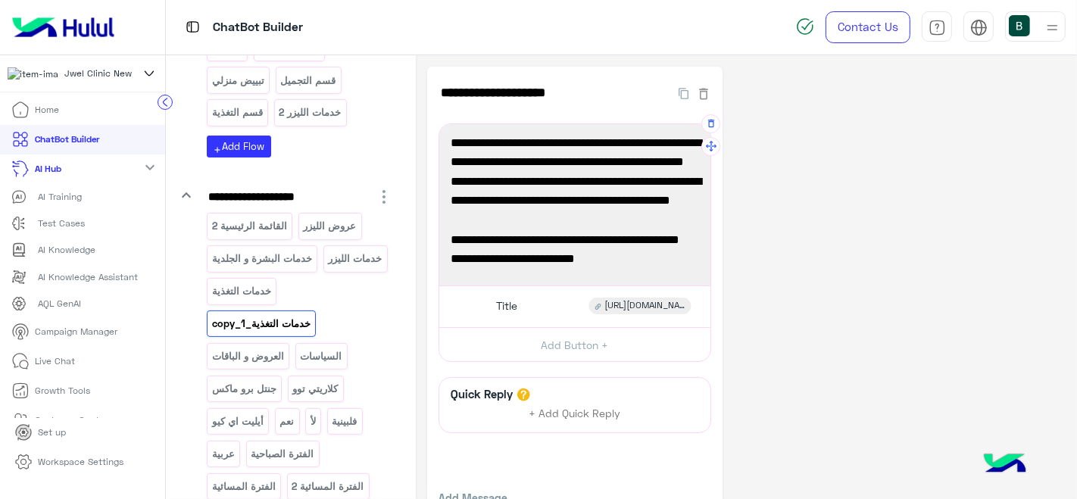
scroll to position [0, 0]
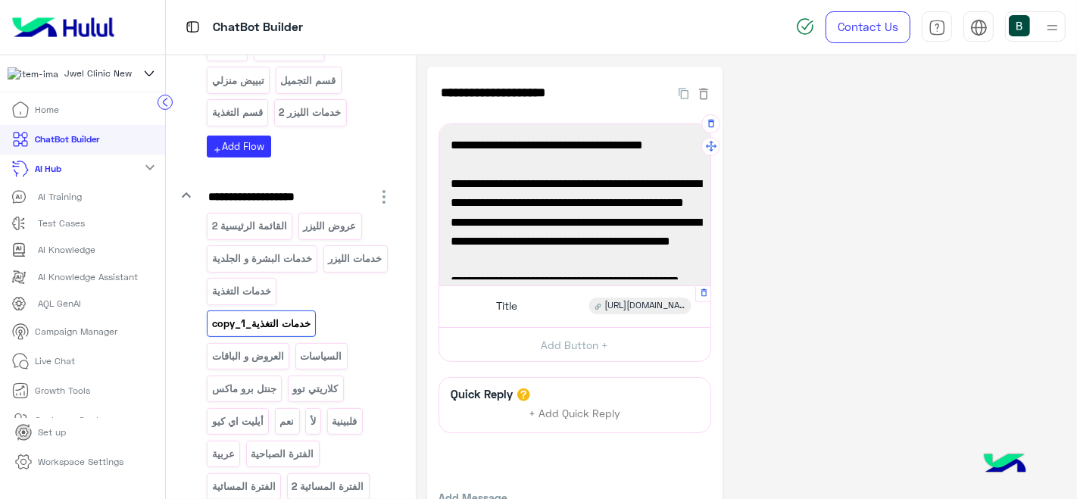
click at [541, 305] on div "Title [URL][DOMAIN_NAME]" at bounding box center [575, 307] width 260 height 30
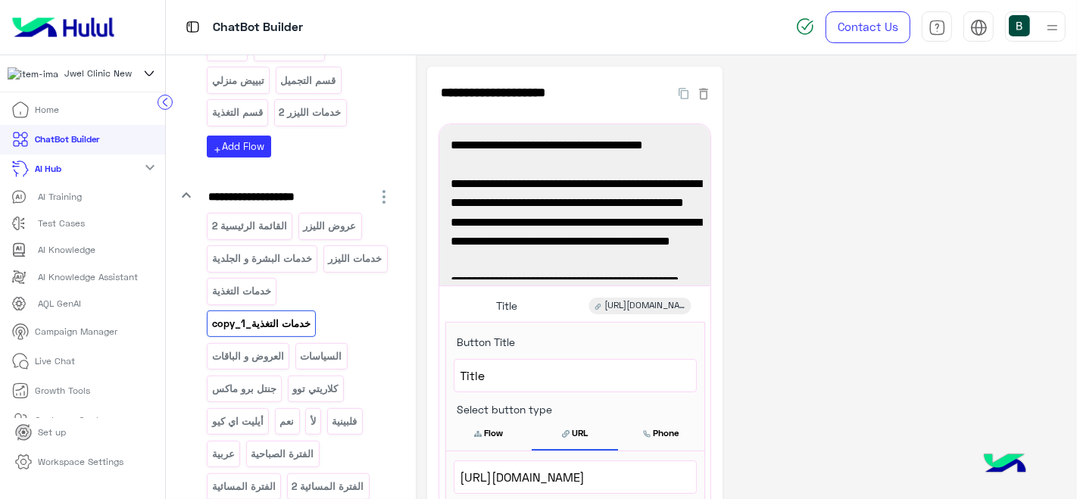
click at [837, 311] on div "**********" at bounding box center [746, 439] width 639 height 745
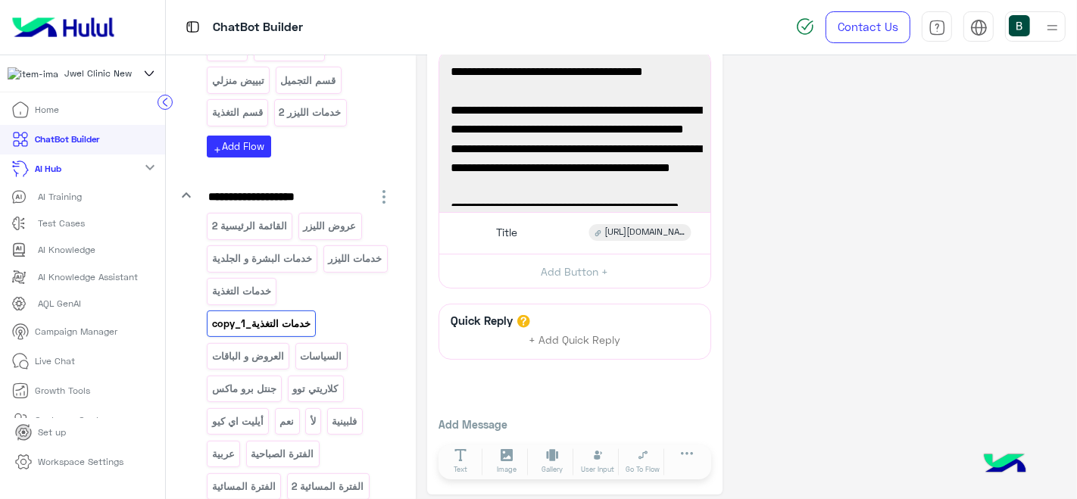
scroll to position [73, 0]
click at [598, 264] on button "Add Button +" at bounding box center [574, 271] width 271 height 34
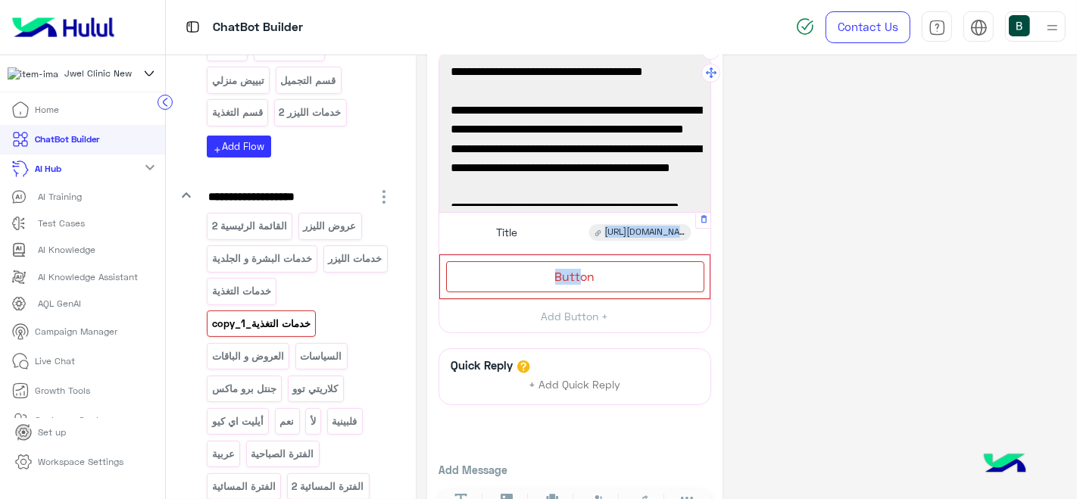
drag, startPoint x: 574, startPoint y: 269, endPoint x: 573, endPoint y: 215, distance: 53.8
click at [573, 215] on div "**********" at bounding box center [575, 192] width 273 height 284
click at [562, 264] on div "Button" at bounding box center [575, 276] width 258 height 31
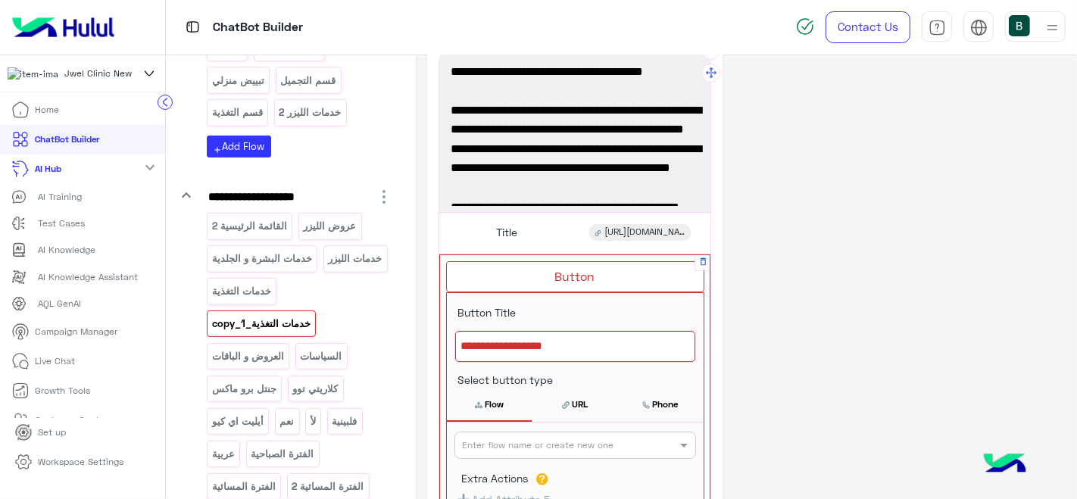
click at [536, 324] on div "80" at bounding box center [575, 347] width 257 height 52
click at [528, 339] on div at bounding box center [575, 347] width 240 height 32
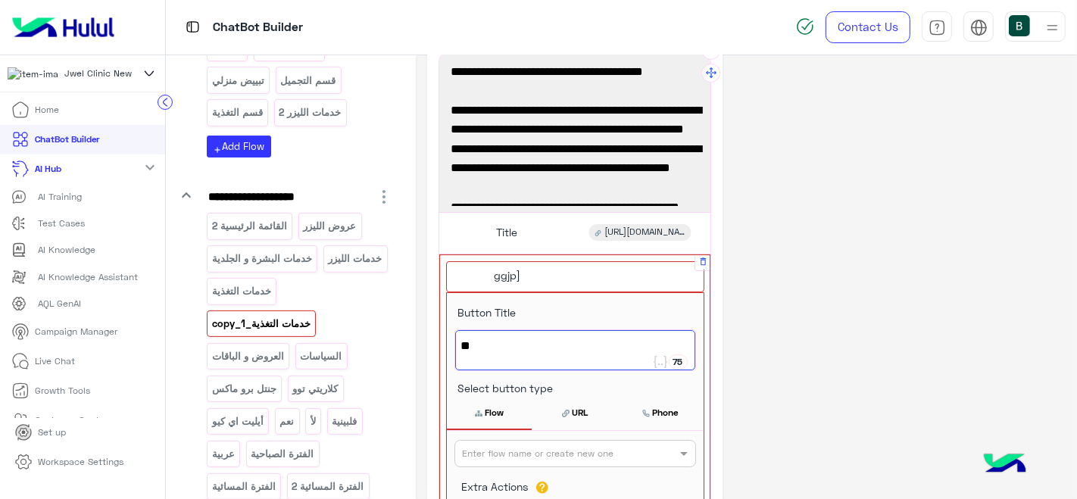
type textarea "*"
type textarea "**********"
click at [539, 445] on input "text" at bounding box center [550, 452] width 175 height 14
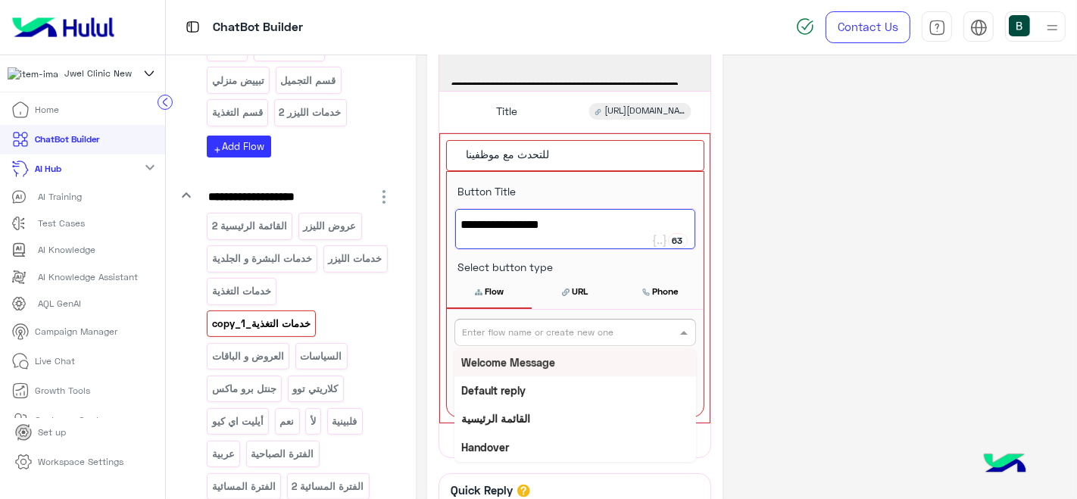
scroll to position [201, 0]
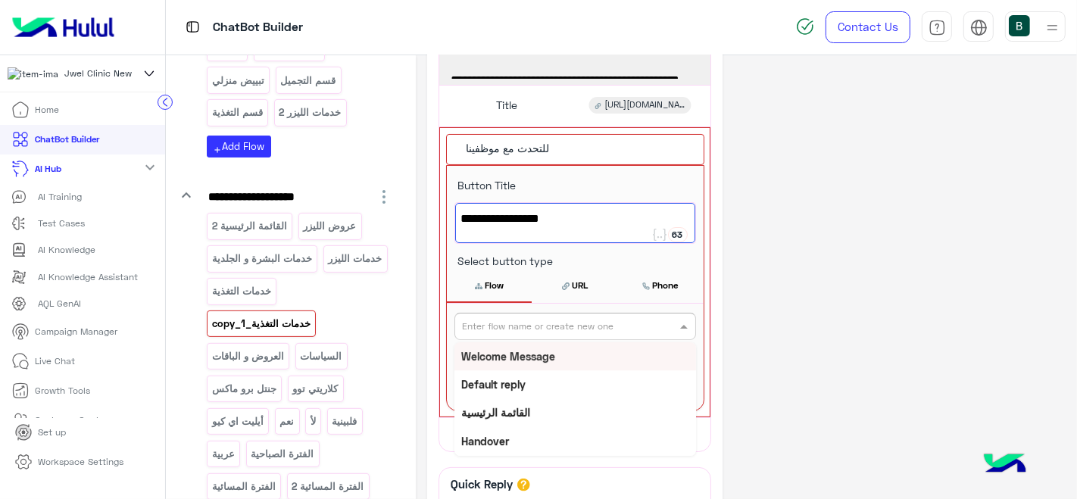
type input "*"
click at [462, 436] on b "Handover" at bounding box center [486, 441] width 48 height 13
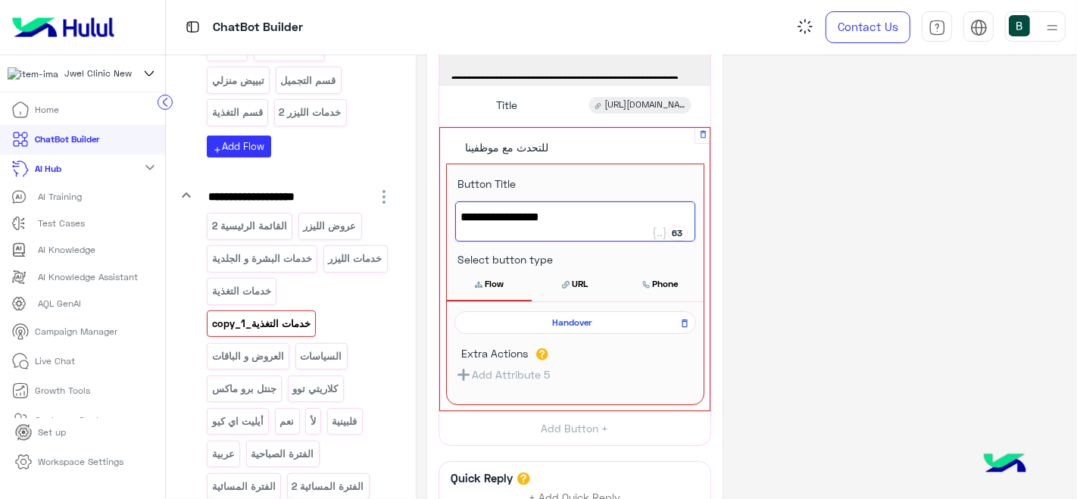
click at [885, 248] on div "**********" at bounding box center [746, 259] width 639 height 786
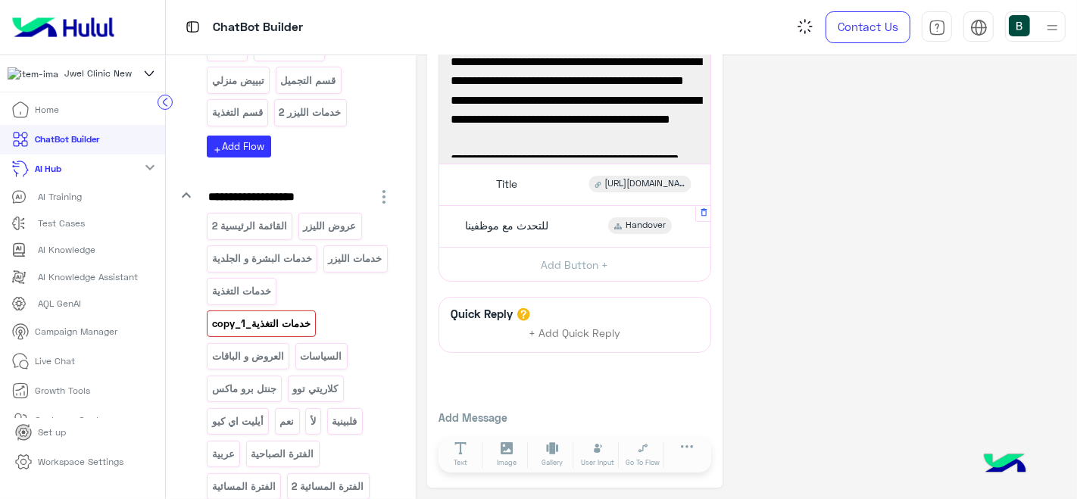
scroll to position [121, 0]
click at [566, 262] on button "Add Button +" at bounding box center [574, 265] width 271 height 34
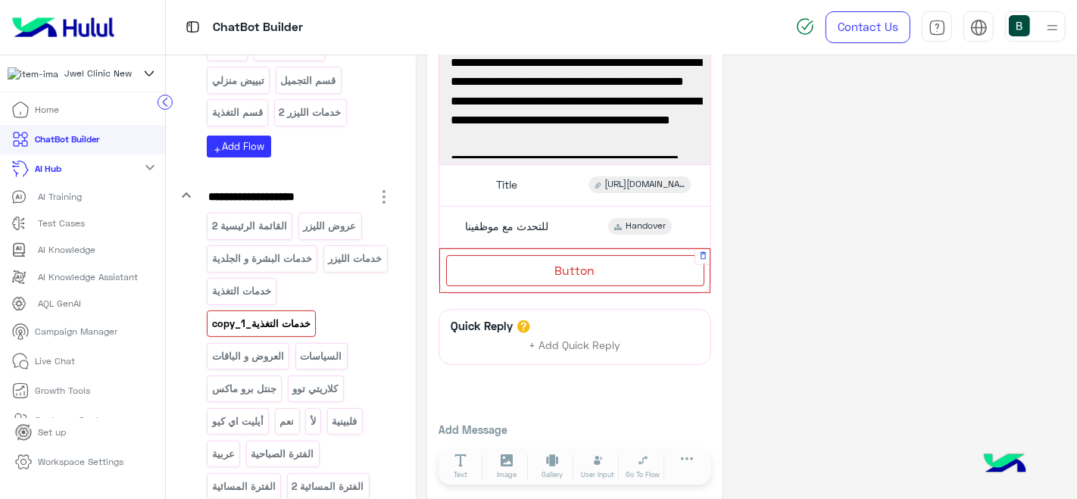
click at [571, 265] on span "Button" at bounding box center [575, 270] width 40 height 14
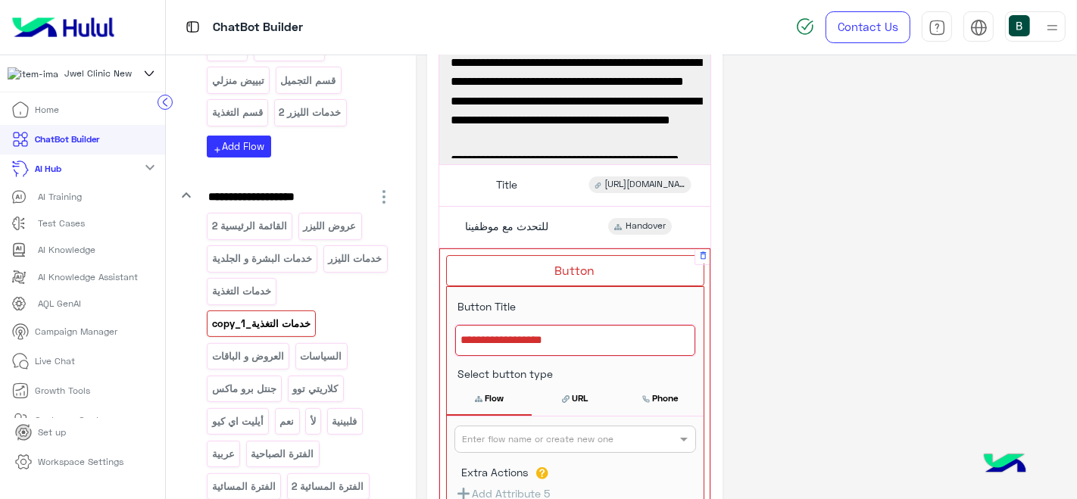
click at [556, 325] on div at bounding box center [575, 341] width 240 height 32
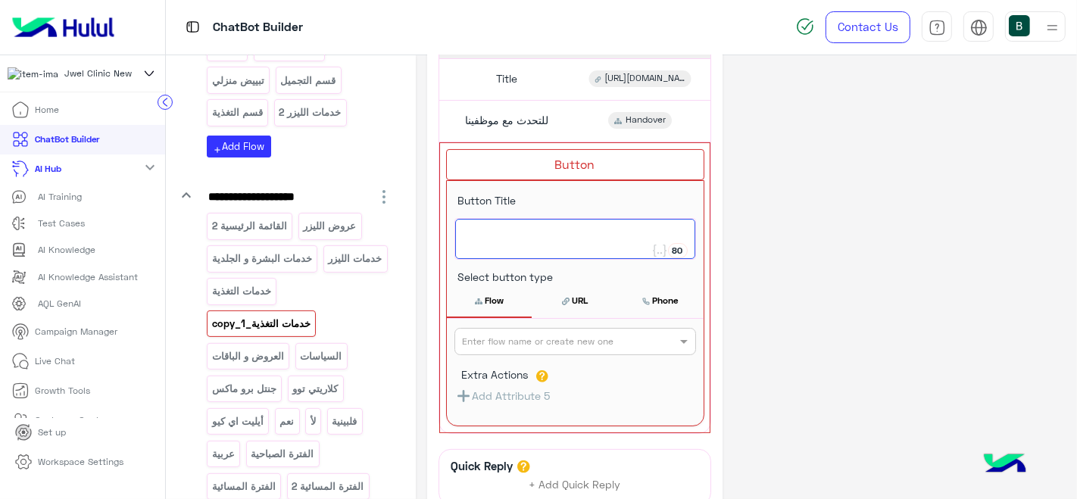
scroll to position [230, 0]
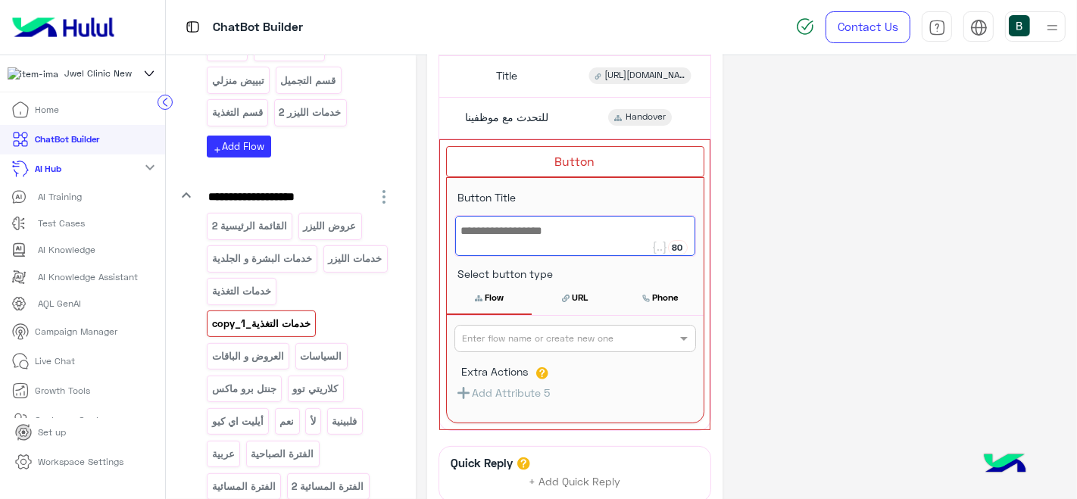
click at [843, 263] on div "**********" at bounding box center [746, 236] width 639 height 801
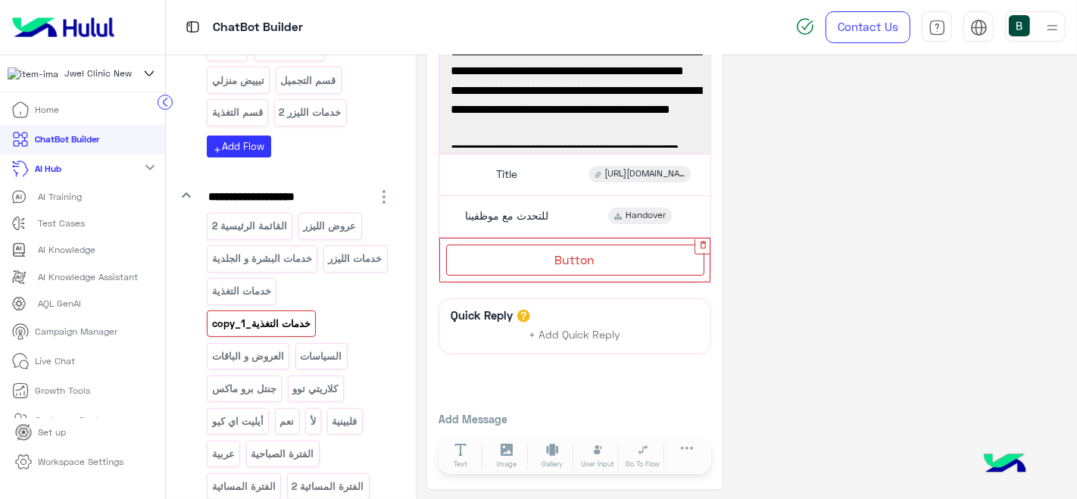
click at [699, 243] on icon "button" at bounding box center [704, 245] width 10 height 10
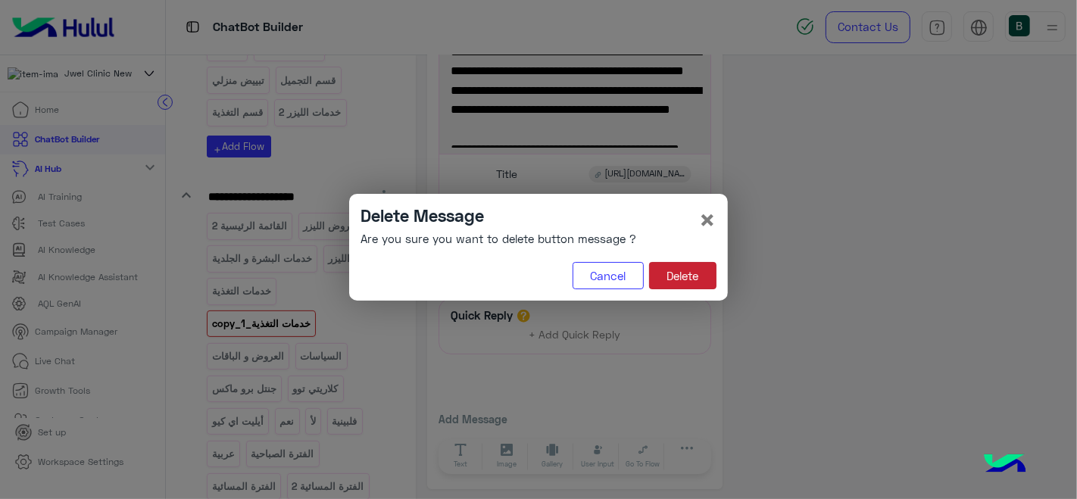
click at [677, 271] on button "Delete" at bounding box center [682, 275] width 67 height 27
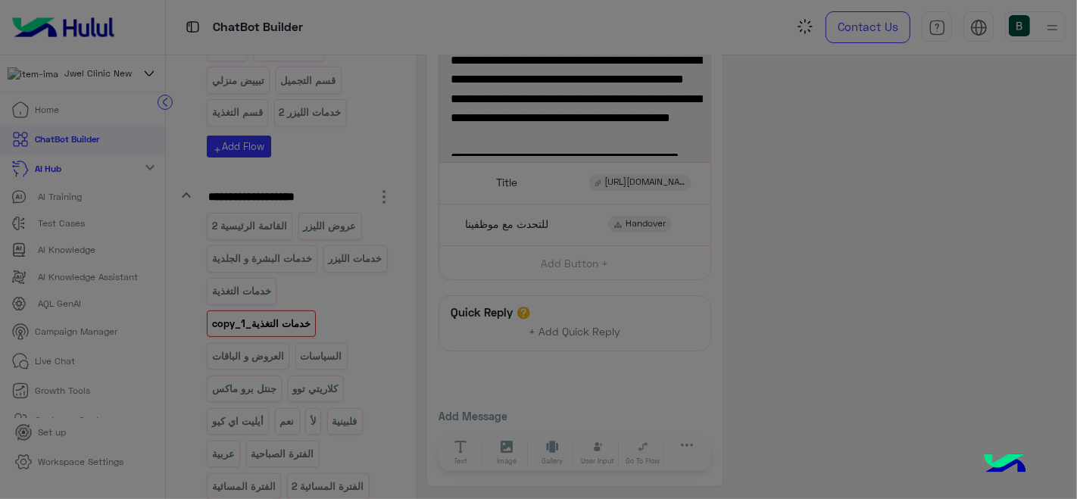
scroll to position [121, 0]
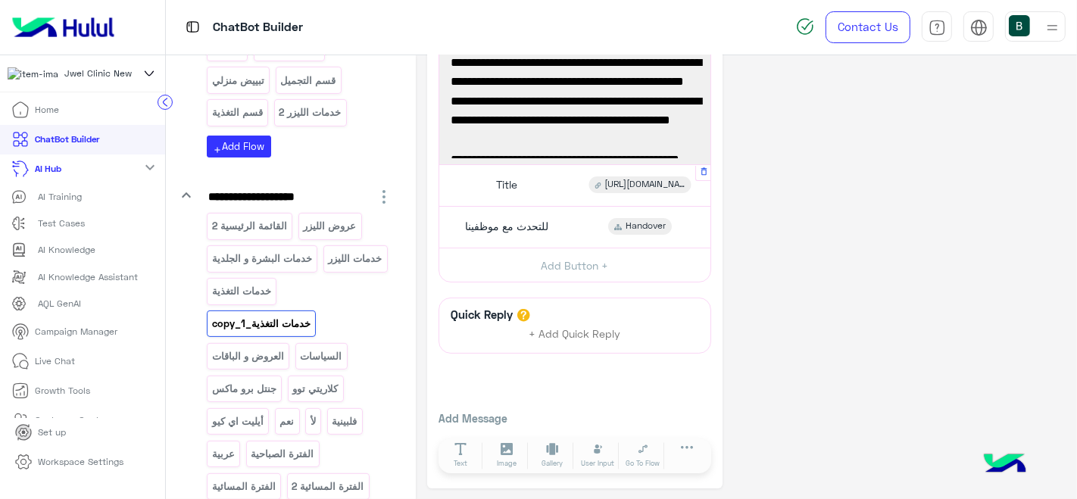
click at [567, 185] on div "Title [URL][DOMAIN_NAME]" at bounding box center [575, 186] width 260 height 30
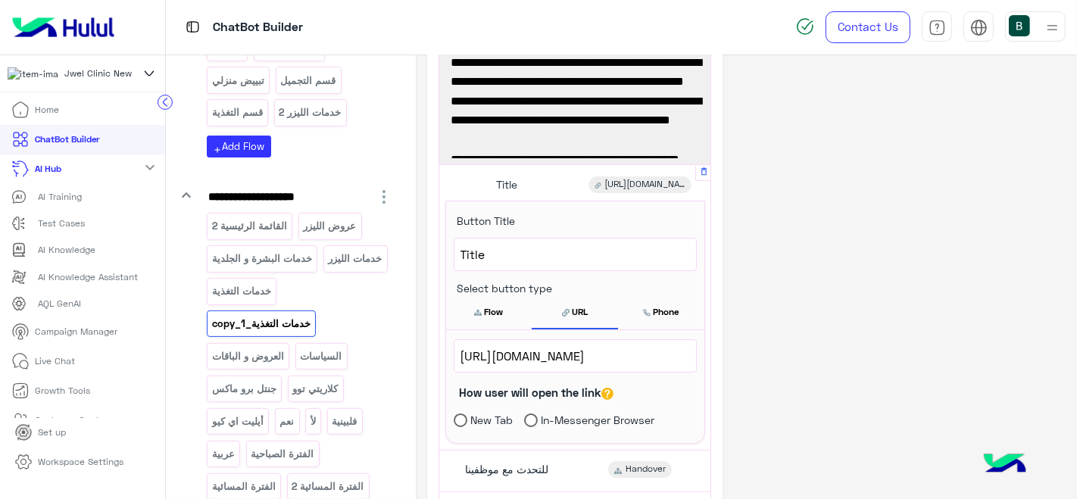
scroll to position [132, 0]
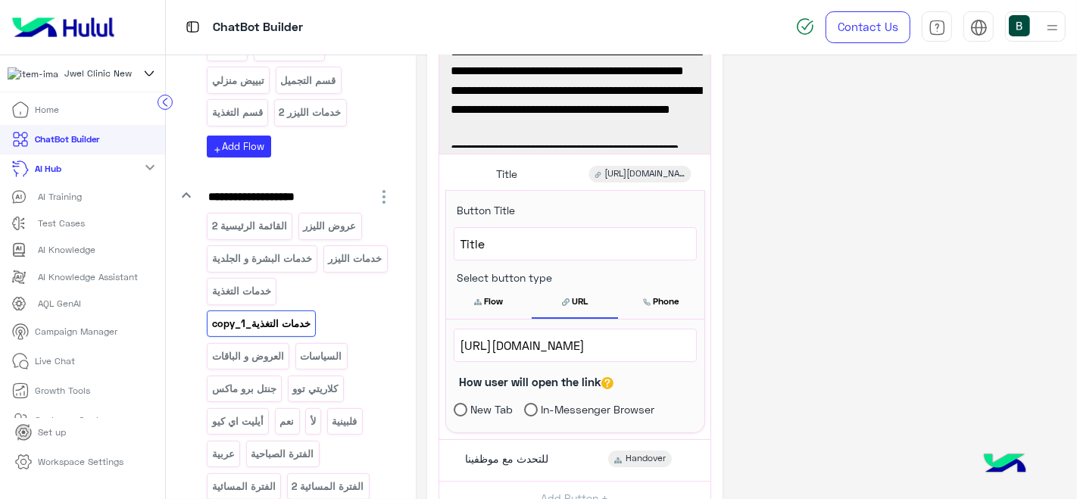
click at [907, 261] on div "**********" at bounding box center [746, 328] width 639 height 786
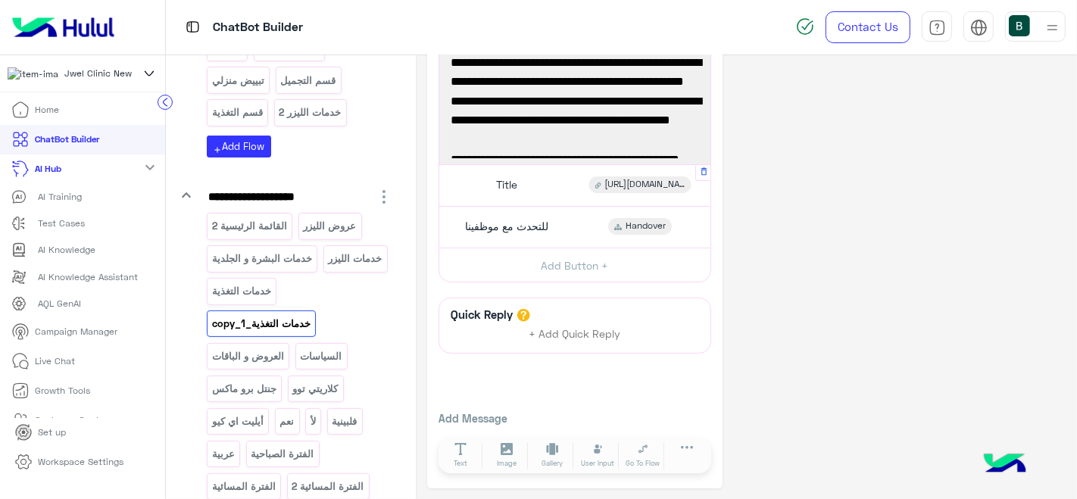
click at [528, 183] on div "Title [URL][DOMAIN_NAME]" at bounding box center [575, 186] width 260 height 30
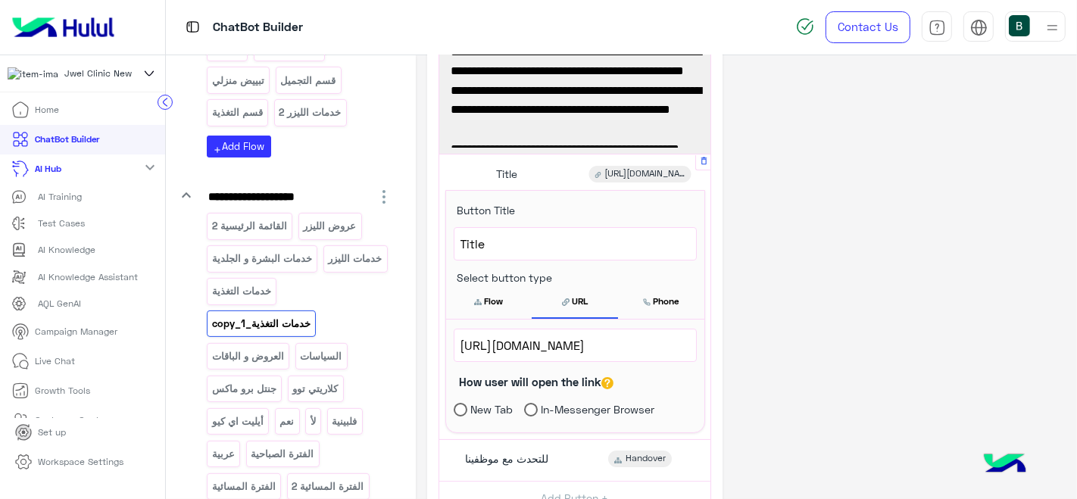
click at [524, 228] on div "Title" at bounding box center [576, 244] width 242 height 32
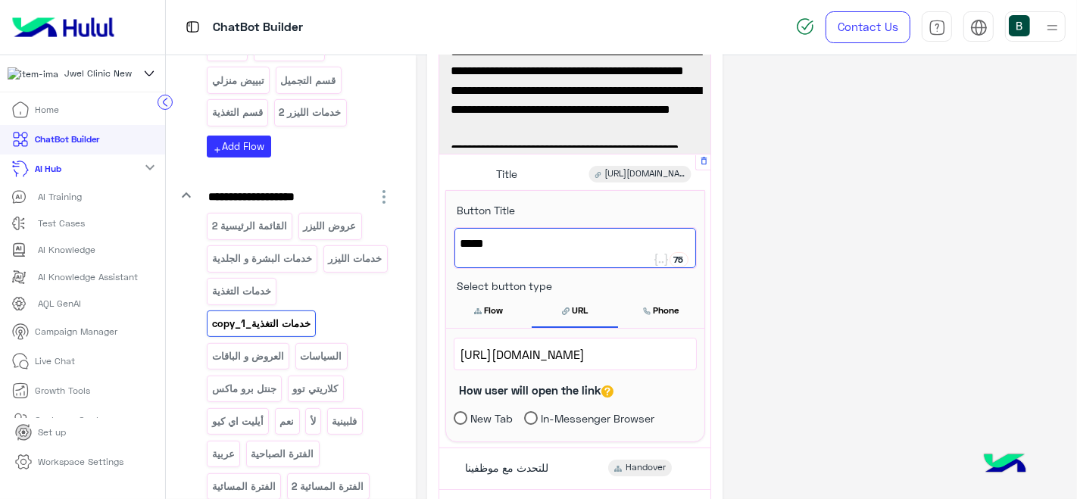
click at [524, 228] on div "Title" at bounding box center [576, 248] width 242 height 40
type textarea "*"
type textarea "**********"
click at [863, 307] on div "**********" at bounding box center [746, 332] width 639 height 795
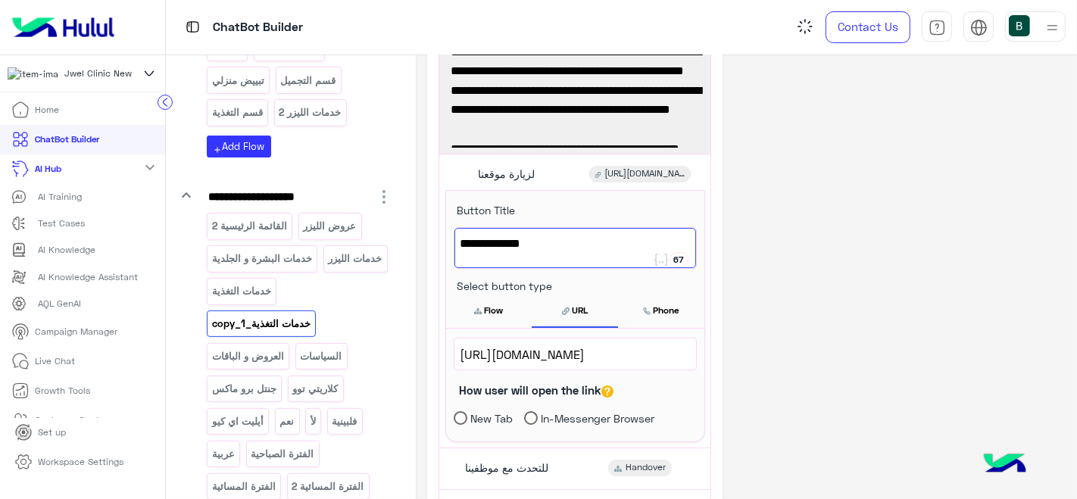
scroll to position [121, 0]
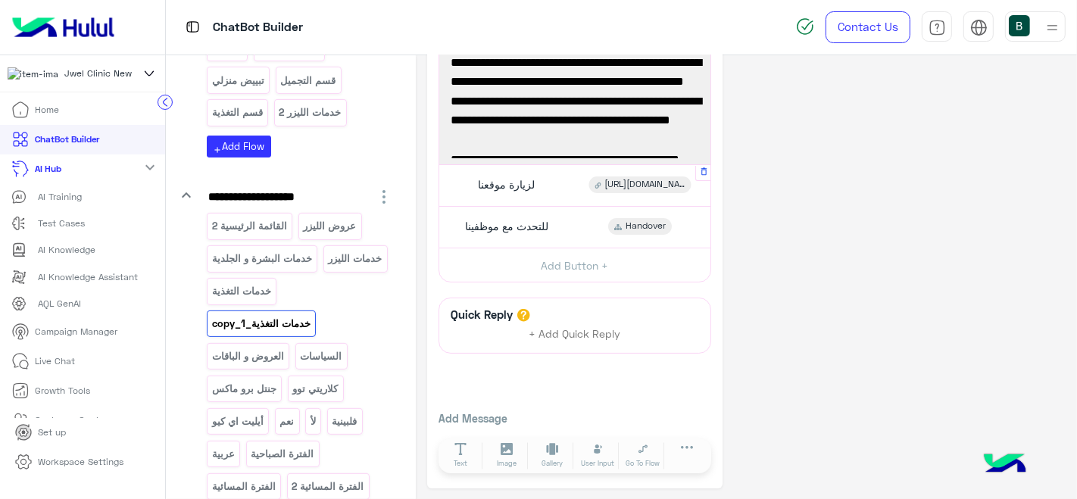
click at [527, 191] on div "لزيارة موقعنا" at bounding box center [504, 185] width 73 height 17
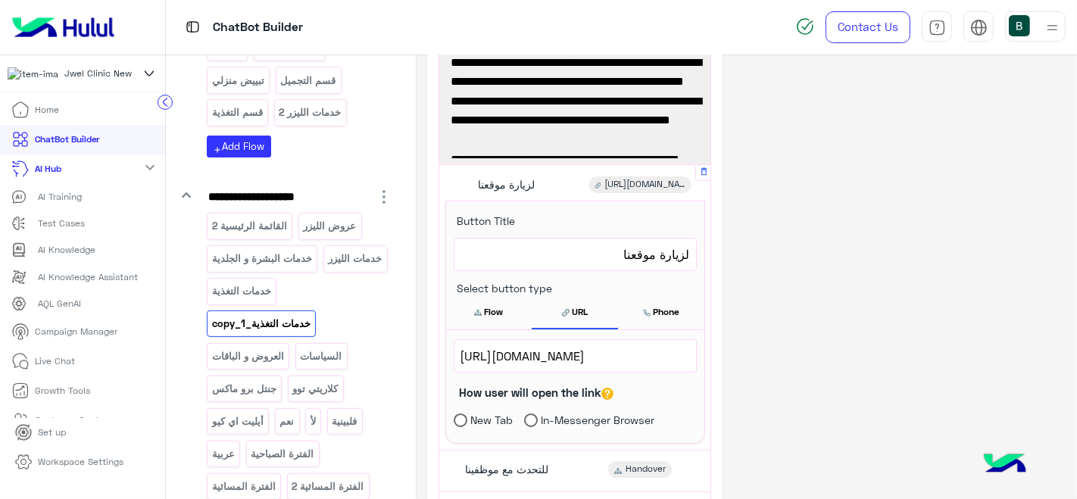
scroll to position [132, 0]
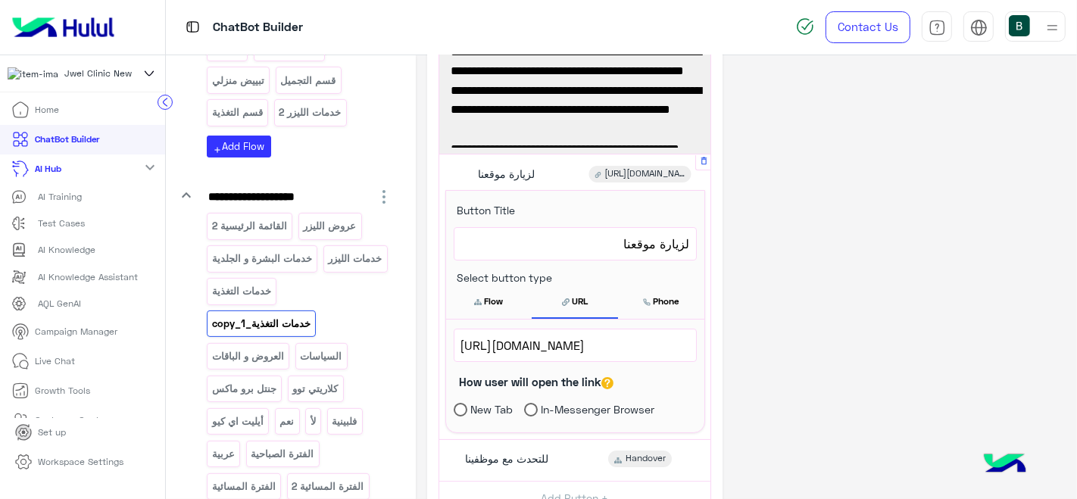
click at [548, 345] on span "[URL][DOMAIN_NAME]" at bounding box center [576, 346] width 230 height 20
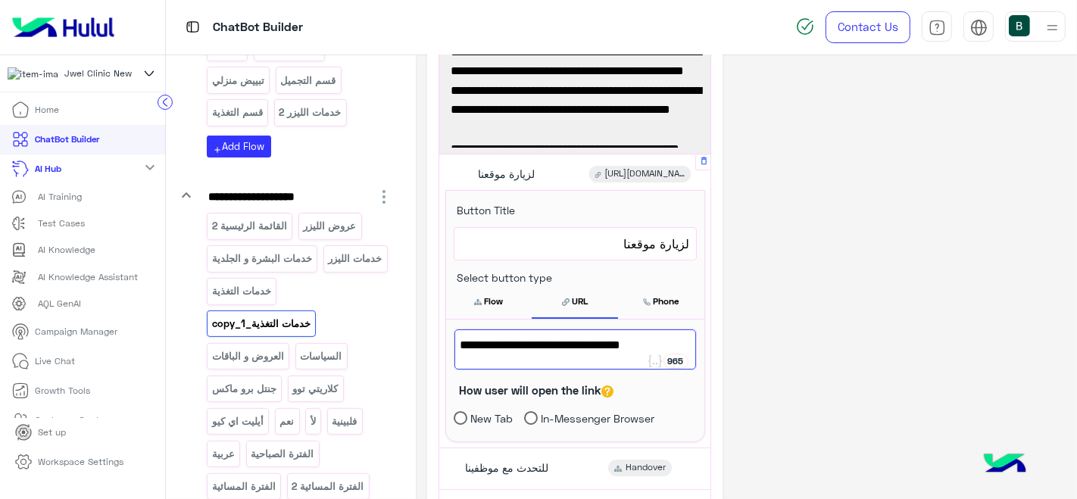
click at [548, 345] on span "[URL][DOMAIN_NAME]" at bounding box center [576, 346] width 230 height 20
click at [664, 336] on span "[URL][DOMAIN_NAME]" at bounding box center [576, 346] width 230 height 20
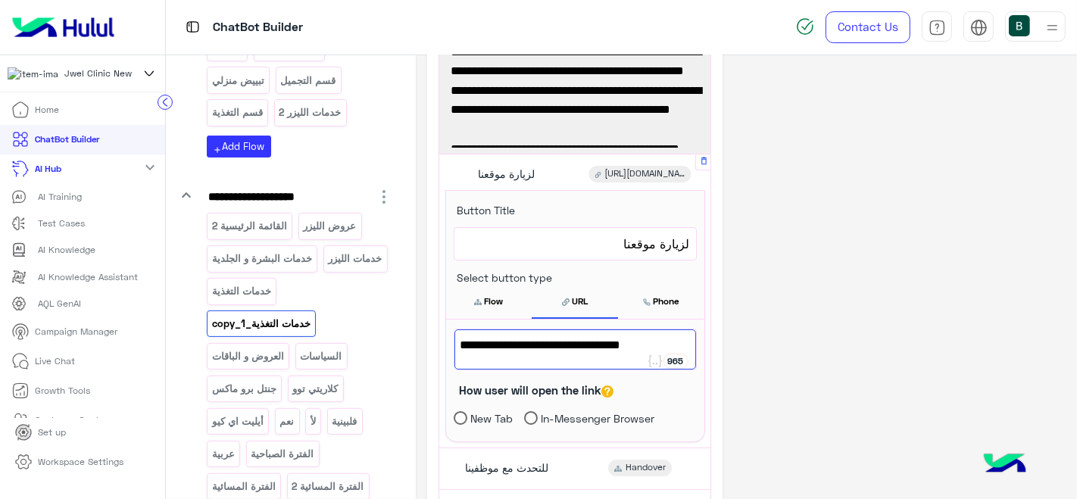
click at [664, 336] on span "[URL][DOMAIN_NAME]" at bounding box center [576, 346] width 230 height 20
type textarea "**********"
click at [764, 320] on div "**********" at bounding box center [746, 332] width 639 height 795
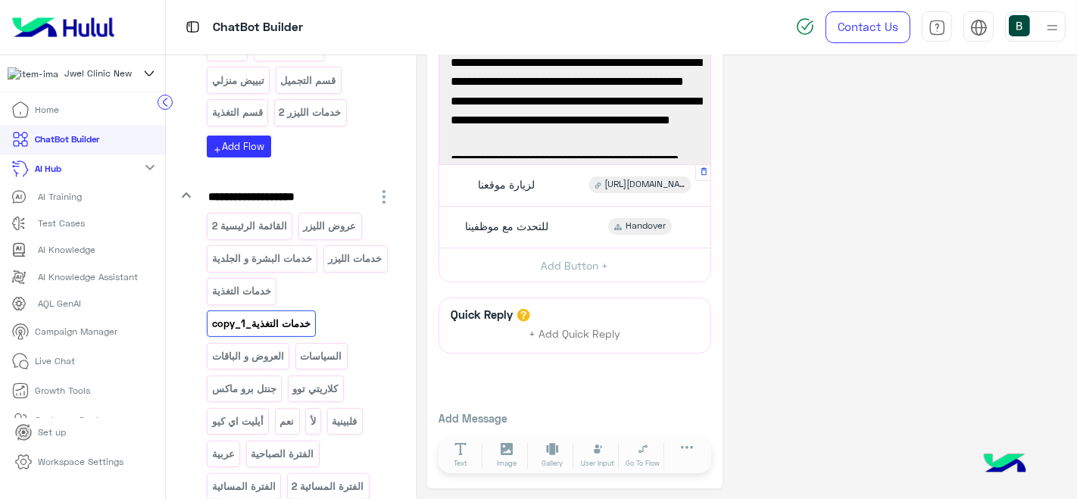
click at [542, 195] on div "لزيارة موقعنا [URL][DOMAIN_NAME]" at bounding box center [575, 186] width 260 height 30
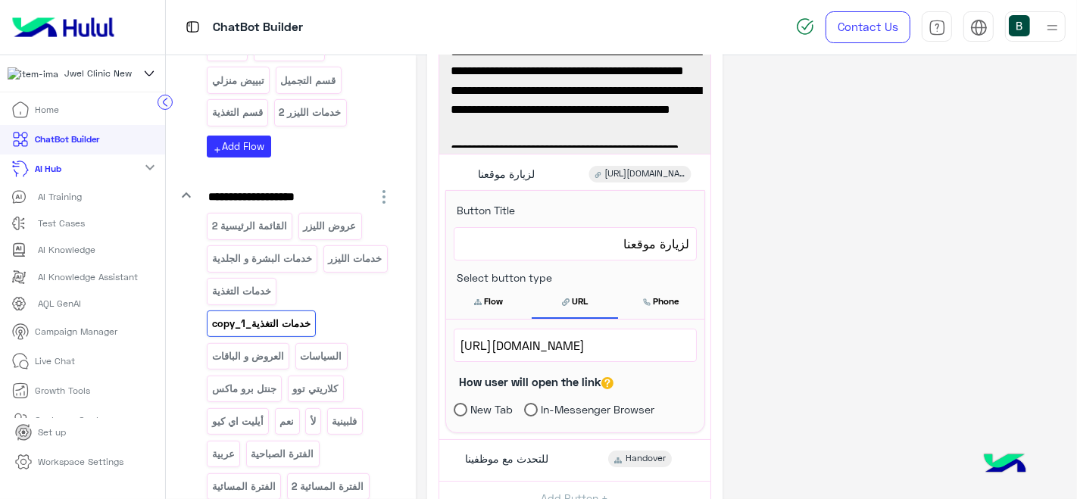
click at [841, 252] on div "**********" at bounding box center [746, 328] width 639 height 786
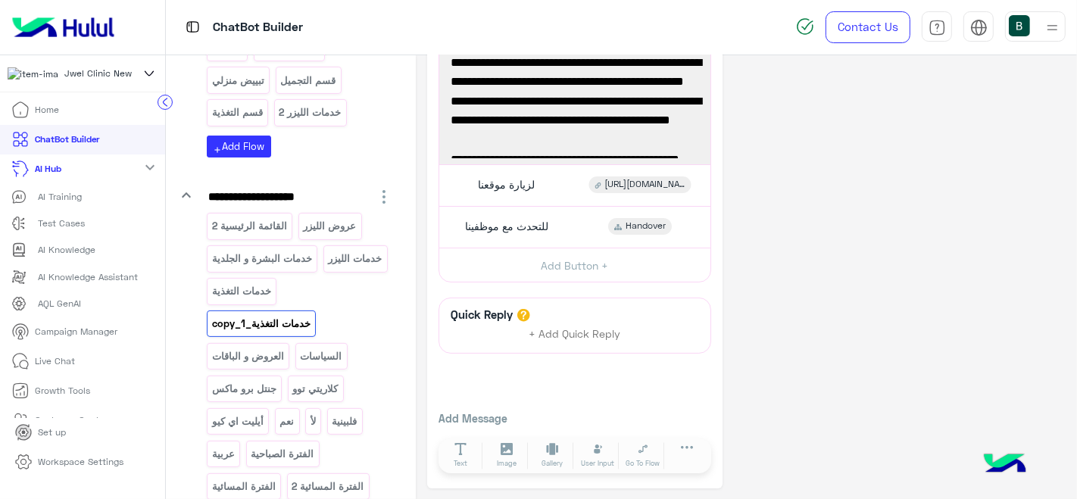
click at [781, 284] on div "**********" at bounding box center [746, 216] width 639 height 543
click at [505, 180] on span "لزيارة موقعنا" at bounding box center [506, 185] width 57 height 14
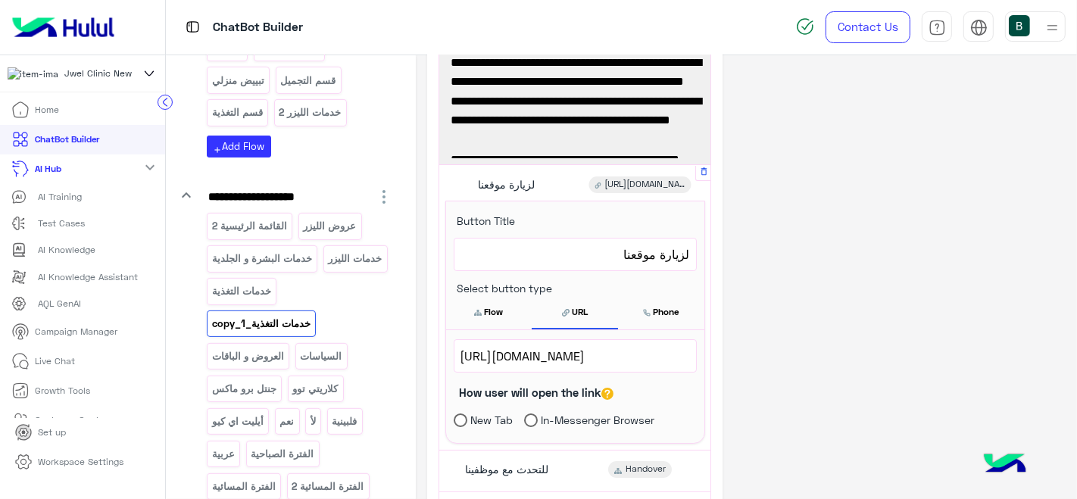
scroll to position [132, 0]
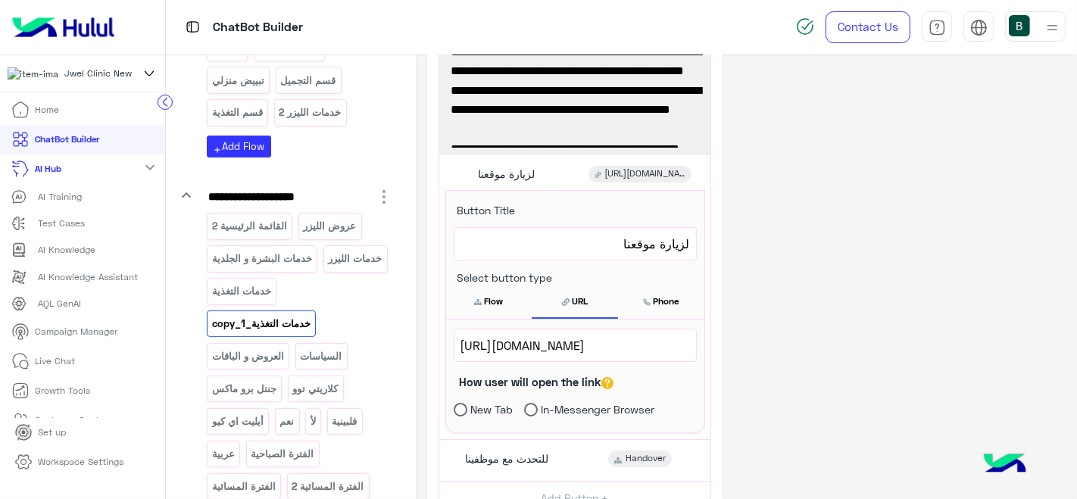
click at [857, 208] on div "**********" at bounding box center [746, 328] width 639 height 786
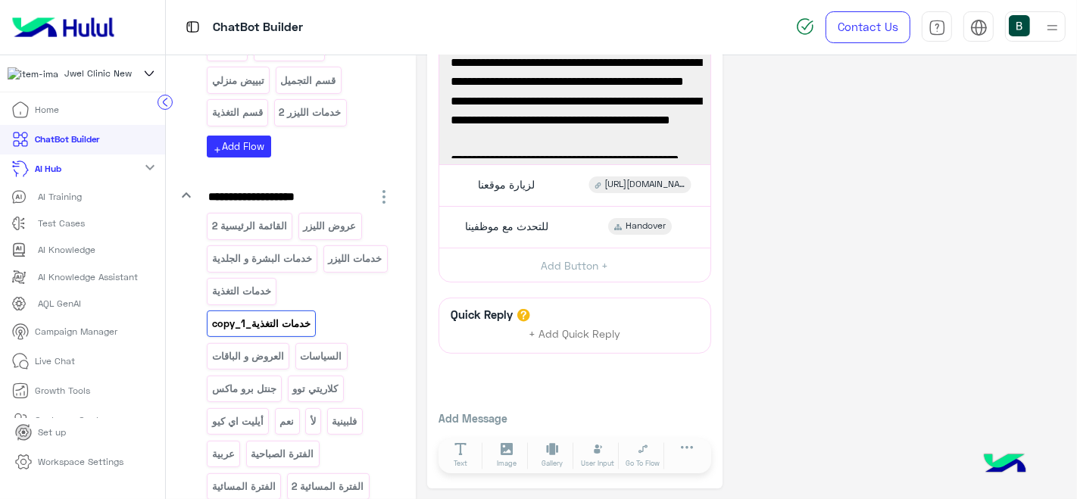
click at [52, 368] on p "Live Chat" at bounding box center [56, 362] width 40 height 14
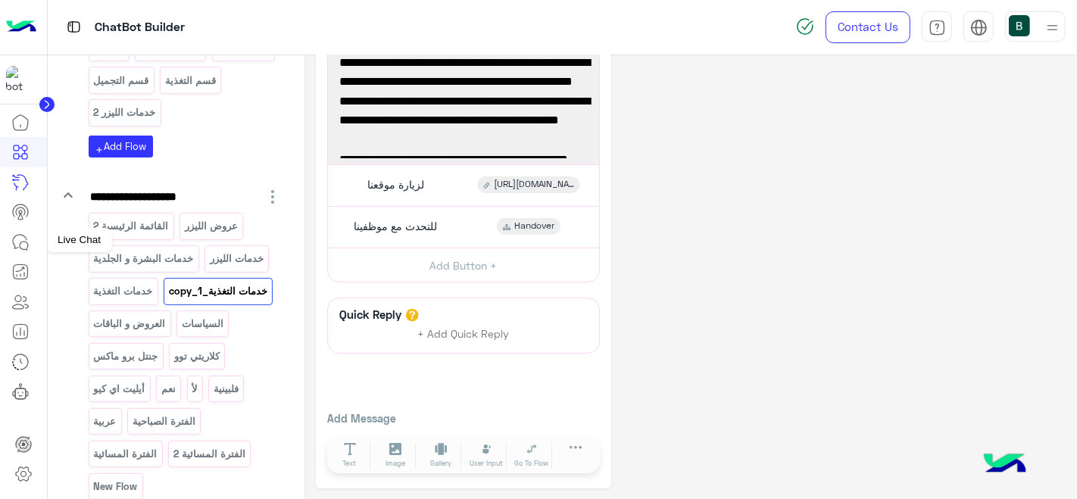
click at [20, 242] on icon at bounding box center [20, 242] width 18 height 18
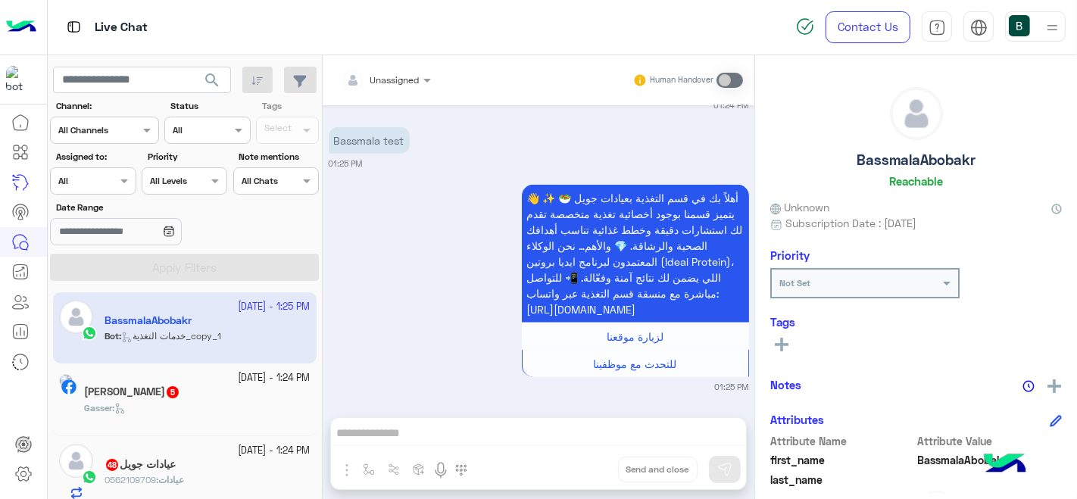
scroll to position [1074, 0]
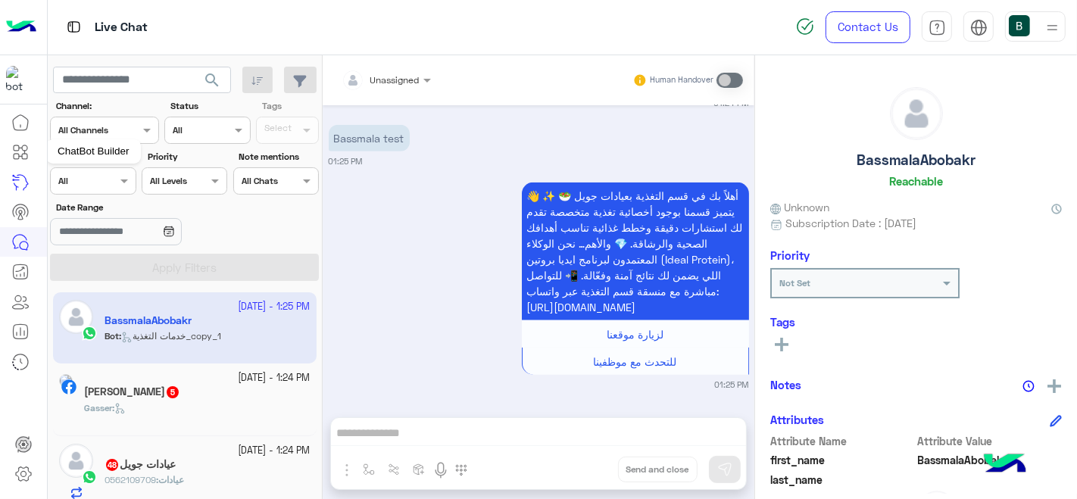
click at [22, 162] on link at bounding box center [20, 152] width 41 height 30
click at [25, 152] on icon at bounding box center [20, 152] width 18 height 18
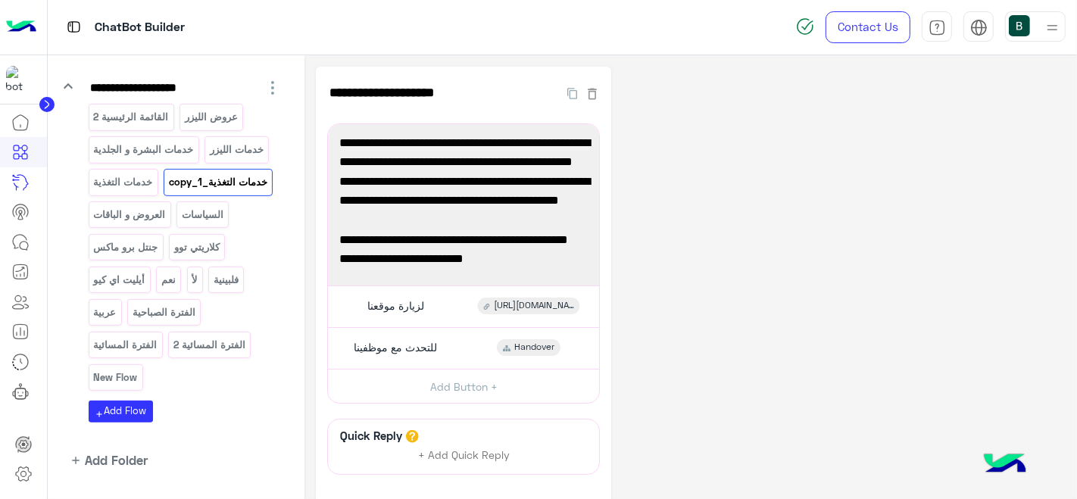
scroll to position [387, 0]
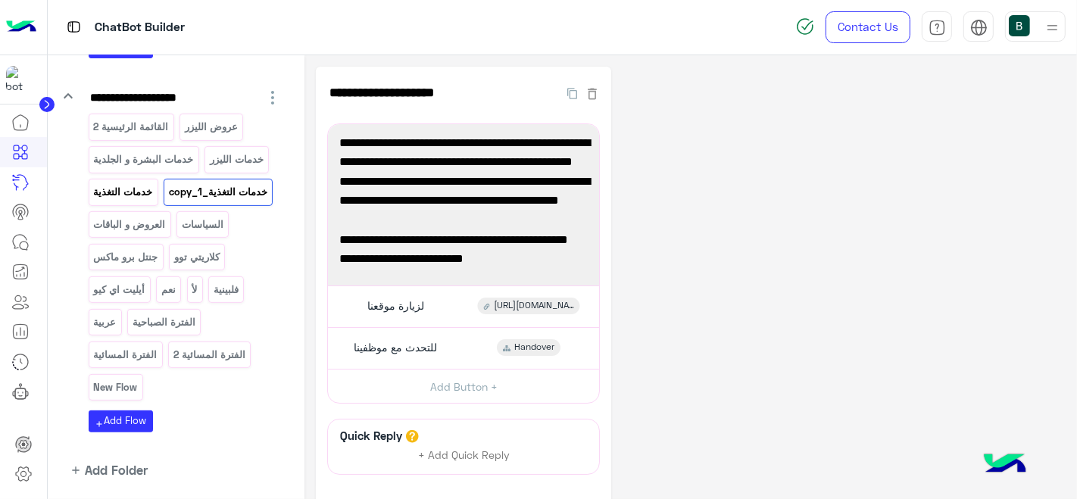
click at [114, 191] on p "خدمات التغذية" at bounding box center [122, 191] width 61 height 17
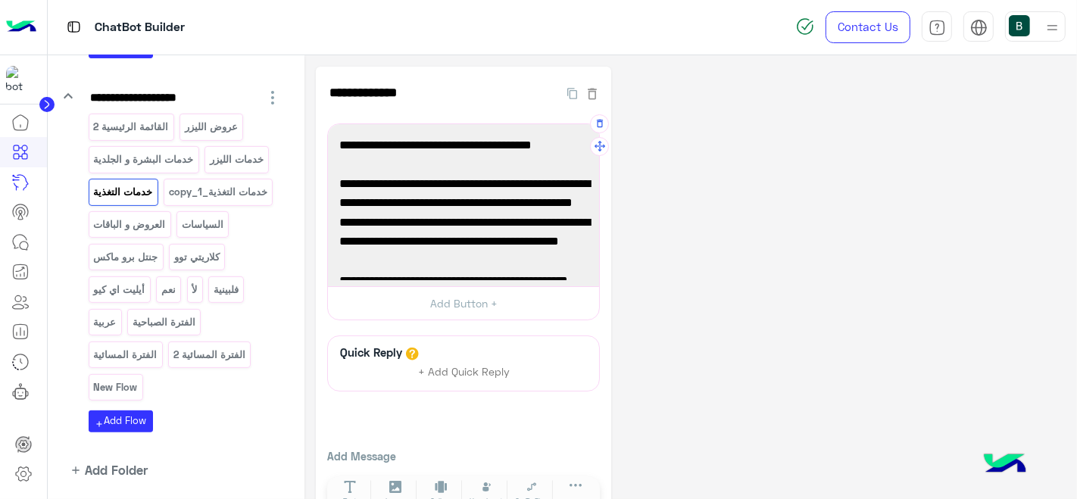
scroll to position [176, 0]
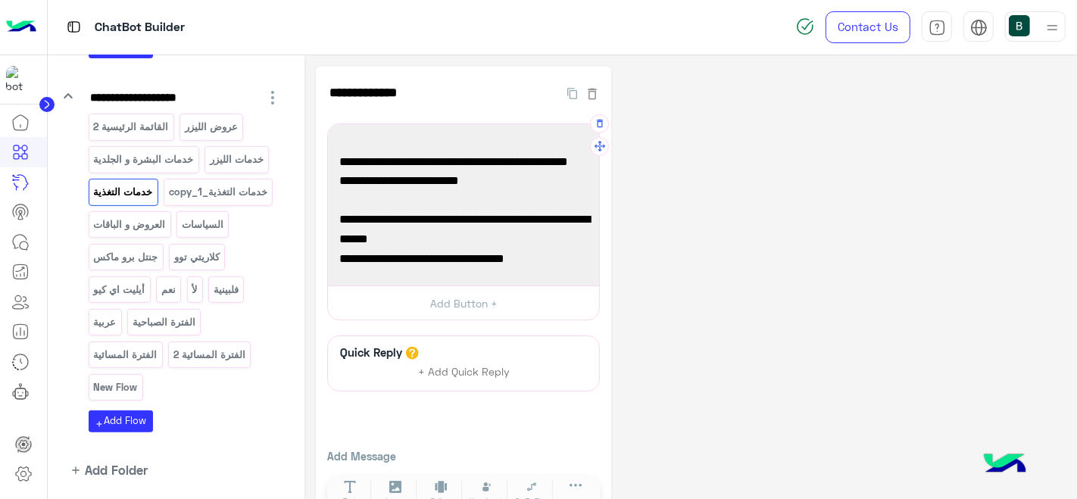
click at [458, 257] on span "[URL][DOMAIN_NAME]" at bounding box center [463, 260] width 248 height 20
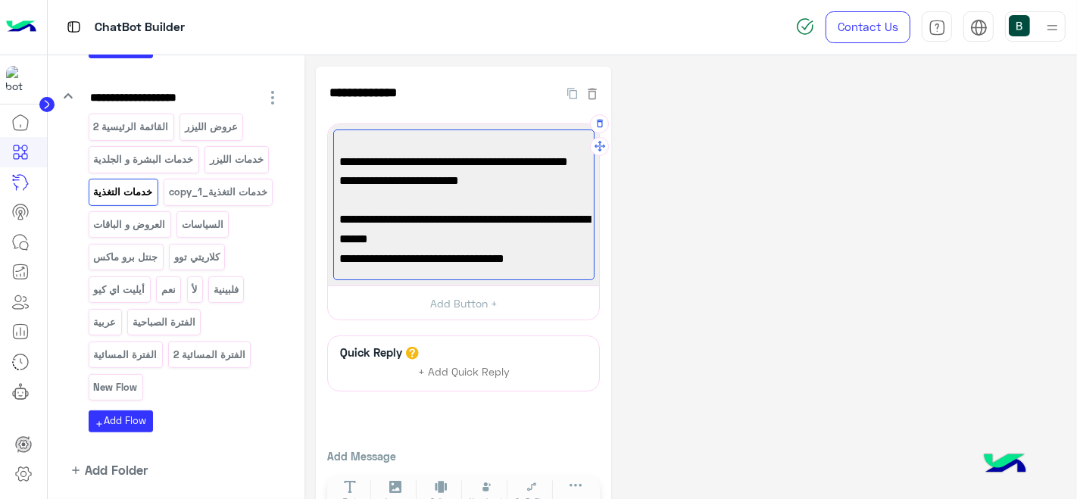
click at [458, 257] on span "[URL][DOMAIN_NAME]" at bounding box center [463, 260] width 248 height 20
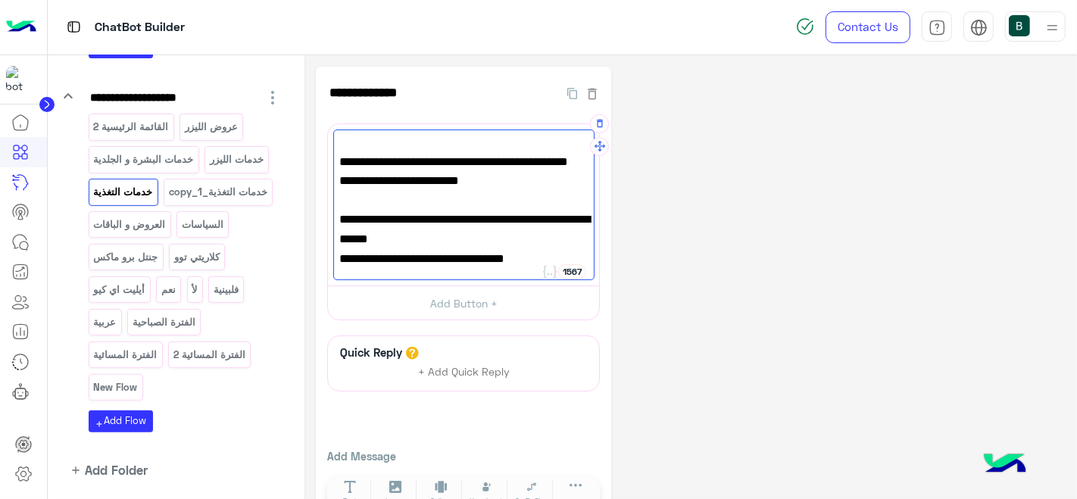
click at [458, 257] on span "[URL][DOMAIN_NAME]" at bounding box center [463, 260] width 248 height 20
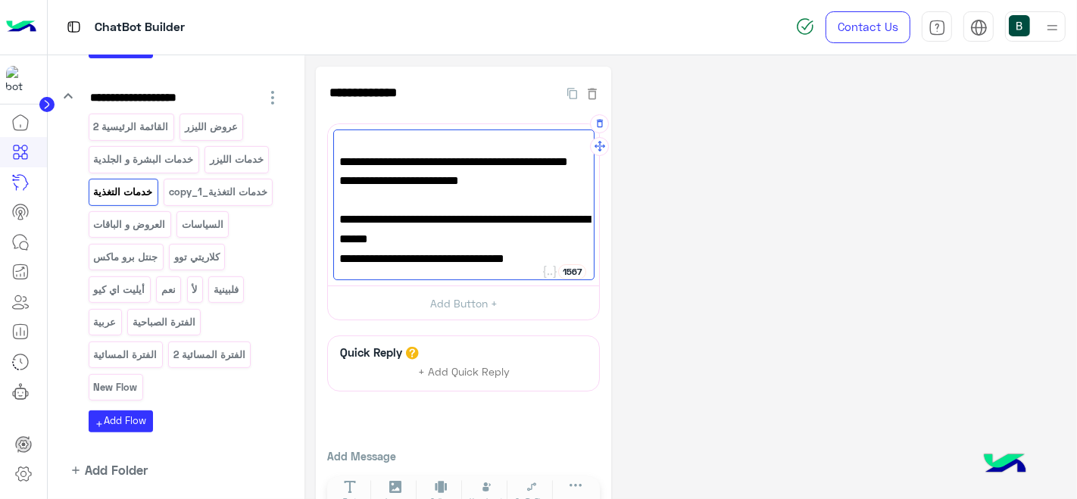
drag, startPoint x: 564, startPoint y: 255, endPoint x: 332, endPoint y: 255, distance: 232.6
click at [332, 255] on div "**********" at bounding box center [463, 205] width 271 height 162
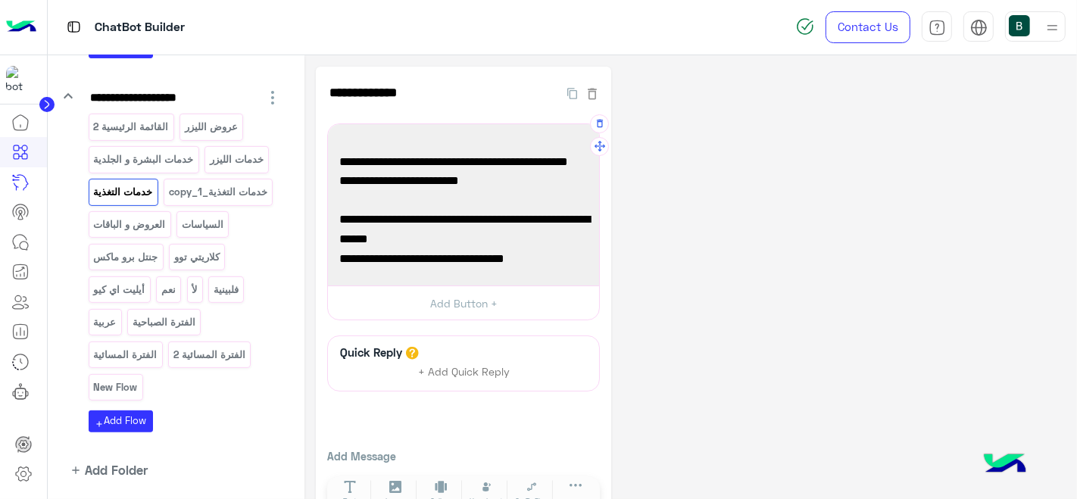
click at [420, 235] on span "🌐 أو زور موقعنا الإلكتروني وتعرف على خدمات التغذية بالتفصيل:" at bounding box center [463, 230] width 248 height 39
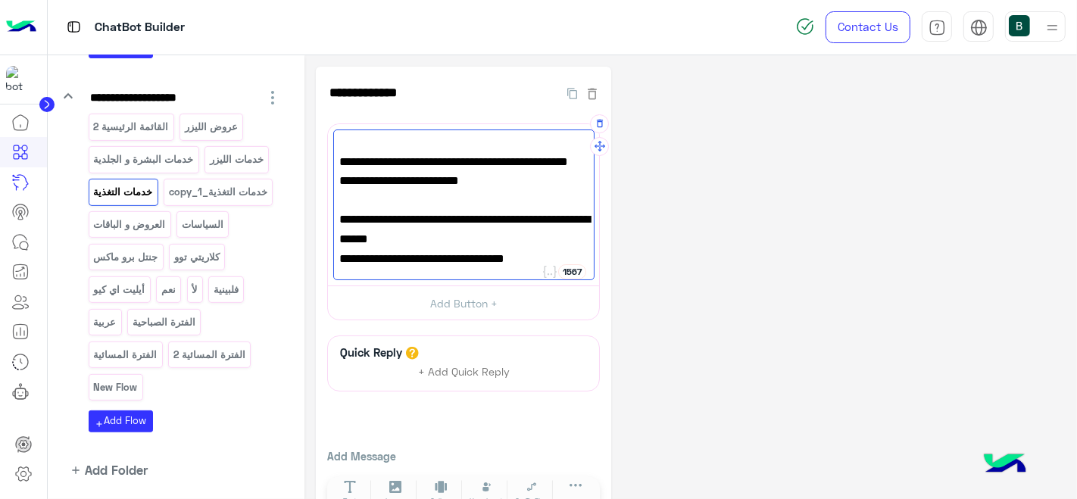
drag, startPoint x: 555, startPoint y: 261, endPoint x: 337, endPoint y: 256, distance: 218.2
click at [337, 256] on div "👋 أهلاً بك في قسم التغذية بعيادات جويل 🥗 ✨ يتميز قسمنا بوجود أخصائية تغذية متخص…" at bounding box center [463, 206] width 261 height 152
click at [655, 226] on div "**********" at bounding box center [691, 297] width 750 height 460
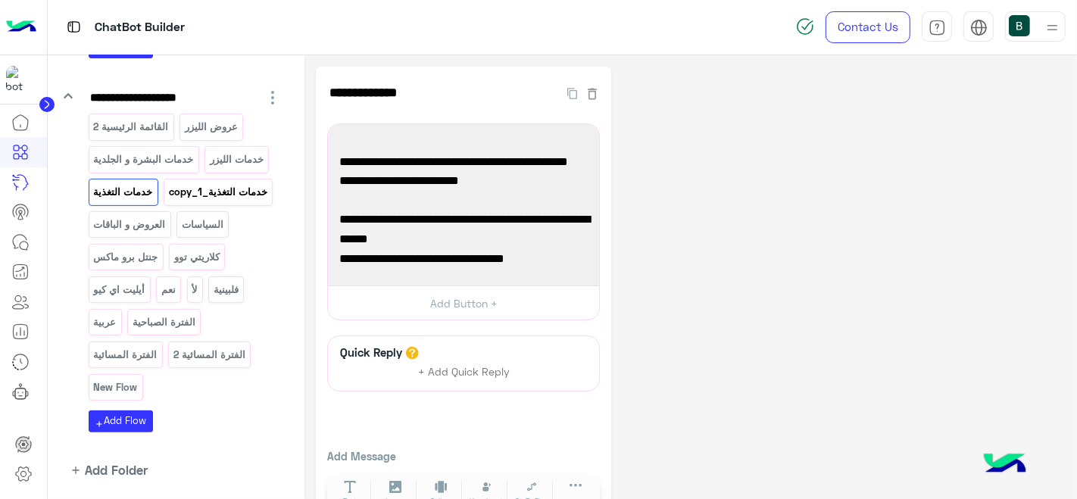
click at [164, 205] on div "خدمات التغذية_copy_1" at bounding box center [218, 192] width 109 height 27
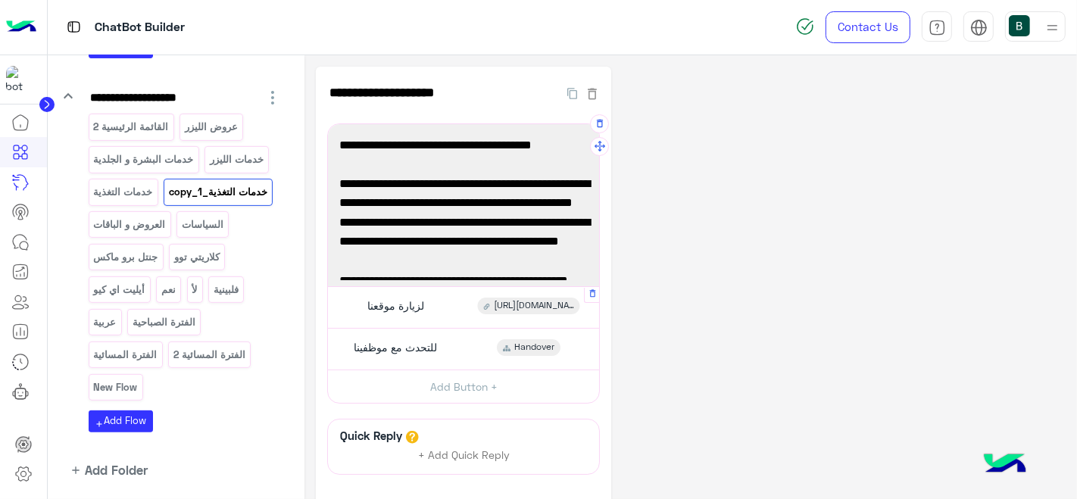
click at [439, 315] on div "لزيارة موقعنا [URL][DOMAIN_NAME]" at bounding box center [464, 307] width 260 height 30
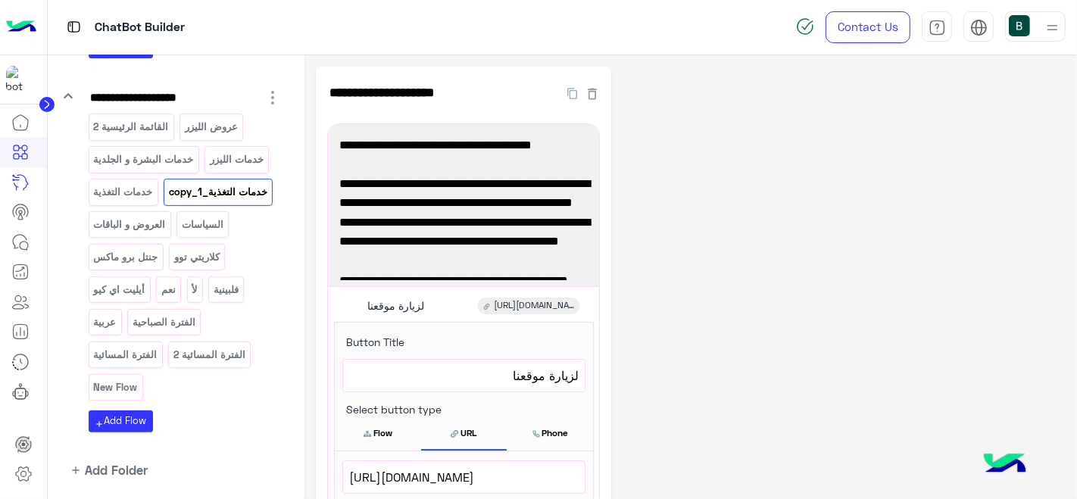
click at [661, 385] on div "**********" at bounding box center [691, 460] width 750 height 787
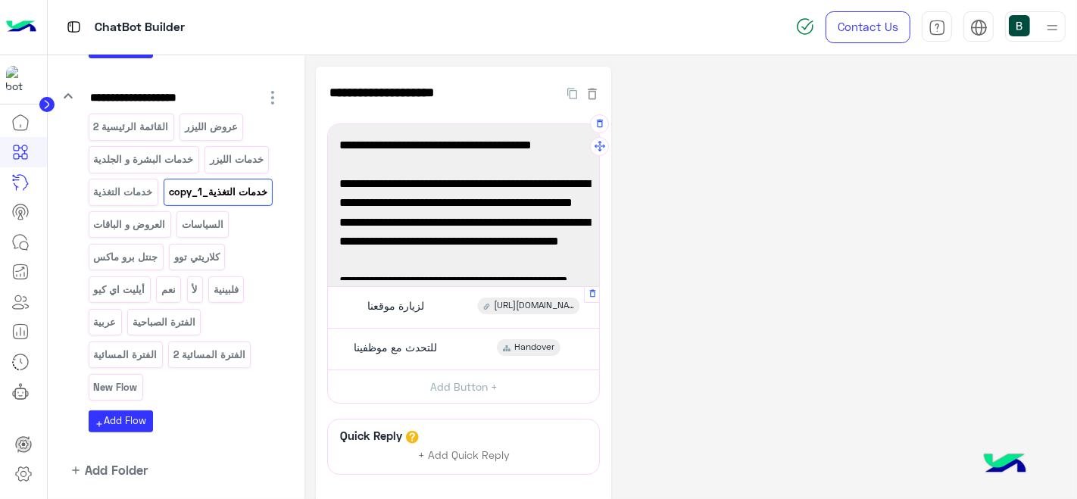
click at [458, 301] on div "لزيارة موقعنا [URL][DOMAIN_NAME]" at bounding box center [464, 307] width 260 height 30
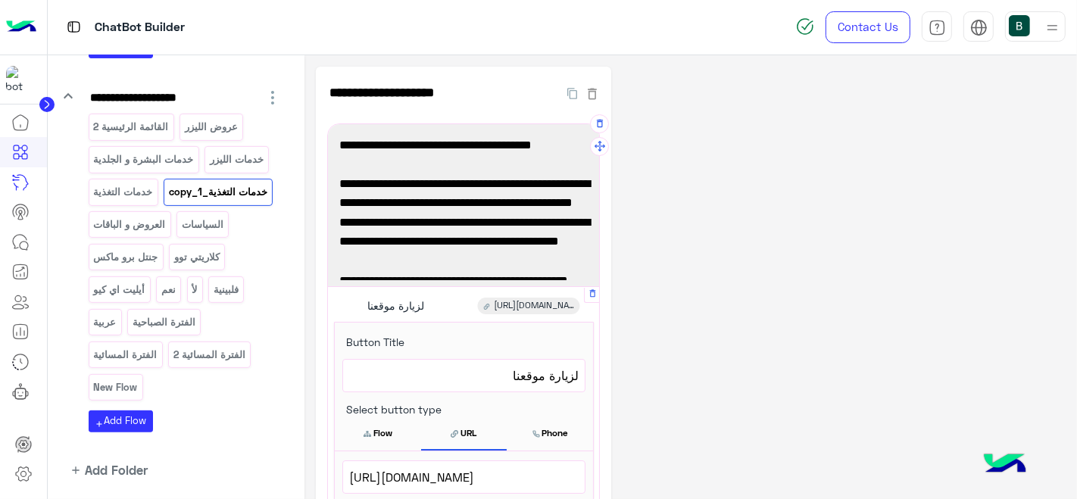
click at [449, 469] on span "[URL][DOMAIN_NAME]" at bounding box center [464, 477] width 230 height 20
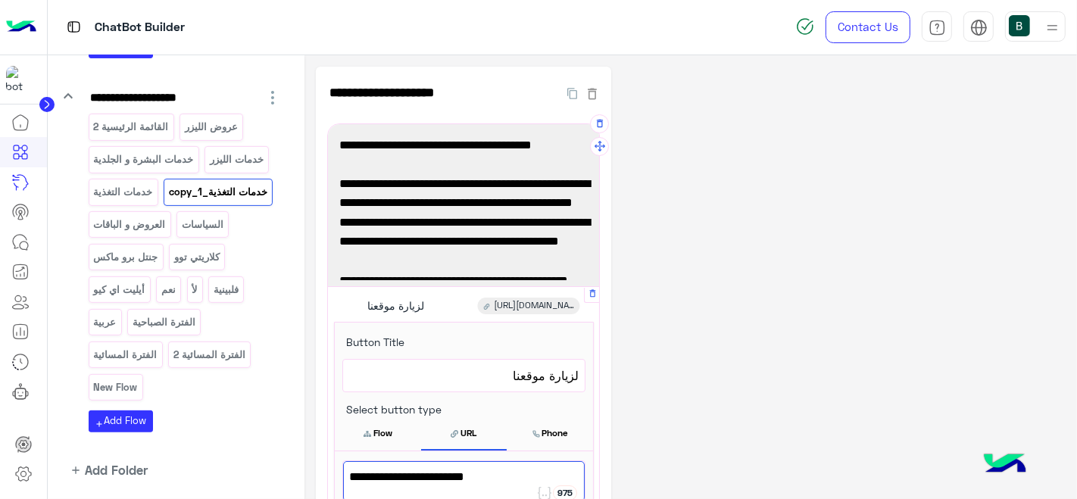
click at [449, 469] on span "[URL][DOMAIN_NAME]" at bounding box center [464, 477] width 230 height 20
drag, startPoint x: 540, startPoint y: 467, endPoint x: 346, endPoint y: 480, distance: 194.4
click at [346, 480] on div "[URL][DOMAIN_NAME]" at bounding box center [464, 481] width 242 height 40
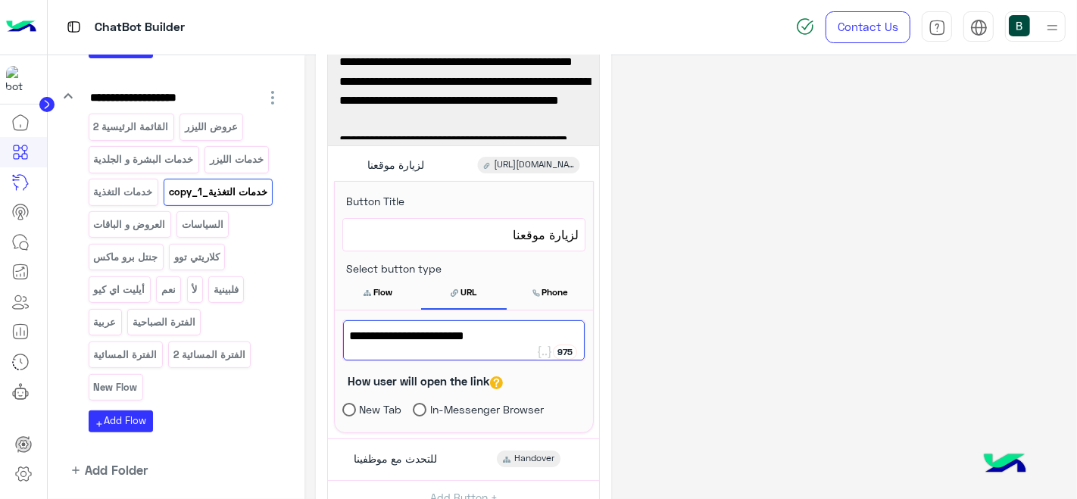
scroll to position [142, 0]
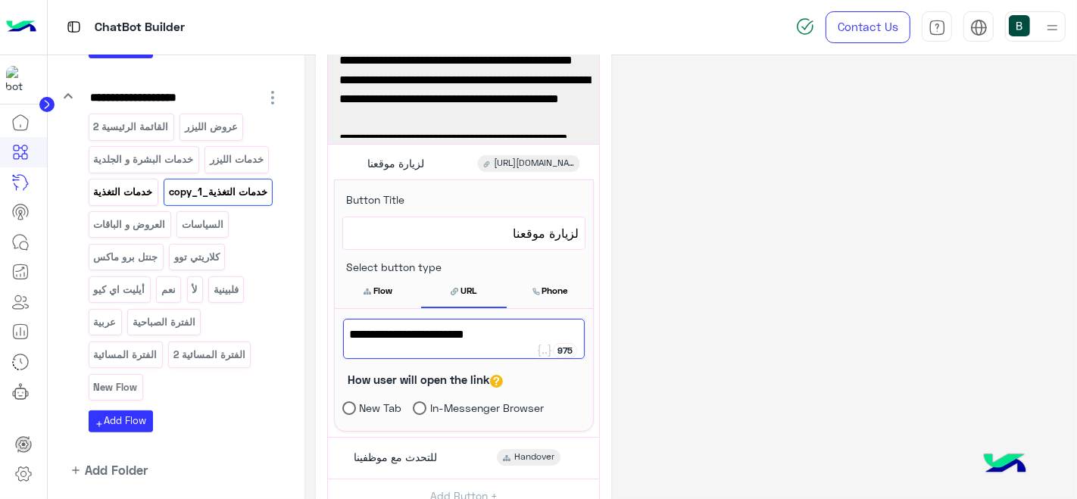
click at [130, 197] on div "خدمات التغذية" at bounding box center [124, 192] width 70 height 27
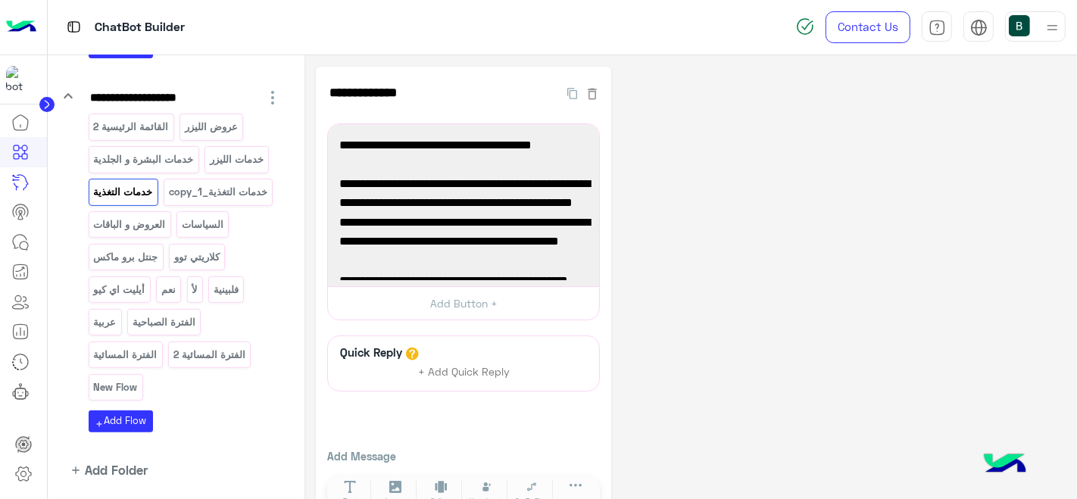
scroll to position [176, 0]
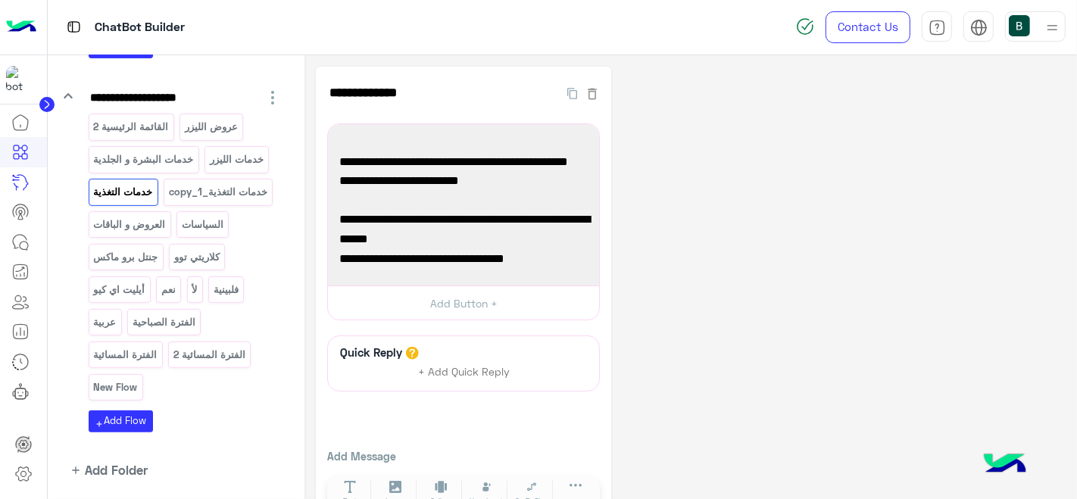
click at [525, 258] on span "[URL][DOMAIN_NAME]" at bounding box center [463, 260] width 248 height 20
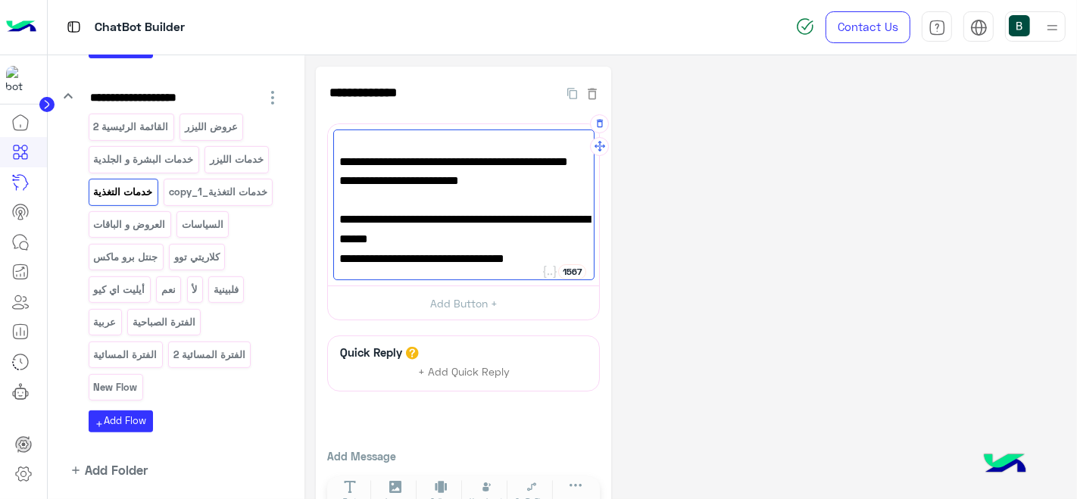
click at [525, 258] on span "[URL][DOMAIN_NAME]" at bounding box center [463, 260] width 248 height 20
drag, startPoint x: 575, startPoint y: 256, endPoint x: 336, endPoint y: 259, distance: 238.7
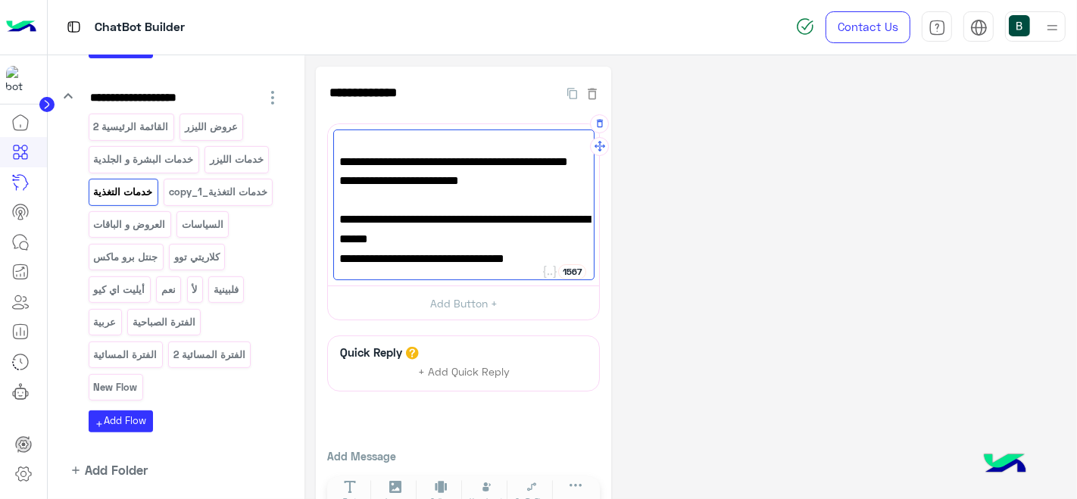
click at [336, 259] on div "👋 أهلاً بك في قسم التغذية بعيادات جويل 🥗 ✨ يتميز قسمنا بوجود أخصائية تغذية متخص…" at bounding box center [463, 206] width 261 height 152
click at [259, 217] on div "القائمة الرئيسية 2 عروض الليزر خدمات البشرة و الجلدية خدمات الليزر خدمات التغذي…" at bounding box center [186, 260] width 194 height 292
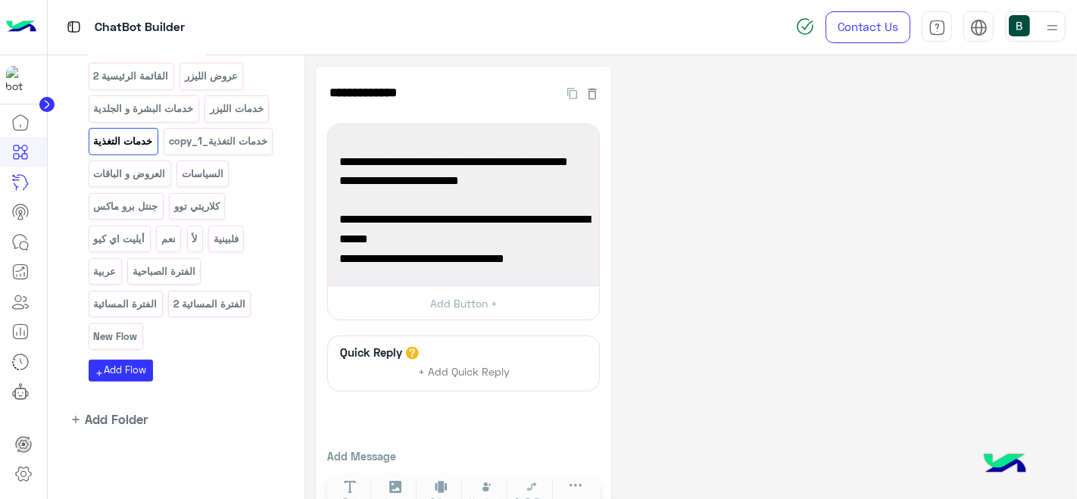
scroll to position [451, 0]
click at [164, 155] on div "خدمات التغذية_copy_1" at bounding box center [218, 141] width 109 height 27
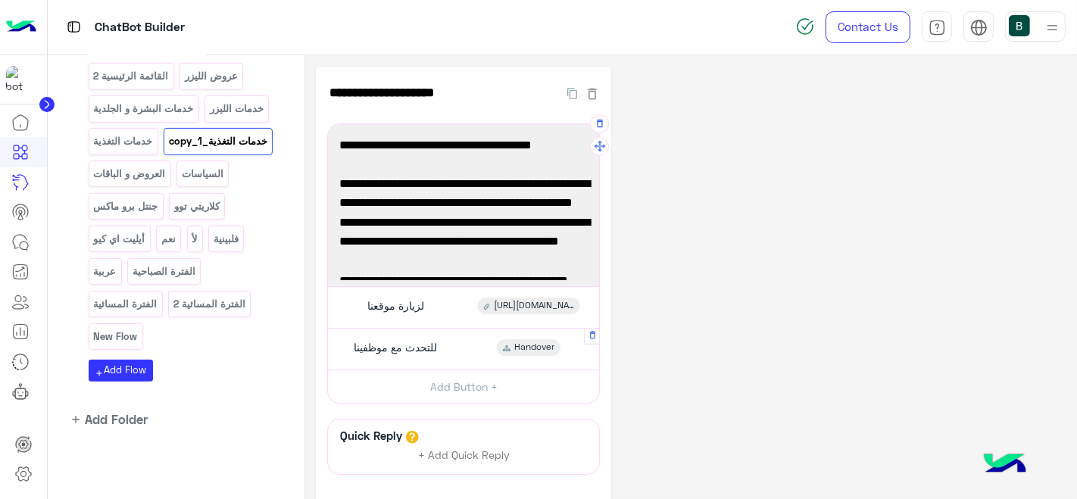
click at [443, 342] on div "للتحدث مع موظفينا" at bounding box center [393, 347] width 99 height 17
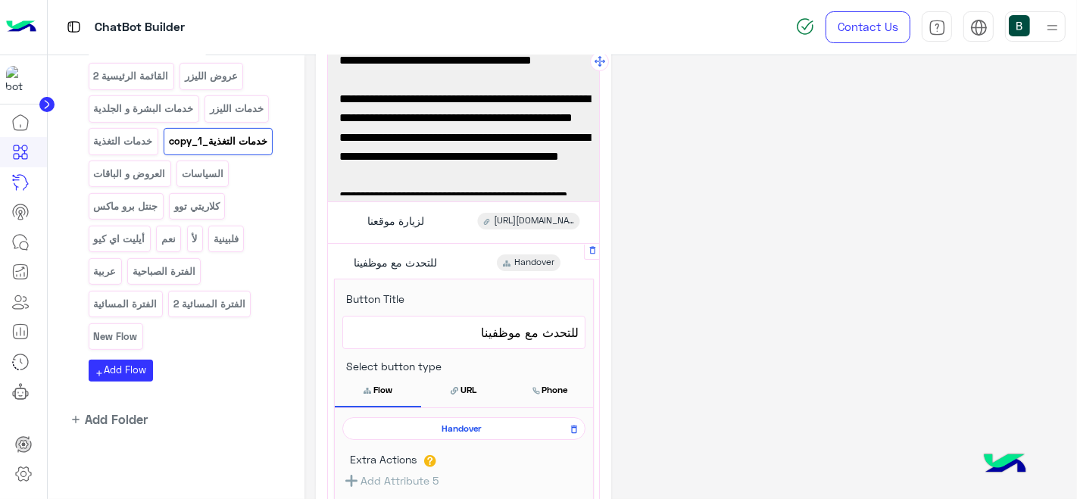
scroll to position [87, 0]
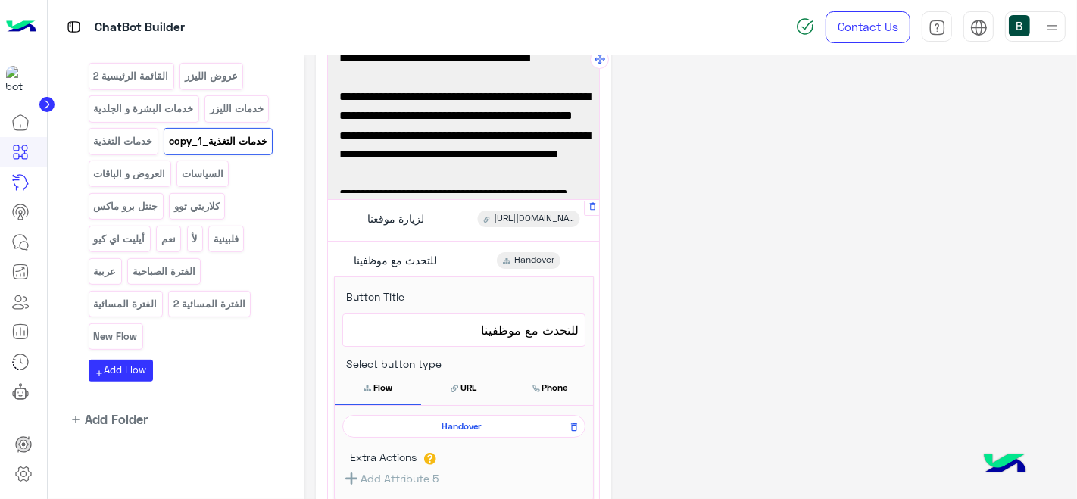
click at [445, 215] on div "لزيارة موقعنا [URL][DOMAIN_NAME]" at bounding box center [464, 220] width 260 height 30
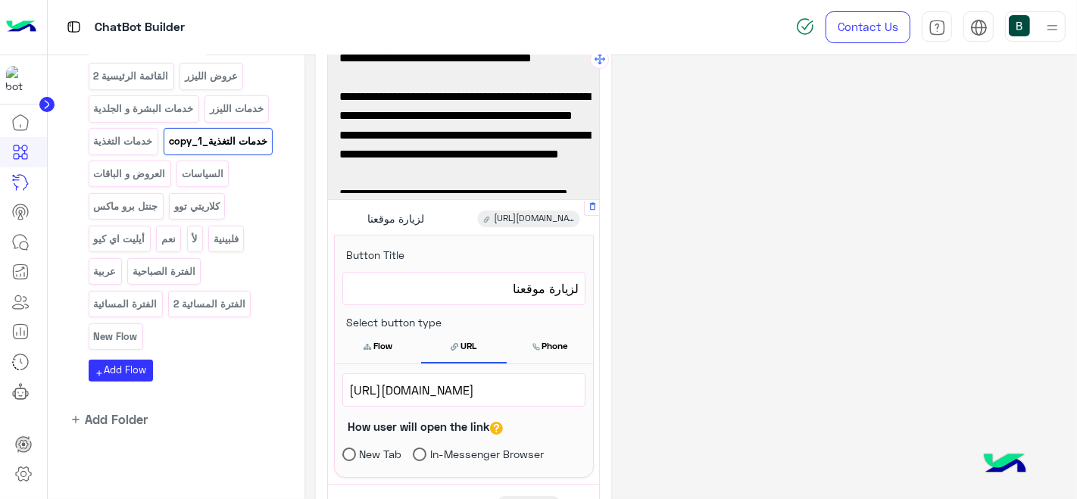
click at [458, 391] on span "[URL][DOMAIN_NAME]" at bounding box center [464, 390] width 230 height 20
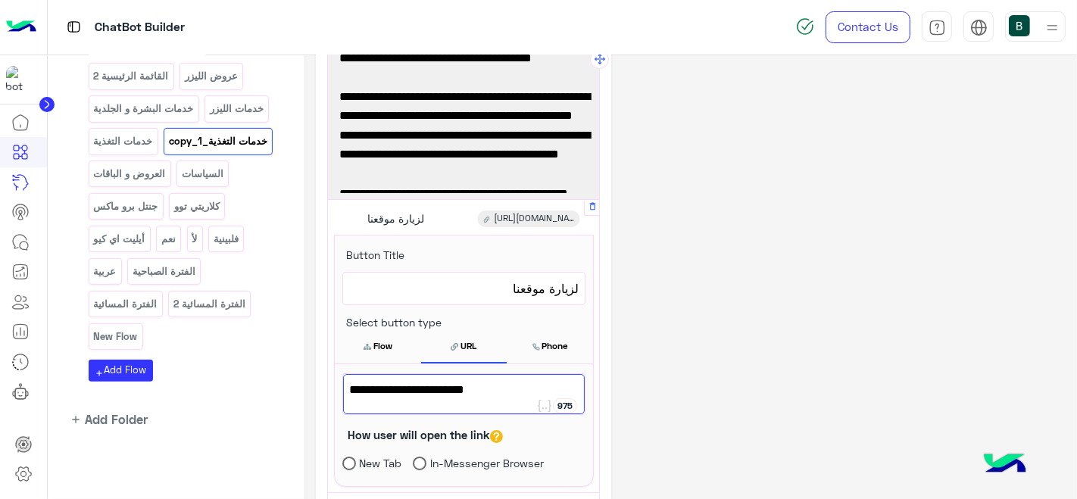
click at [458, 391] on span "[URL][DOMAIN_NAME]" at bounding box center [464, 390] width 230 height 20
drag, startPoint x: 515, startPoint y: 389, endPoint x: 294, endPoint y: 390, distance: 221.2
click at [294, 390] on div "**********" at bounding box center [563, 277] width 1030 height 445
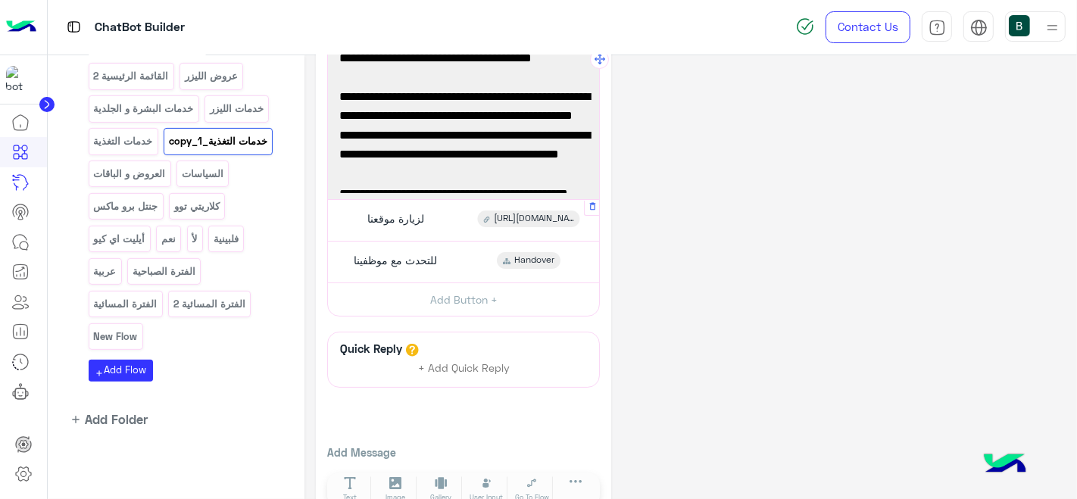
click at [433, 223] on div "لزيارة موقعنا [URL][DOMAIN_NAME]" at bounding box center [464, 220] width 260 height 30
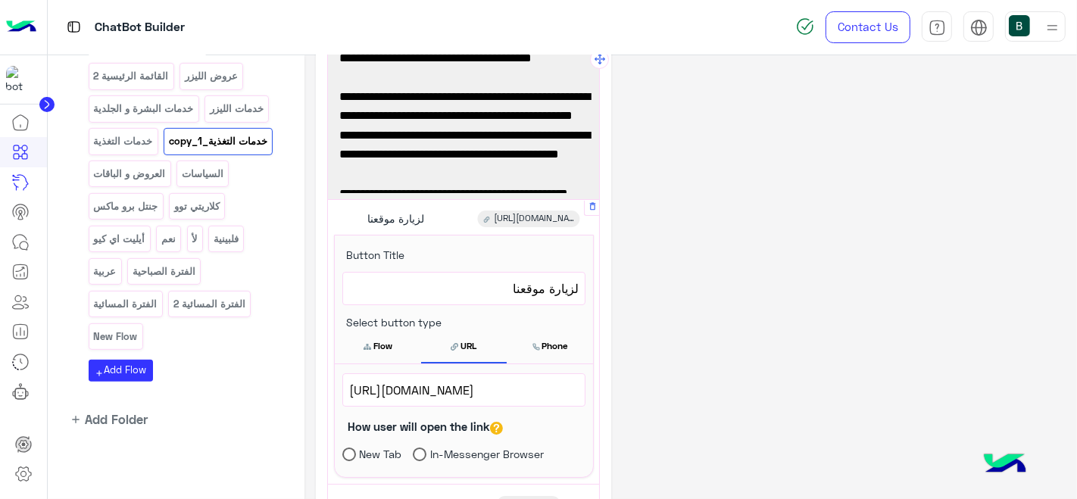
drag, startPoint x: 510, startPoint y: 386, endPoint x: 342, endPoint y: 386, distance: 167.4
click at [343, 386] on div "[URL][DOMAIN_NAME]" at bounding box center [464, 390] width 242 height 32
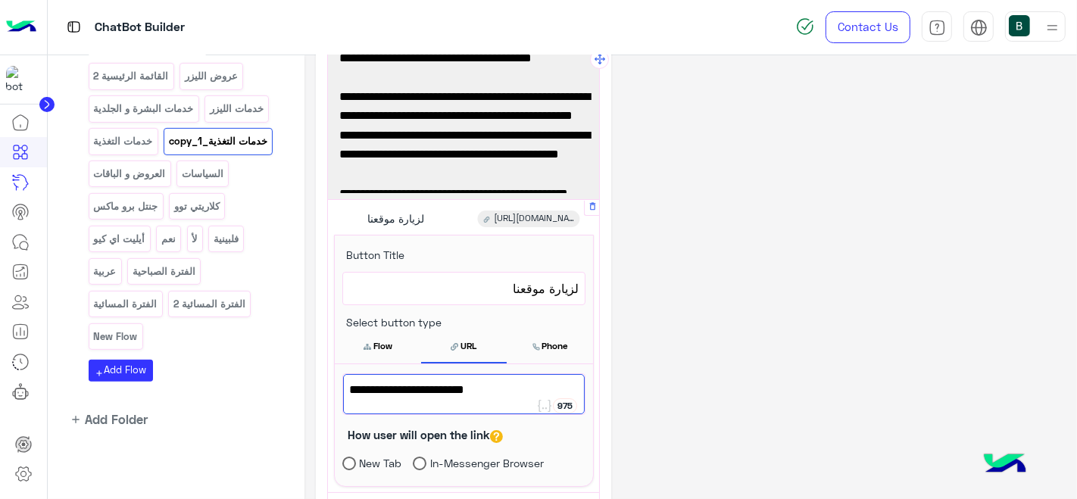
paste textarea "**********"
click at [711, 295] on div "**********" at bounding box center [691, 377] width 750 height 795
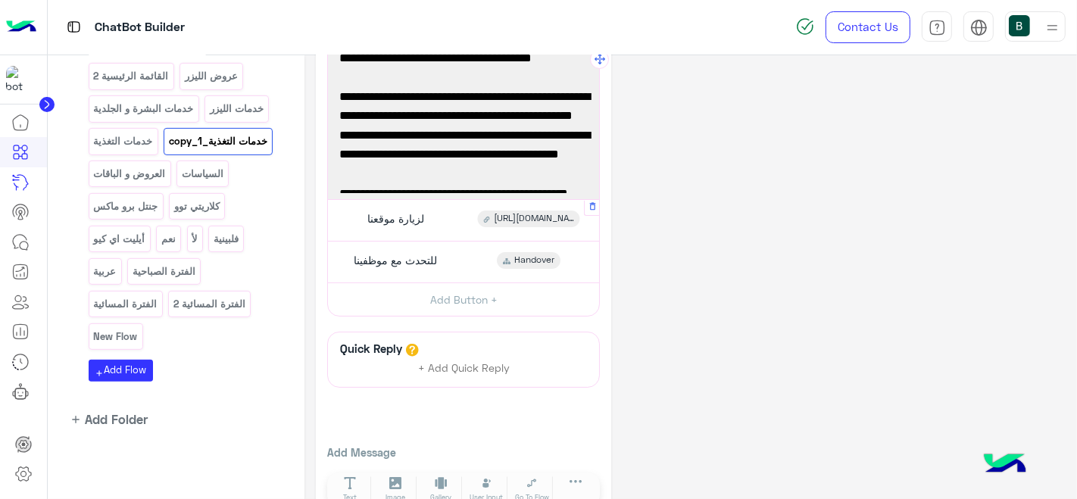
click at [426, 223] on div "لزيارة موقعنا" at bounding box center [394, 219] width 73 height 17
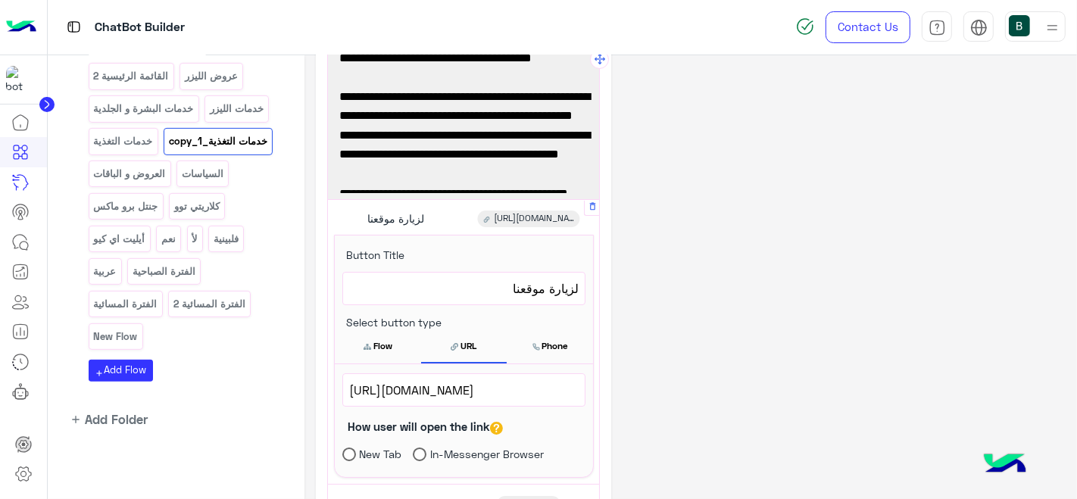
click at [426, 223] on div "لزيارة موقعنا" at bounding box center [394, 219] width 73 height 17
click at [436, 380] on span "[URL][DOMAIN_NAME]" at bounding box center [464, 390] width 230 height 20
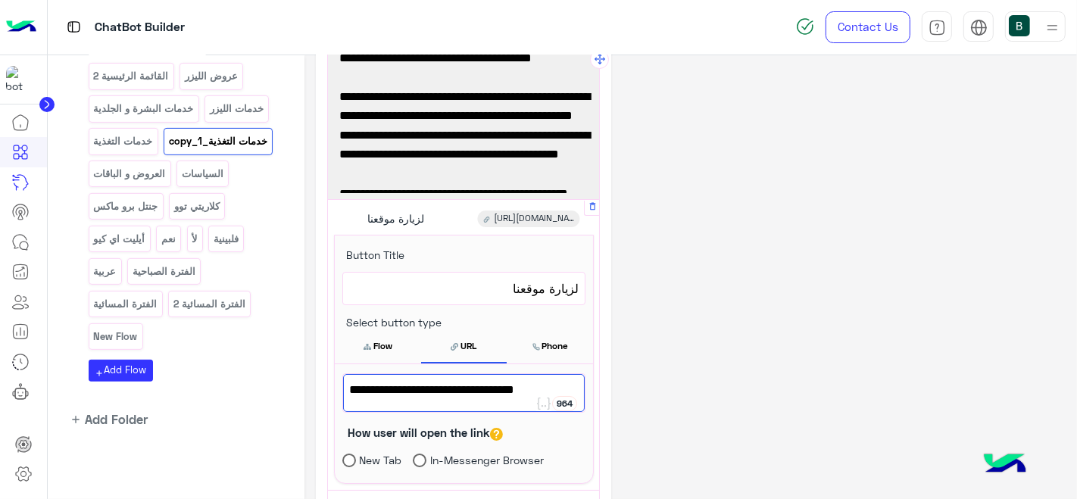
click at [436, 380] on span "[URL][DOMAIN_NAME]" at bounding box center [464, 390] width 230 height 20
drag, startPoint x: 578, startPoint y: 380, endPoint x: 392, endPoint y: 392, distance: 186.1
click at [392, 392] on span "[URL][DOMAIN_NAME]" at bounding box center [464, 390] width 230 height 20
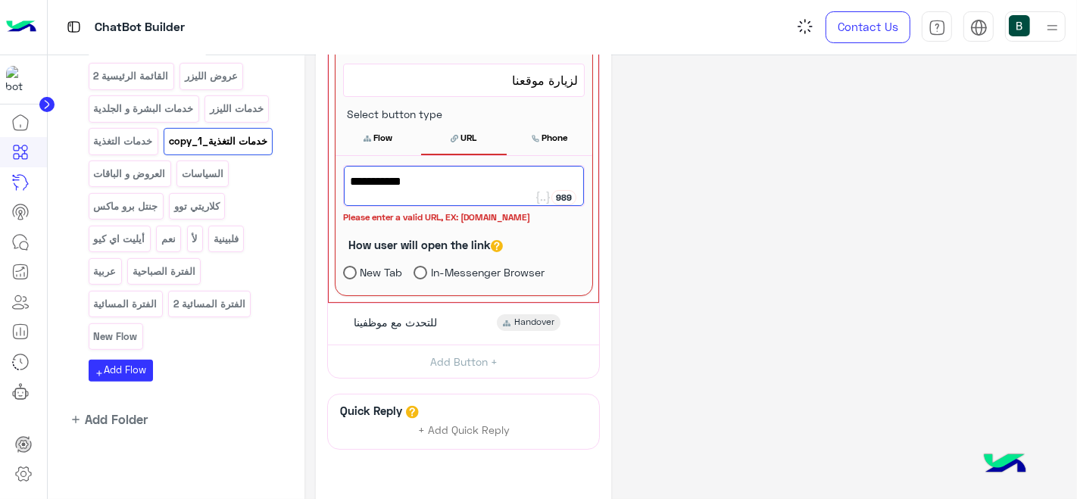
scroll to position [296, 0]
paste textarea "**********"
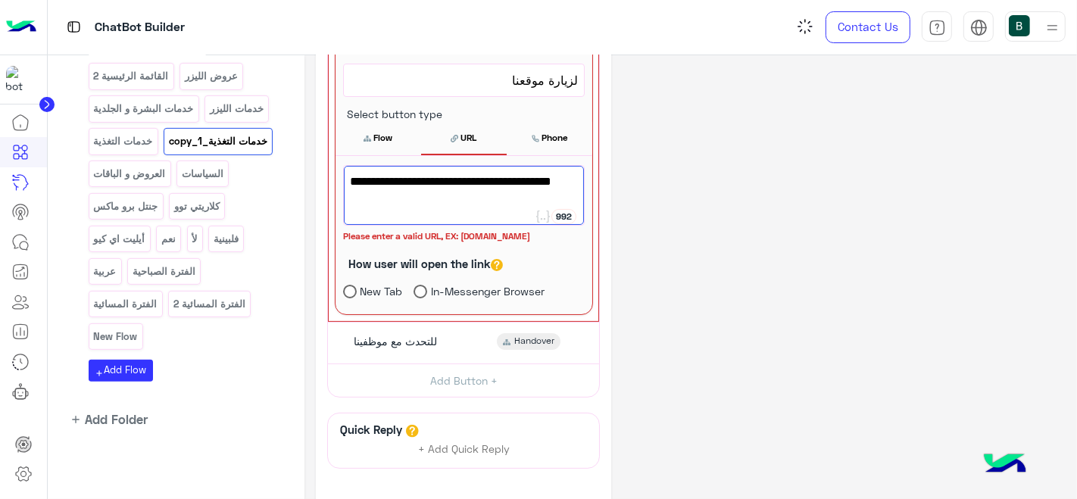
scroll to position [0, 0]
drag, startPoint x: 395, startPoint y: 180, endPoint x: 327, endPoint y: 186, distance: 68.4
click at [328, 186] on div "**********" at bounding box center [463, 156] width 271 height 331
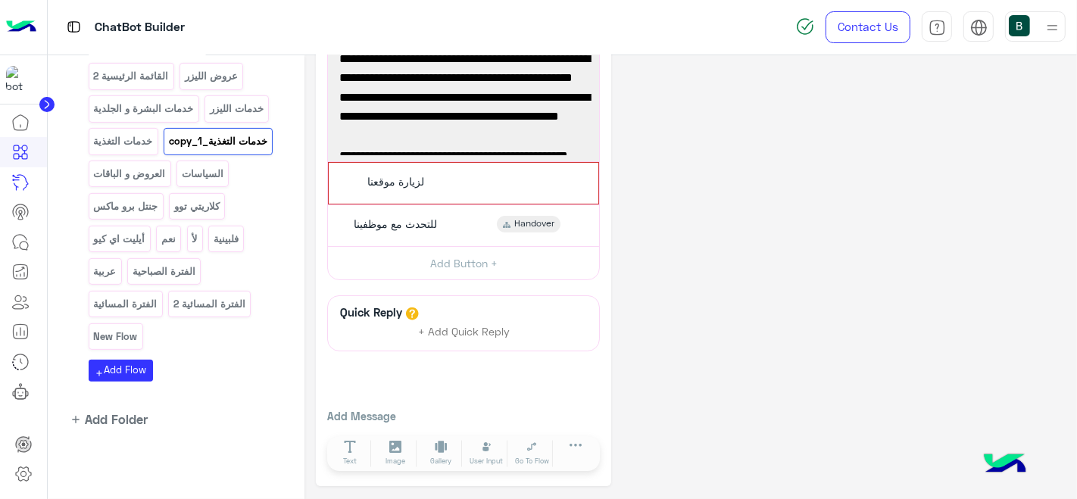
scroll to position [122, 0]
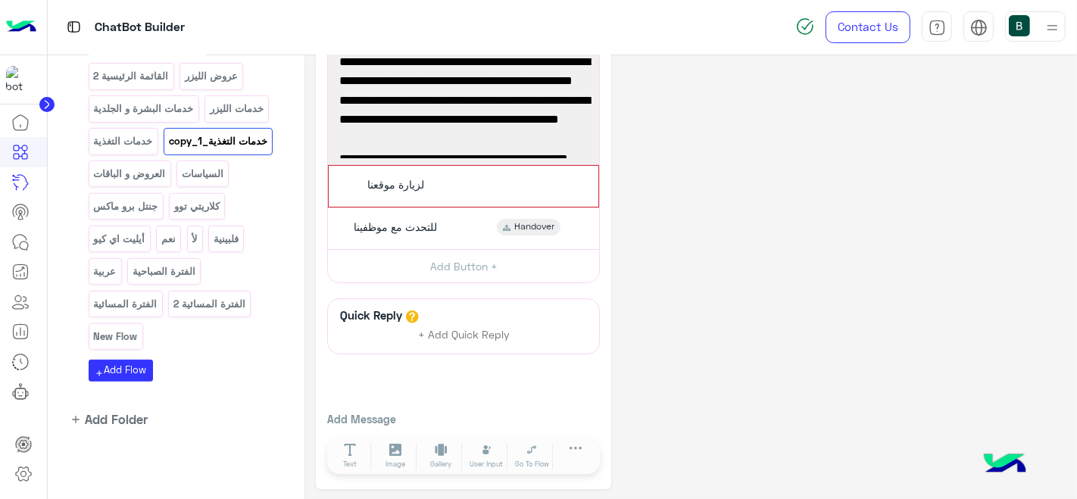
click at [409, 171] on div "لزيارة موقعنا" at bounding box center [464, 186] width 258 height 30
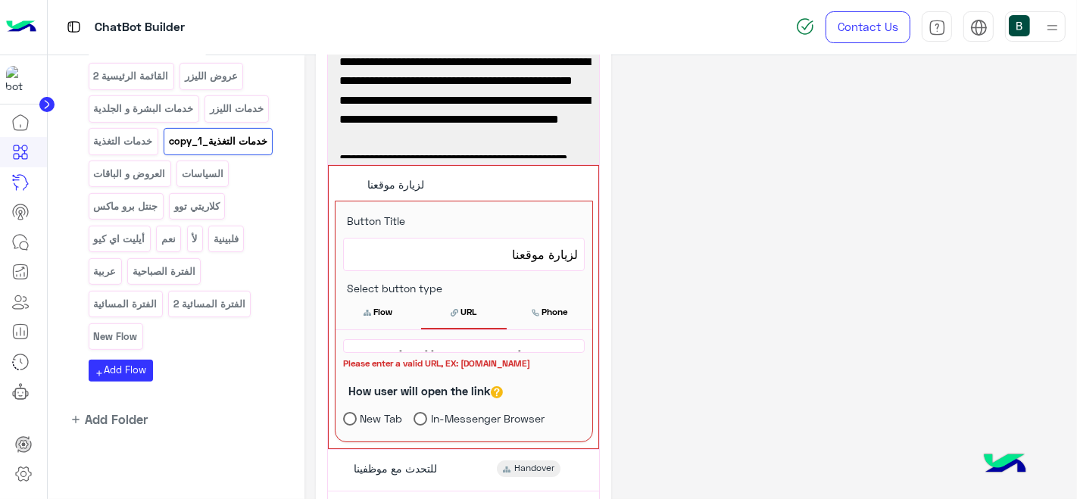
scroll to position [296, 0]
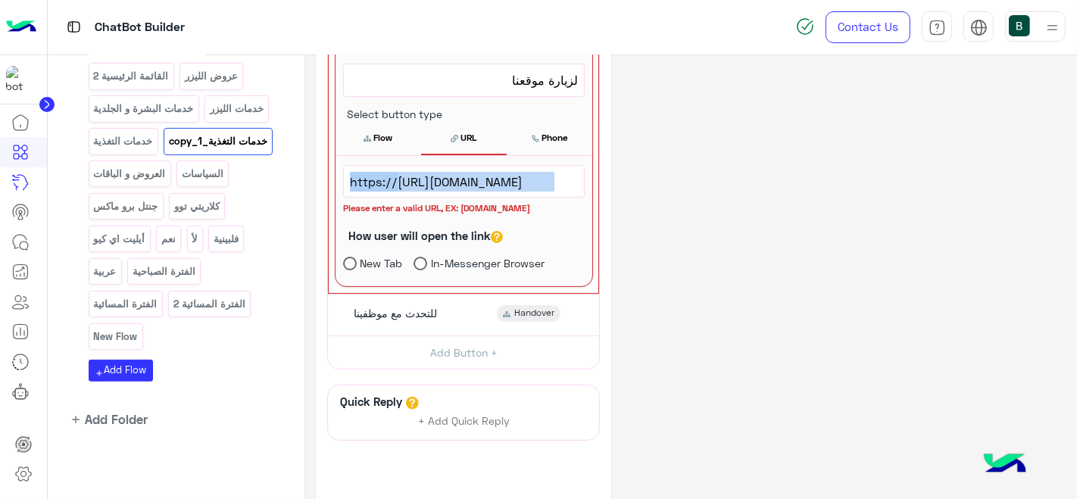
drag, startPoint x: 395, startPoint y: 178, endPoint x: 317, endPoint y: 178, distance: 78.0
click at [317, 178] on div "**********" at bounding box center [463, 172] width 295 height 805
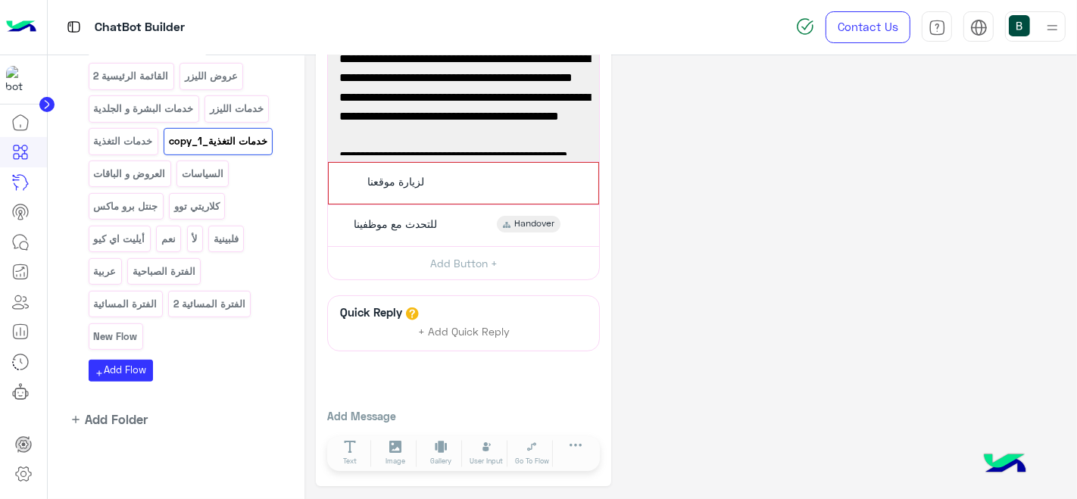
scroll to position [122, 0]
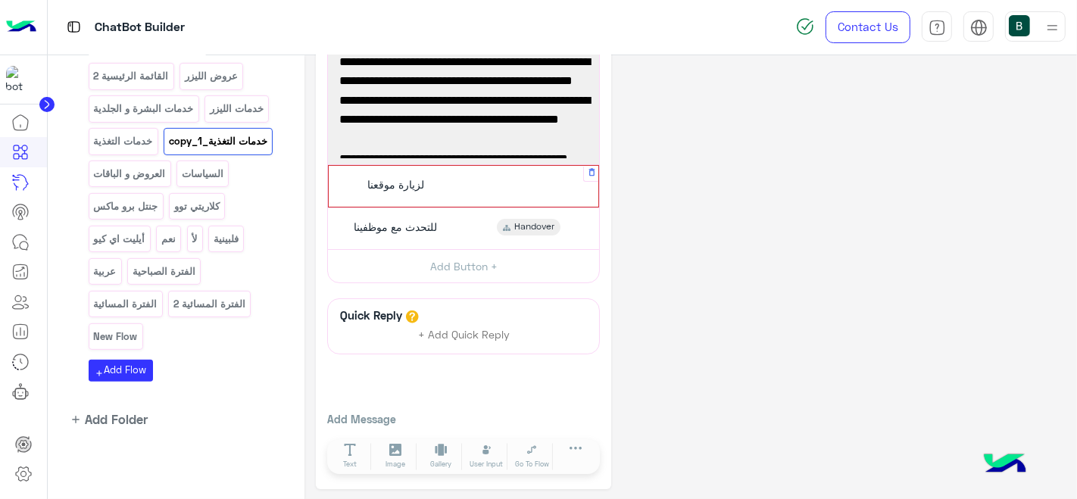
click at [427, 180] on div "لزيارة موقعنا" at bounding box center [394, 185] width 73 height 17
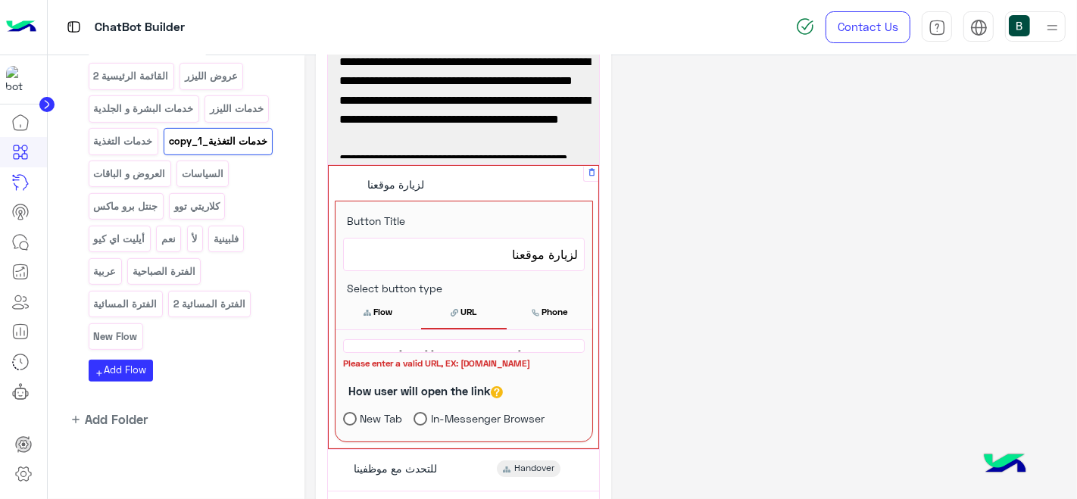
scroll to position [296, 0]
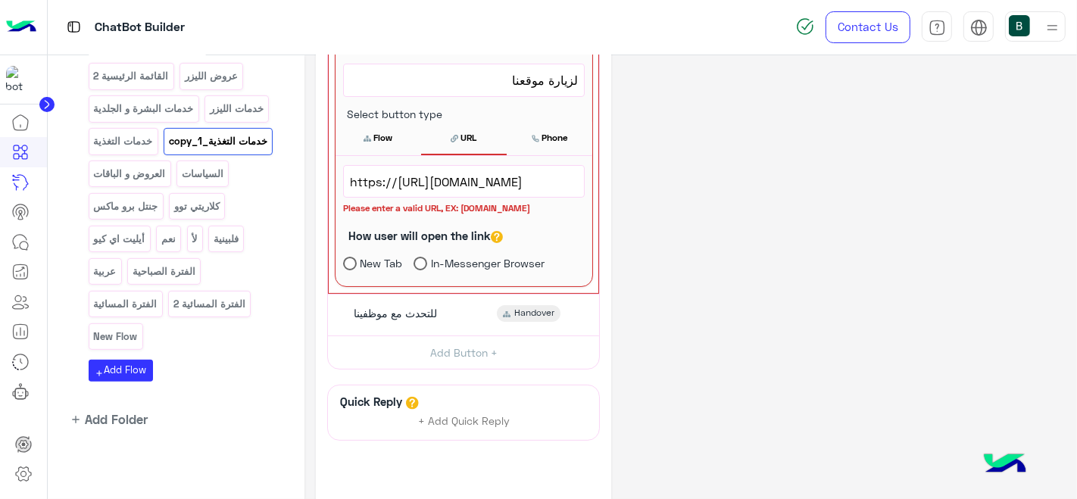
click at [384, 185] on span "https://[URL][DOMAIN_NAME]" at bounding box center [464, 182] width 228 height 20
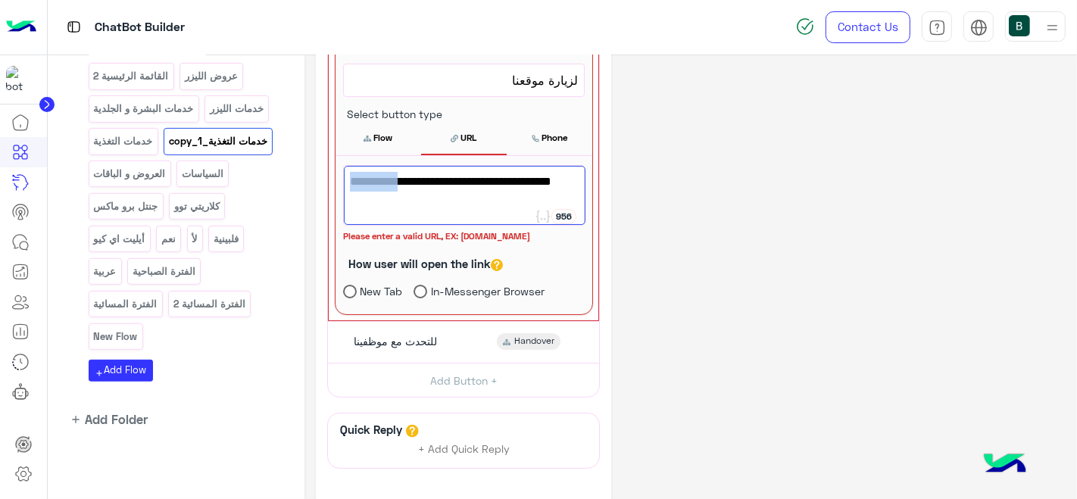
drag, startPoint x: 395, startPoint y: 180, endPoint x: 350, endPoint y: 180, distance: 44.7
click at [350, 180] on span "https://[URL][DOMAIN_NAME]" at bounding box center [464, 182] width 228 height 20
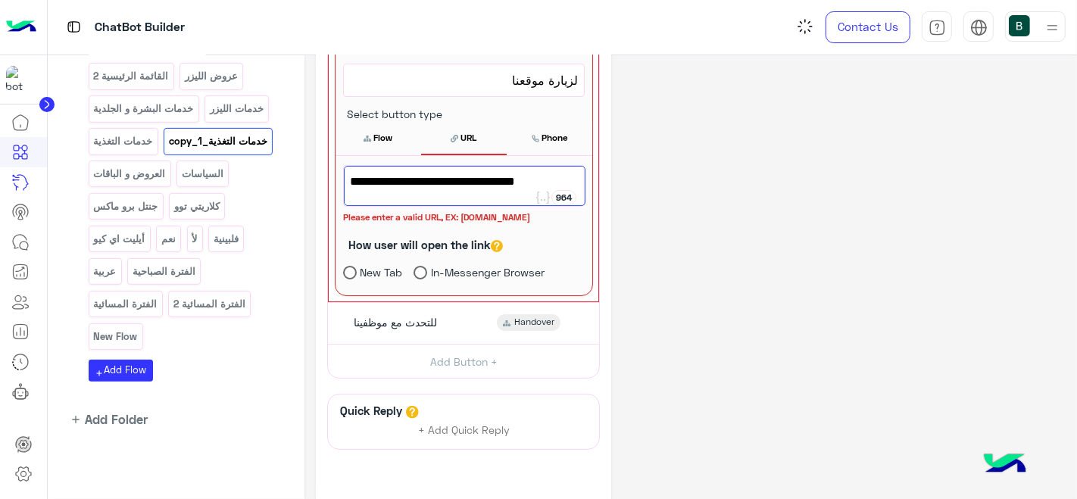
type textarea "**********"
click at [789, 132] on div "**********" at bounding box center [691, 177] width 750 height 814
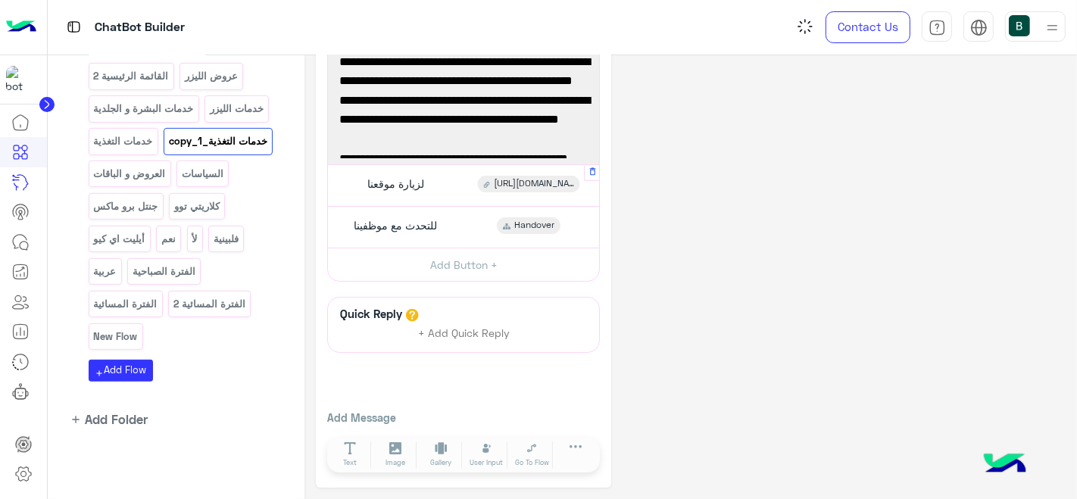
scroll to position [121, 0]
click at [444, 186] on div "لزيارة موقعنا [URL][DOMAIN_NAME]" at bounding box center [464, 186] width 260 height 30
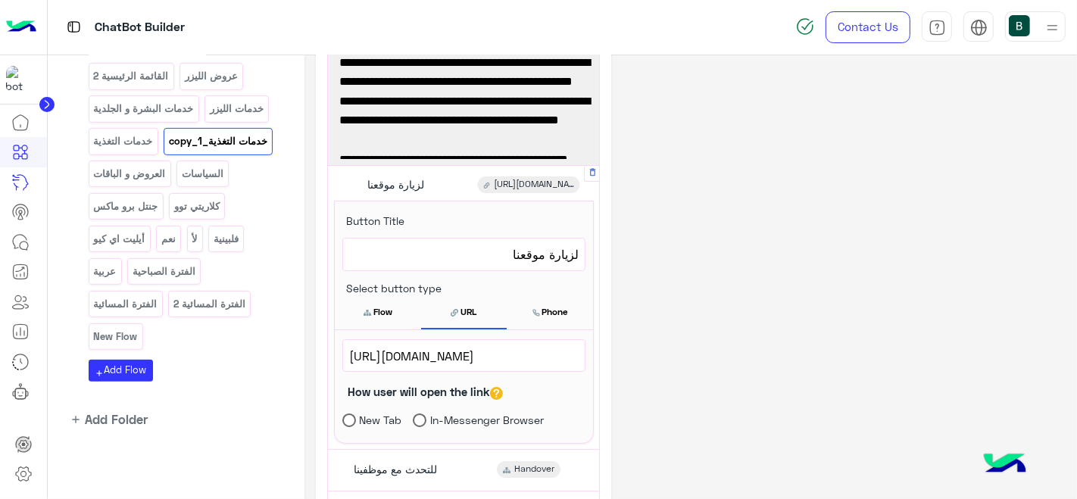
scroll to position [296, 0]
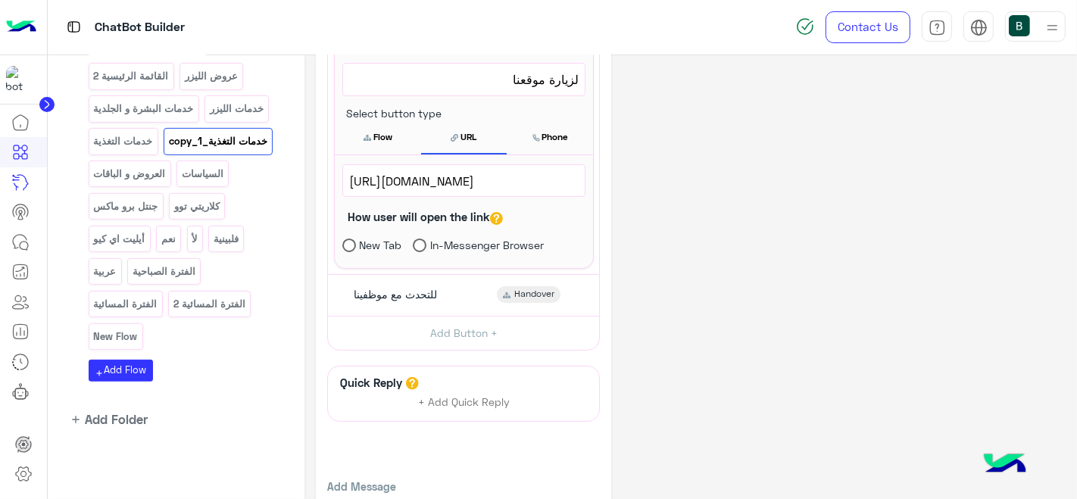
click at [692, 150] on div "**********" at bounding box center [691, 163] width 750 height 786
